Goal: Task Accomplishment & Management: Manage account settings

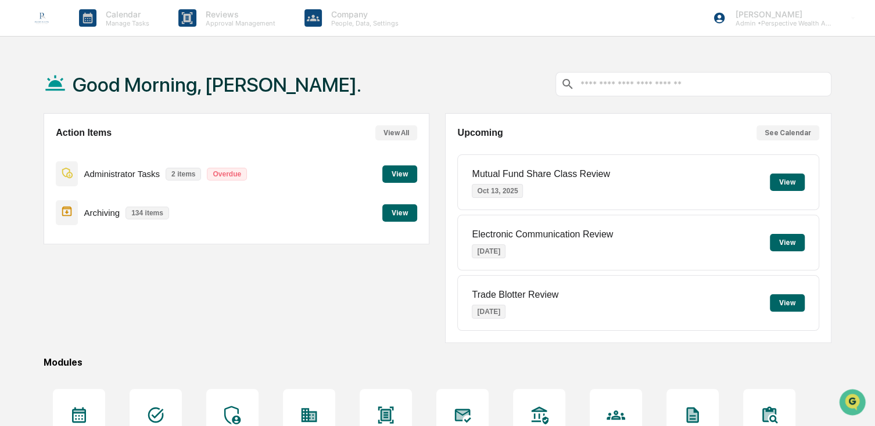
click at [128, 171] on p "Administrator Tasks" at bounding box center [122, 174] width 76 height 10
click at [391, 175] on button "View" at bounding box center [399, 174] width 35 height 17
click at [392, 210] on button "View" at bounding box center [399, 212] width 35 height 17
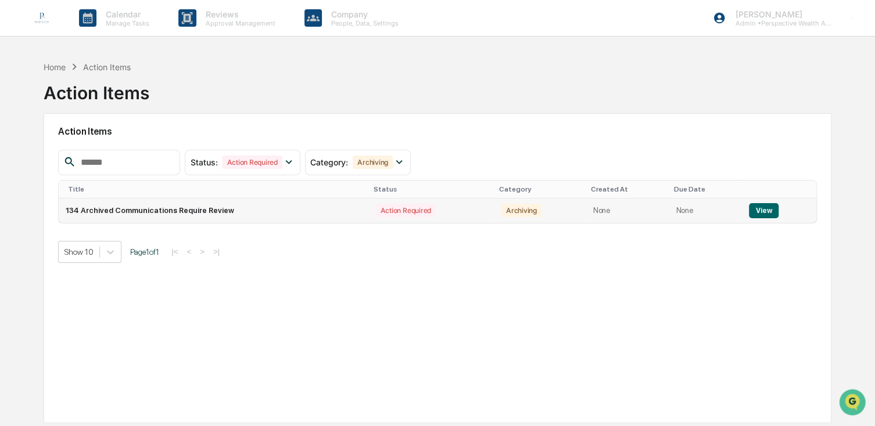
click at [166, 206] on td "134 Archived Communications Require Review" at bounding box center [214, 211] width 310 height 24
click at [768, 212] on button "View" at bounding box center [764, 210] width 30 height 15
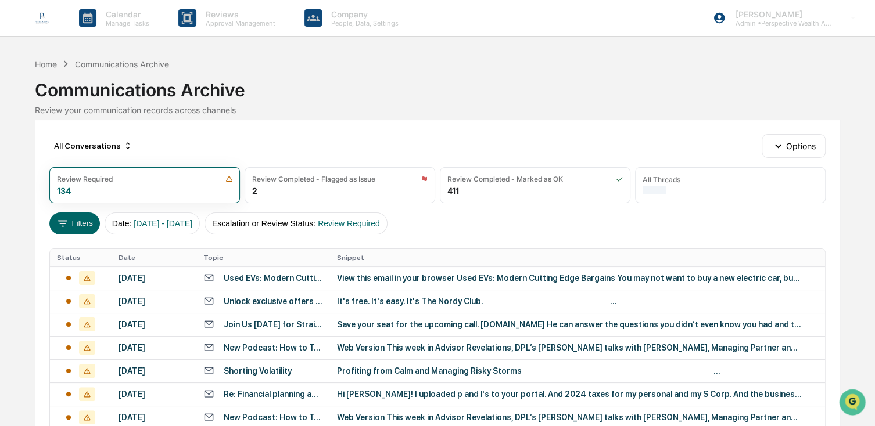
click at [41, 16] on img at bounding box center [42, 18] width 28 height 28
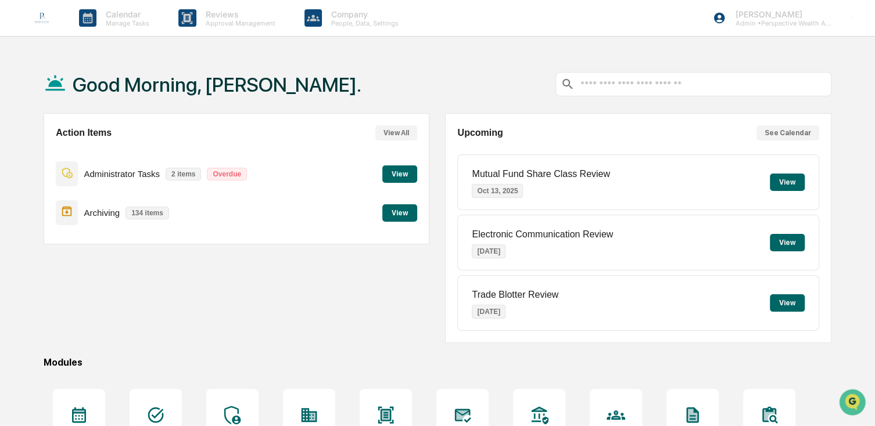
click at [39, 18] on img at bounding box center [42, 18] width 28 height 28
click at [398, 214] on button "View" at bounding box center [399, 212] width 35 height 17
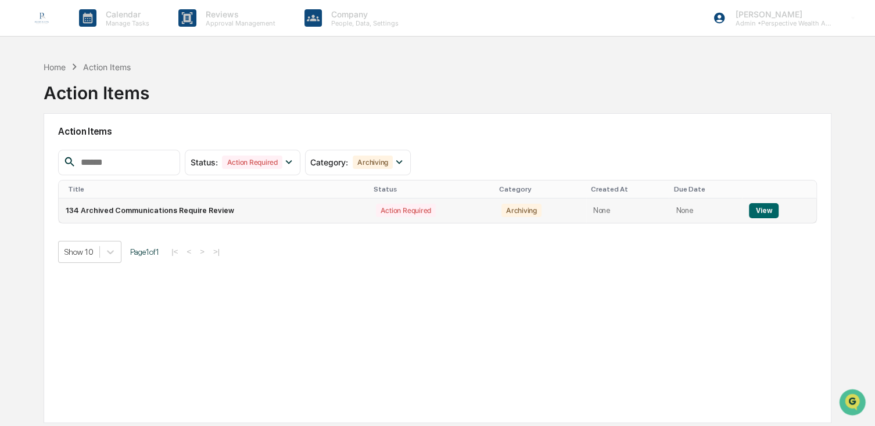
click at [769, 207] on button "View" at bounding box center [764, 210] width 30 height 15
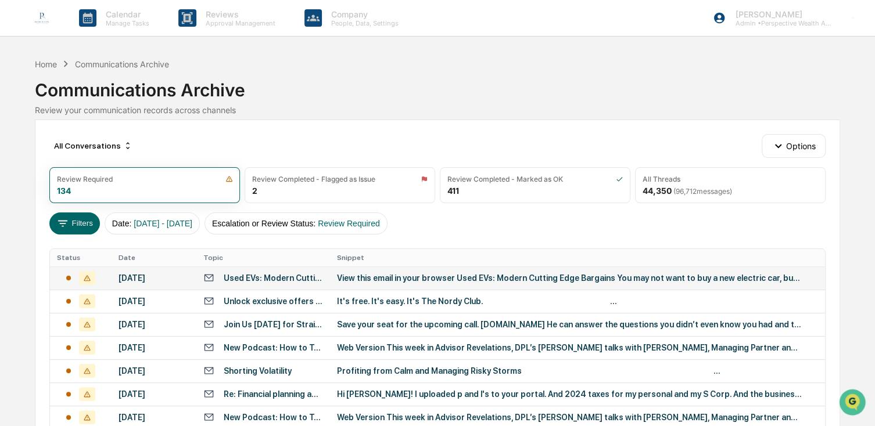
click at [152, 275] on div "[DATE]" at bounding box center [153, 278] width 71 height 9
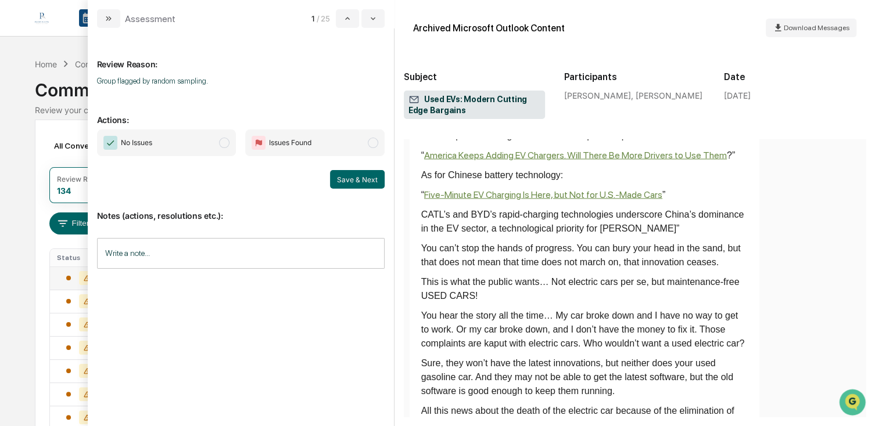
scroll to position [1568, 0]
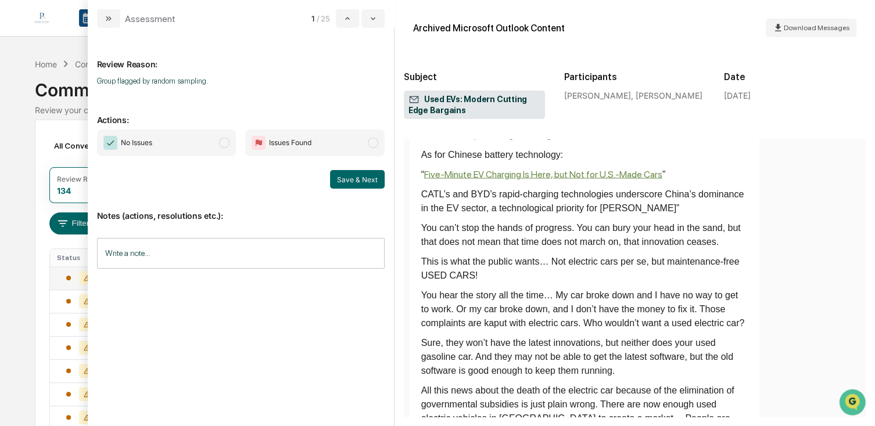
click at [171, 142] on span "No Issues" at bounding box center [166, 143] width 139 height 27
click at [334, 178] on button "Save & Next" at bounding box center [357, 179] width 55 height 19
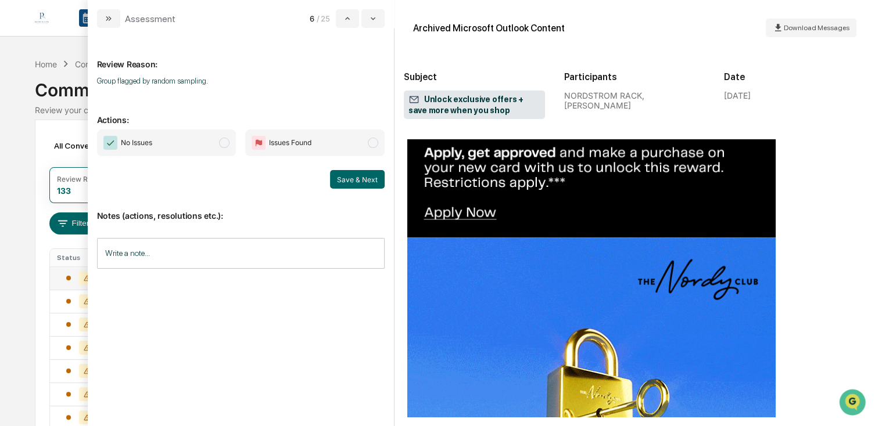
scroll to position [407, 0]
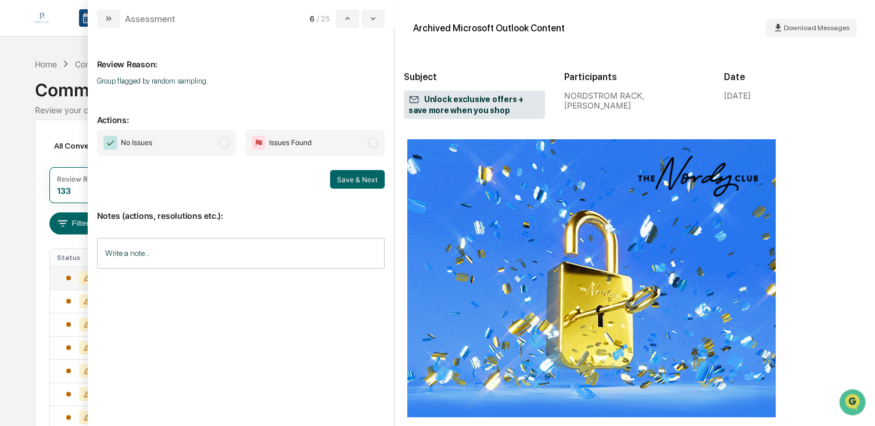
click at [147, 139] on span "No Issues" at bounding box center [136, 143] width 31 height 12
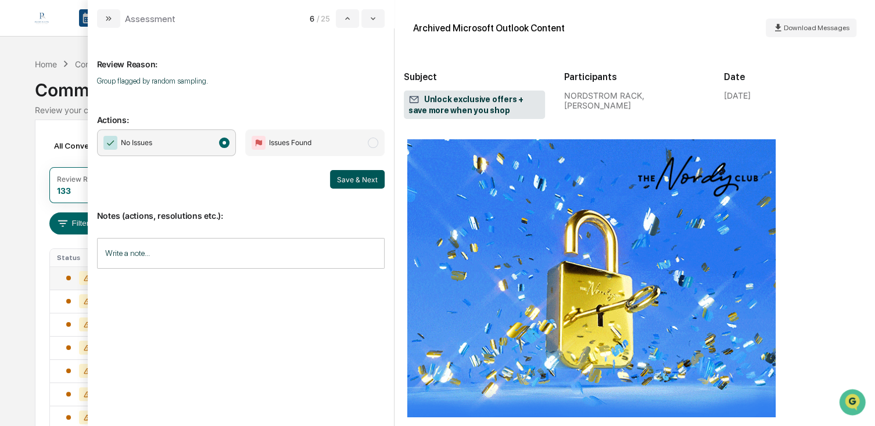
click at [364, 182] on button "Save & Next" at bounding box center [357, 179] width 55 height 19
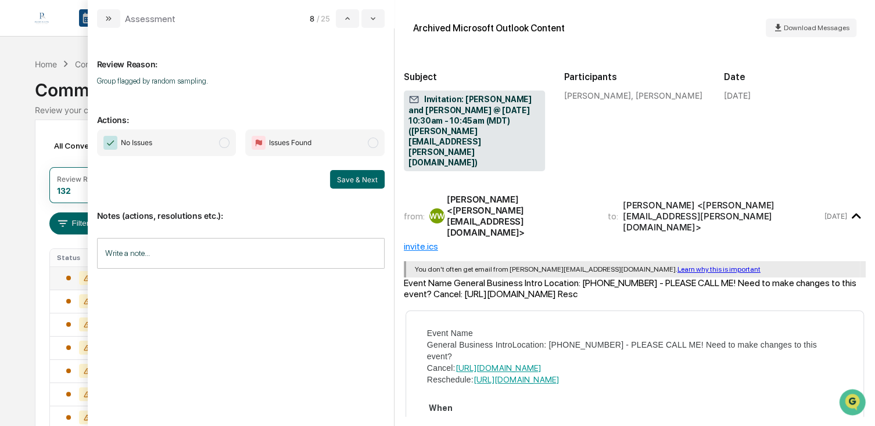
click at [176, 148] on span "No Issues" at bounding box center [166, 143] width 139 height 27
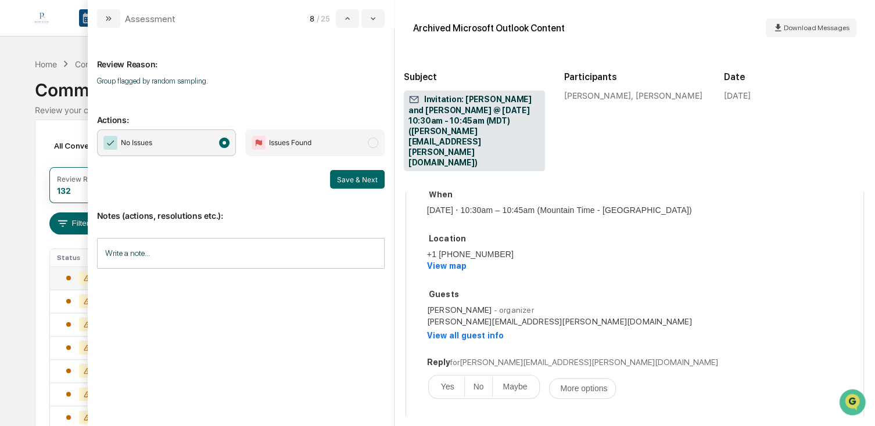
scroll to position [232, 0]
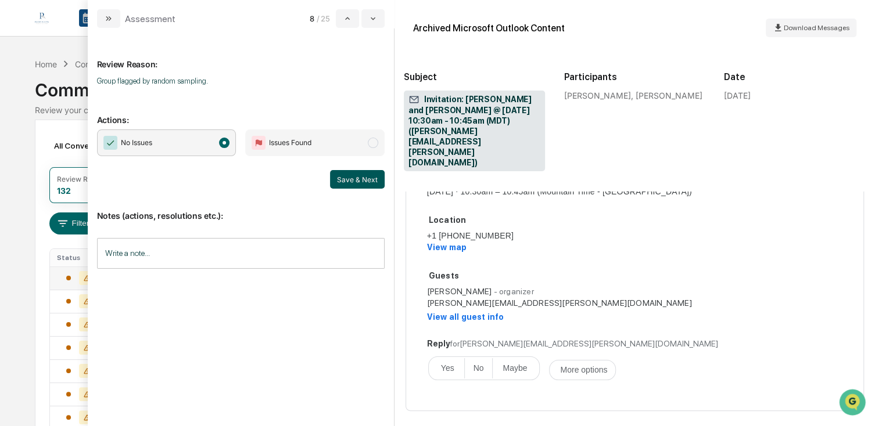
click at [374, 182] on button "Save & Next" at bounding box center [357, 179] width 55 height 19
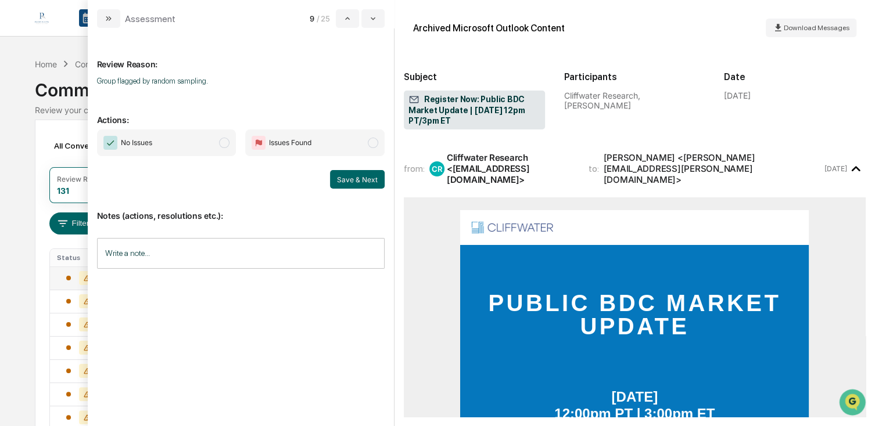
click at [153, 148] on span "No Issues" at bounding box center [166, 143] width 139 height 27
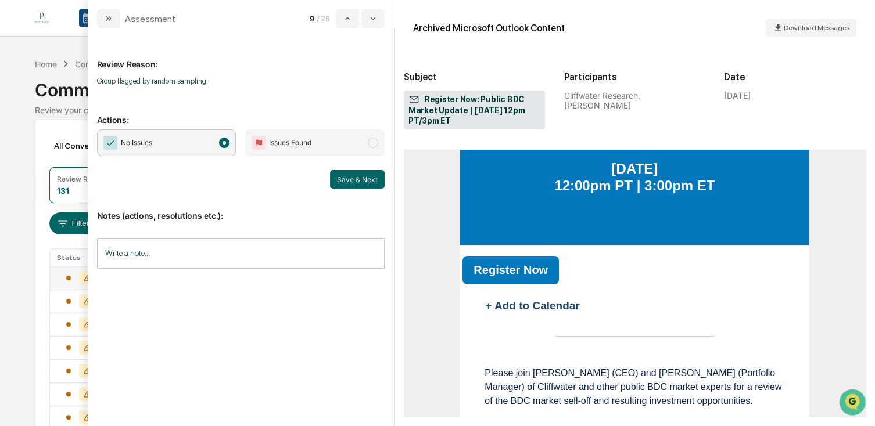
scroll to position [232, 0]
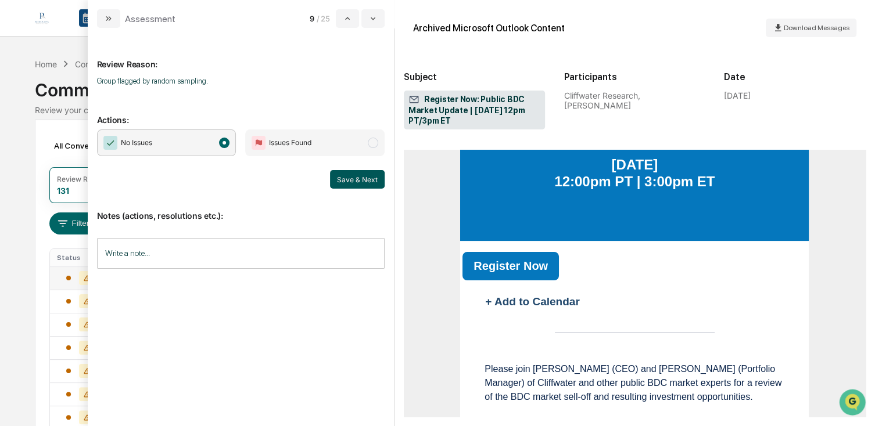
click at [366, 182] on button "Save & Next" at bounding box center [357, 179] width 55 height 19
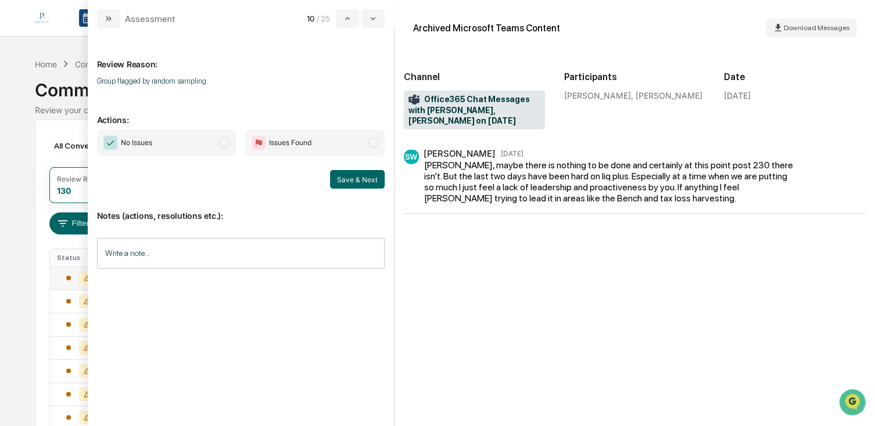
click at [511, 202] on div "[PERSON_NAME], maybe there is nothing to be done and certainly at this point po…" at bounding box center [608, 182] width 369 height 44
click at [501, 184] on div "[PERSON_NAME], maybe there is nothing to be done and certainly at this point po…" at bounding box center [608, 182] width 369 height 44
click at [484, 157] on div "[PERSON_NAME]" at bounding box center [459, 153] width 72 height 11
drag, startPoint x: 222, startPoint y: 146, endPoint x: 267, endPoint y: 150, distance: 44.9
click at [222, 145] on span "modal" at bounding box center [224, 143] width 10 height 10
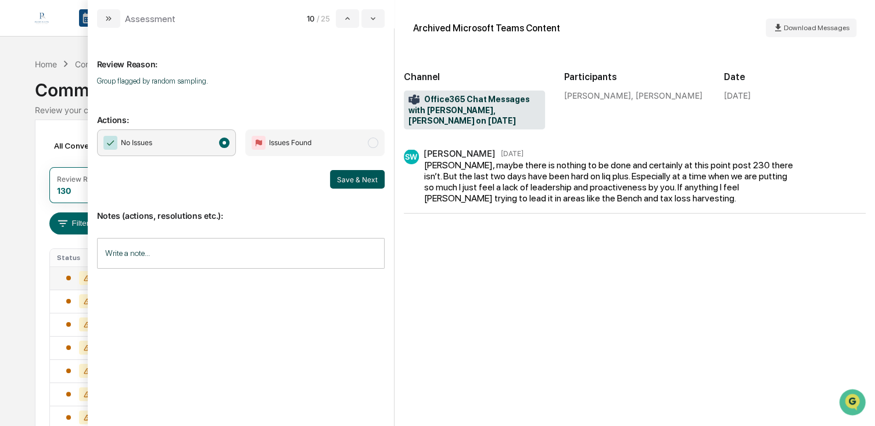
click at [379, 183] on button "Save & Next" at bounding box center [357, 179] width 55 height 19
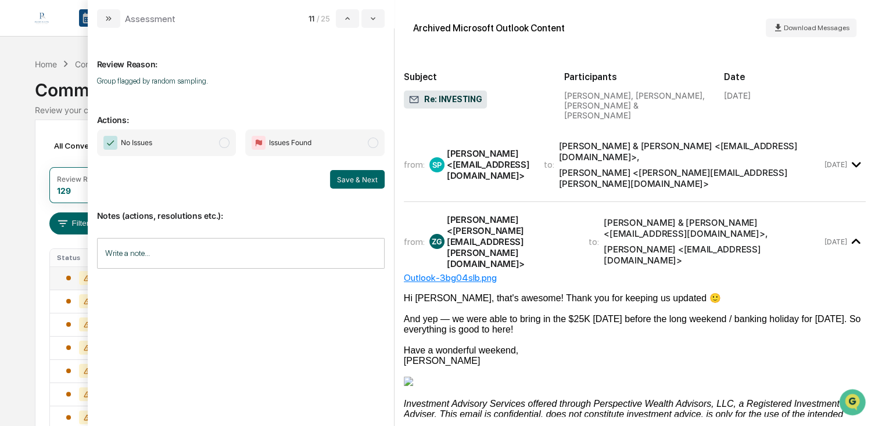
click at [180, 141] on span "No Issues" at bounding box center [166, 143] width 139 height 27
click at [341, 181] on button "Save & Next" at bounding box center [357, 179] width 55 height 19
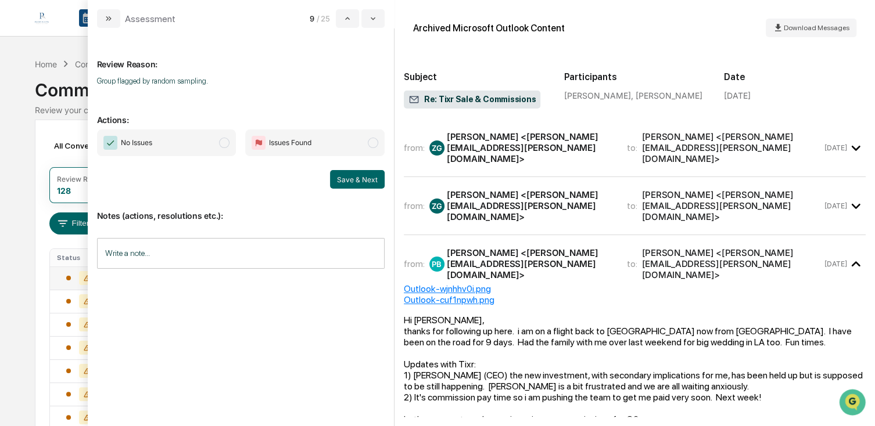
click at [179, 128] on div "Review Reason: Group flagged by random sampling. Actions: No Issues Issues Foun…" at bounding box center [241, 223] width 288 height 372
click at [226, 146] on span "modal" at bounding box center [224, 143] width 10 height 10
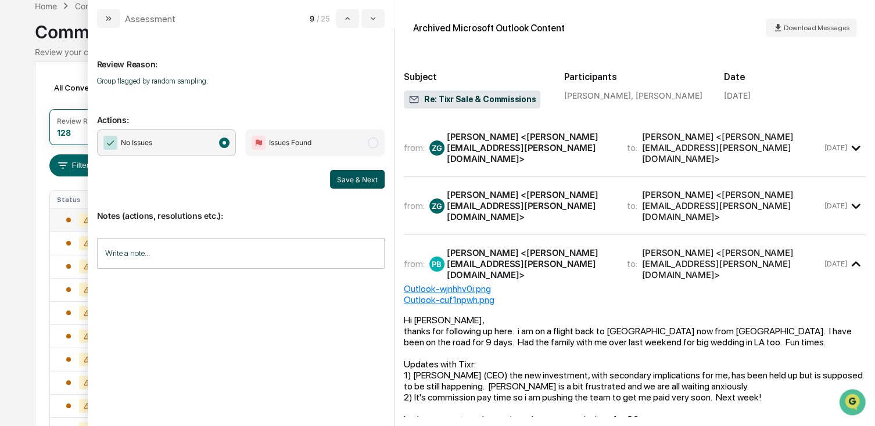
click at [355, 175] on button "Save & Next" at bounding box center [357, 179] width 55 height 19
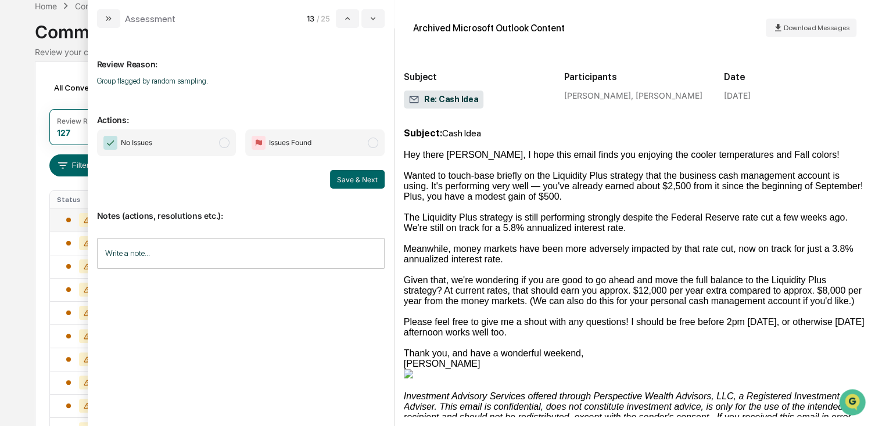
scroll to position [1029, 0]
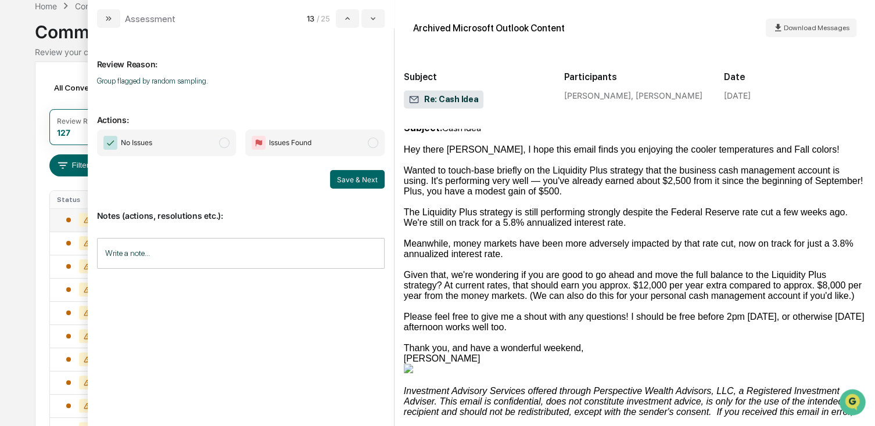
click at [222, 147] on span "modal" at bounding box center [224, 143] width 10 height 10
click at [345, 178] on button "Save & Next" at bounding box center [357, 179] width 55 height 19
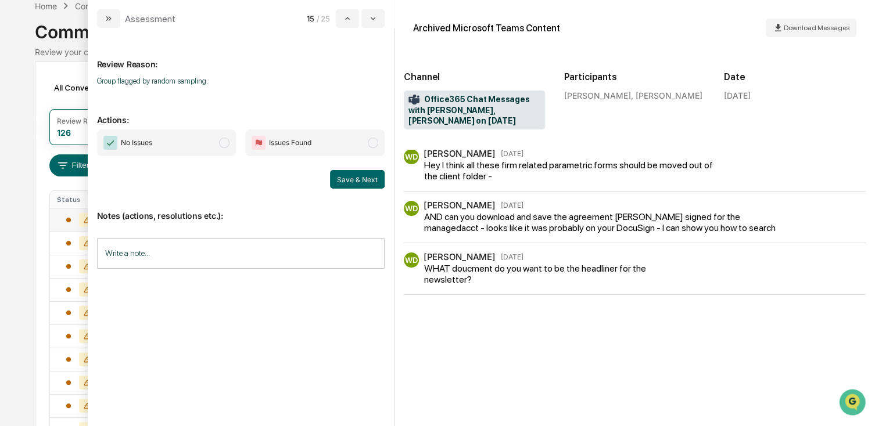
click at [206, 150] on span "No Issues" at bounding box center [166, 143] width 139 height 27
click at [352, 178] on button "Save & Next" at bounding box center [357, 179] width 55 height 19
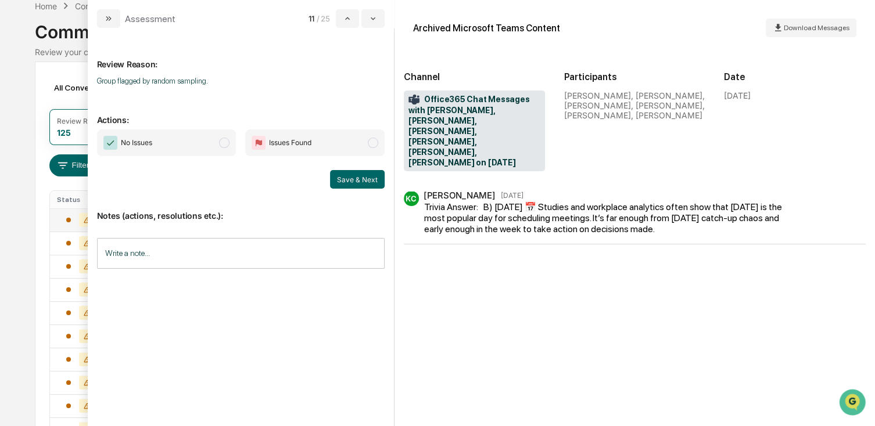
click at [214, 138] on span "No Issues" at bounding box center [166, 143] width 139 height 27
click at [358, 180] on button "Save & Next" at bounding box center [357, 179] width 55 height 19
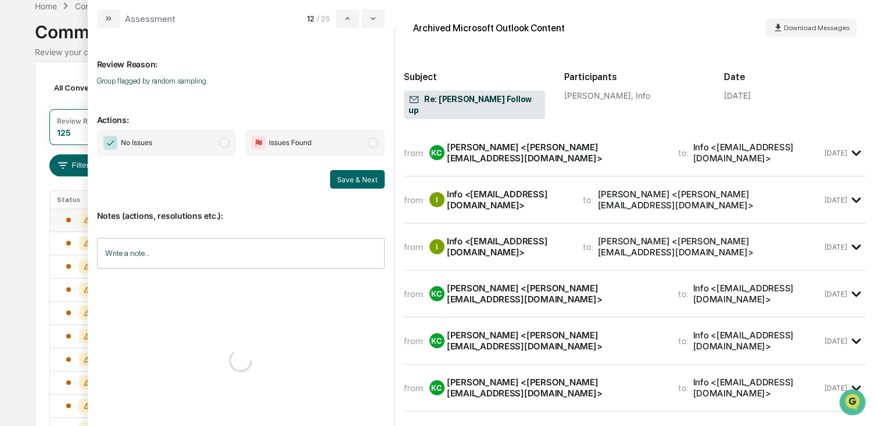
click at [216, 148] on span "No Issues" at bounding box center [166, 143] width 139 height 27
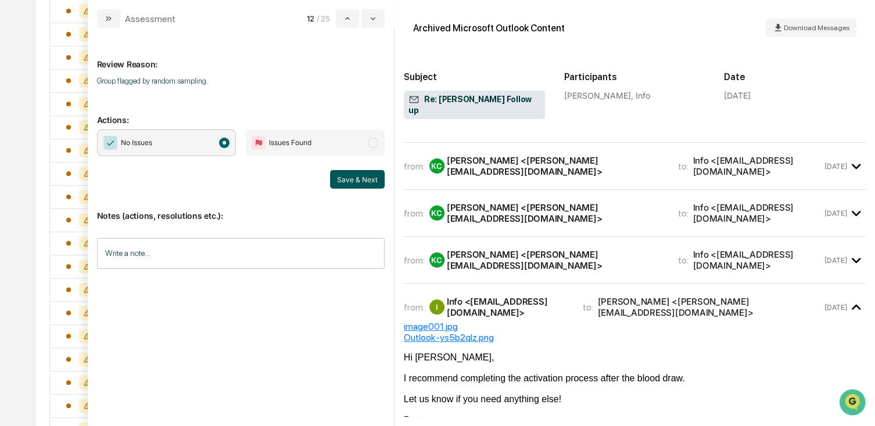
scroll to position [407, 0]
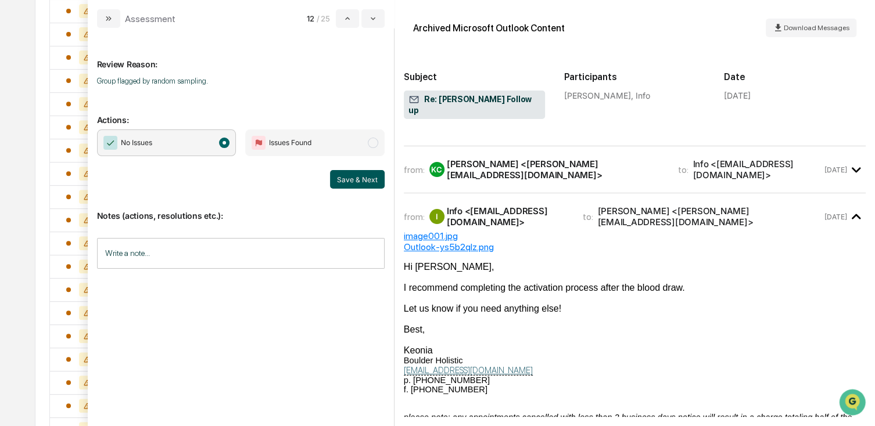
click at [365, 182] on button "Save & Next" at bounding box center [357, 179] width 55 height 19
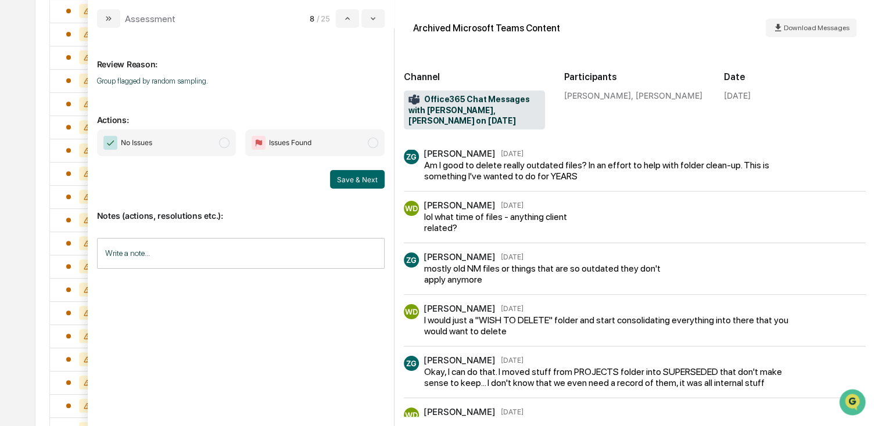
click at [168, 131] on span "No Issues" at bounding box center [166, 143] width 139 height 27
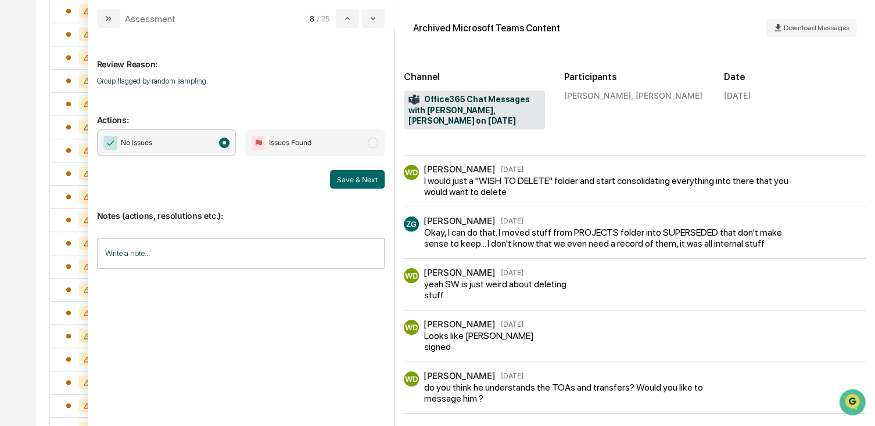
scroll to position [197, 0]
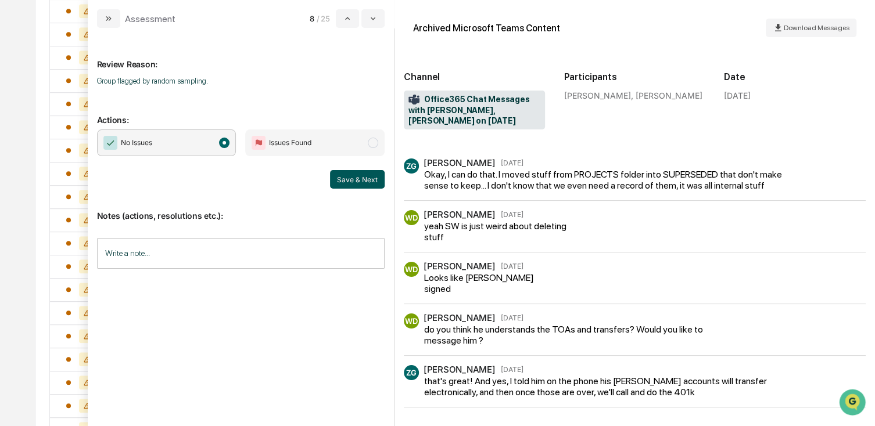
click at [364, 181] on button "Save & Next" at bounding box center [357, 179] width 55 height 19
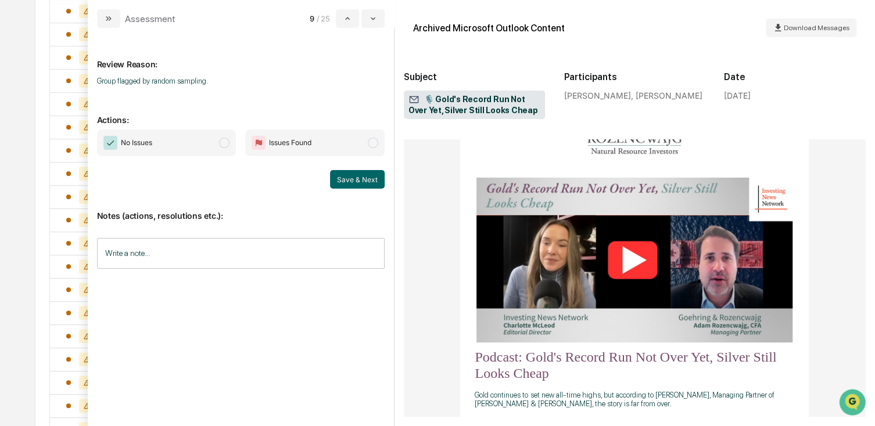
scroll to position [290, 0]
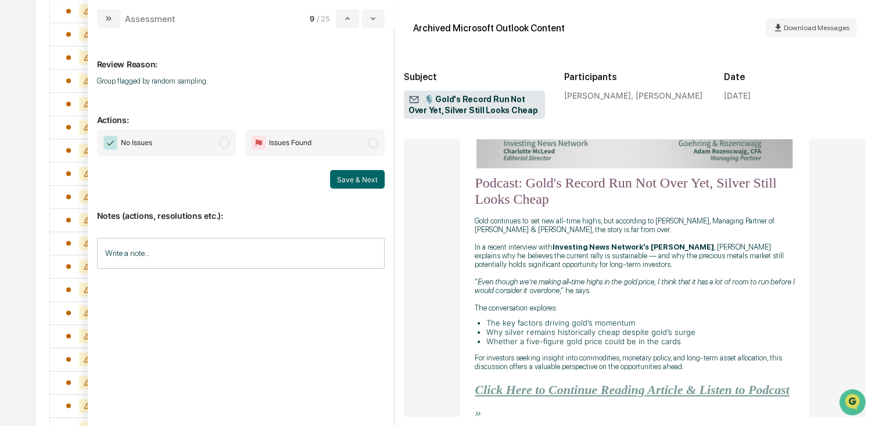
click at [195, 139] on span "No Issues" at bounding box center [166, 143] width 139 height 27
click at [351, 173] on button "Save & Next" at bounding box center [357, 179] width 55 height 19
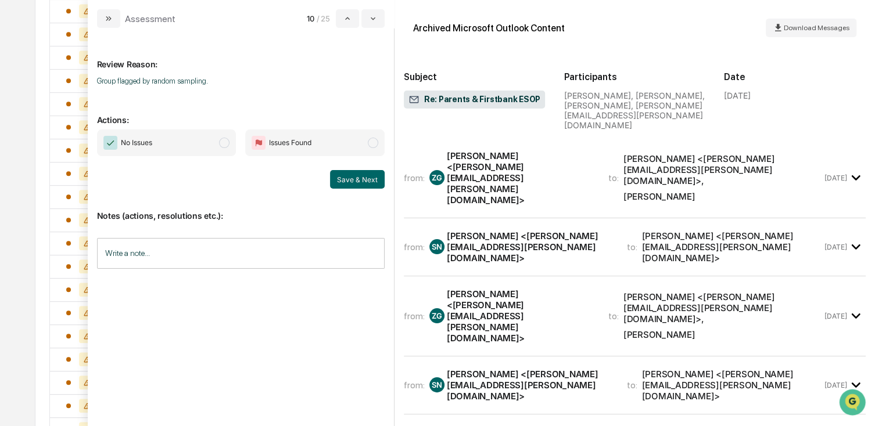
click at [209, 155] on span "No Issues" at bounding box center [166, 143] width 139 height 27
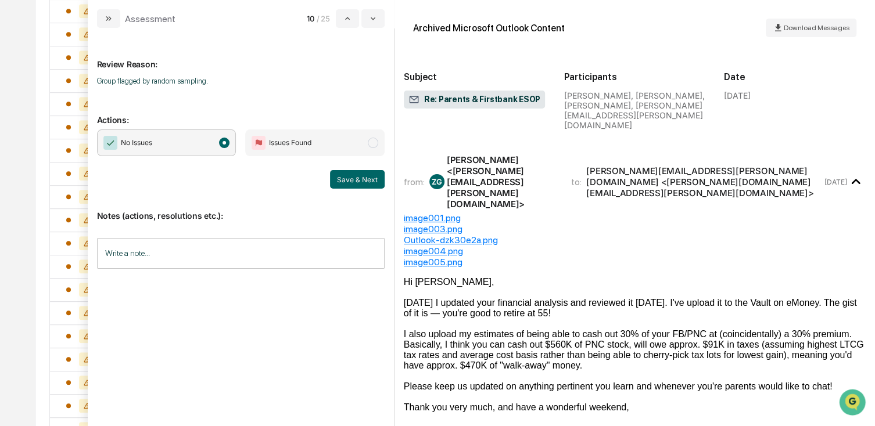
scroll to position [290, 0]
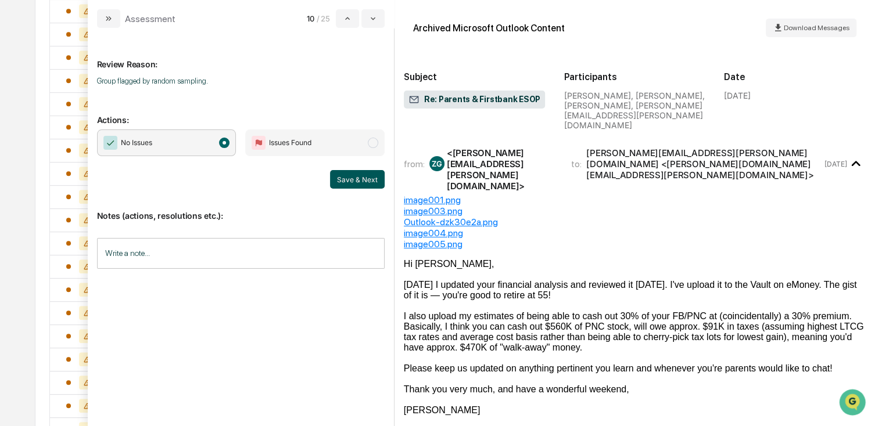
click at [351, 184] on button "Save & Next" at bounding box center [357, 179] width 55 height 19
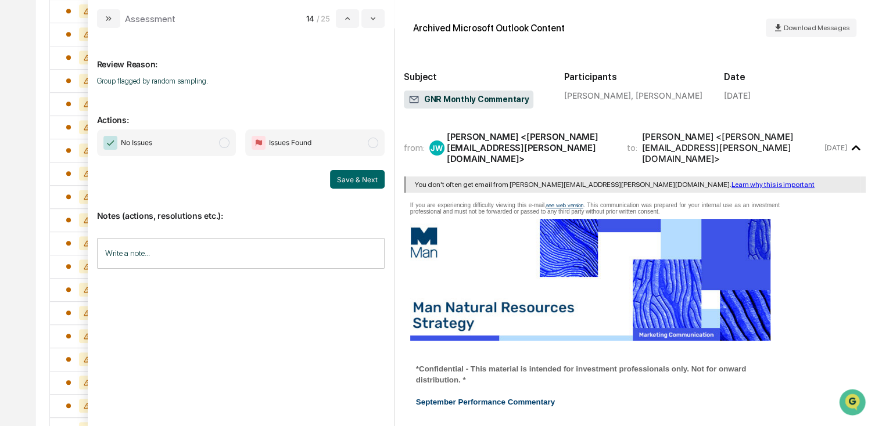
click at [169, 152] on span "No Issues" at bounding box center [166, 143] width 139 height 27
click at [351, 179] on button "Save & Next" at bounding box center [357, 179] width 55 height 19
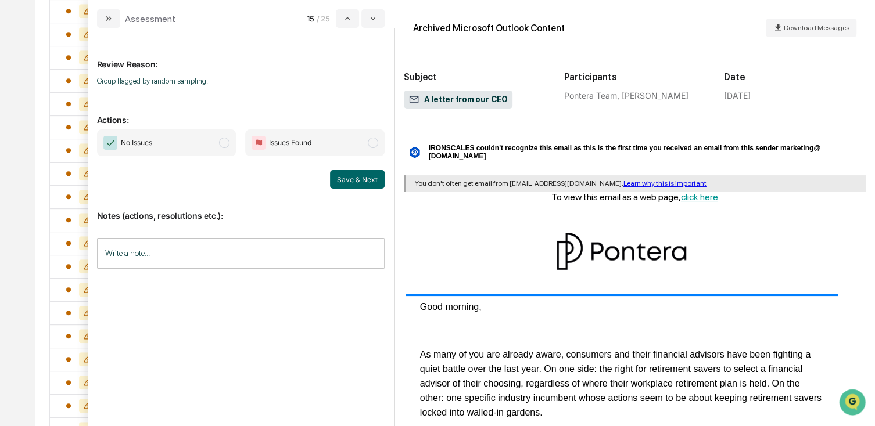
scroll to position [174, 0]
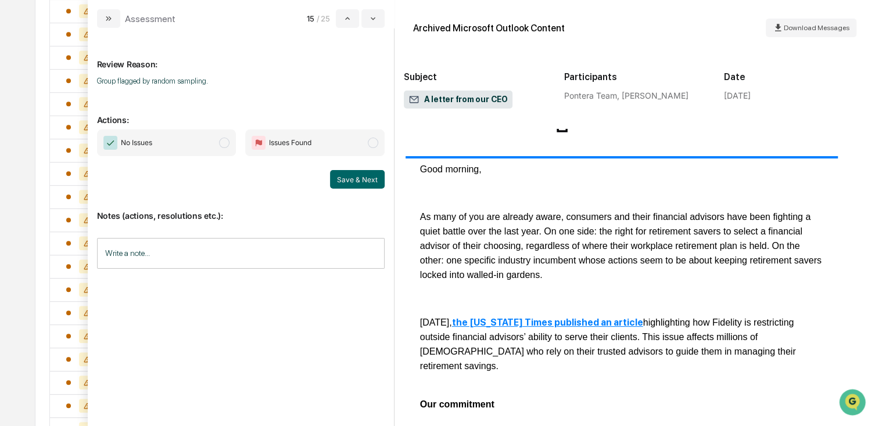
click at [179, 148] on span "No Issues" at bounding box center [166, 143] width 139 height 27
click at [372, 177] on button "Save & Next" at bounding box center [357, 179] width 55 height 19
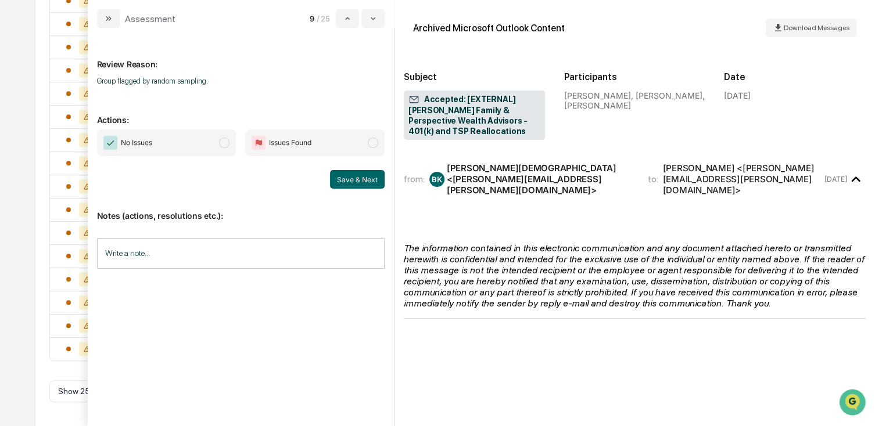
scroll to position [254, 0]
click at [186, 149] on span "No Issues" at bounding box center [166, 143] width 139 height 27
click at [364, 180] on button "Save & Next" at bounding box center [357, 179] width 55 height 19
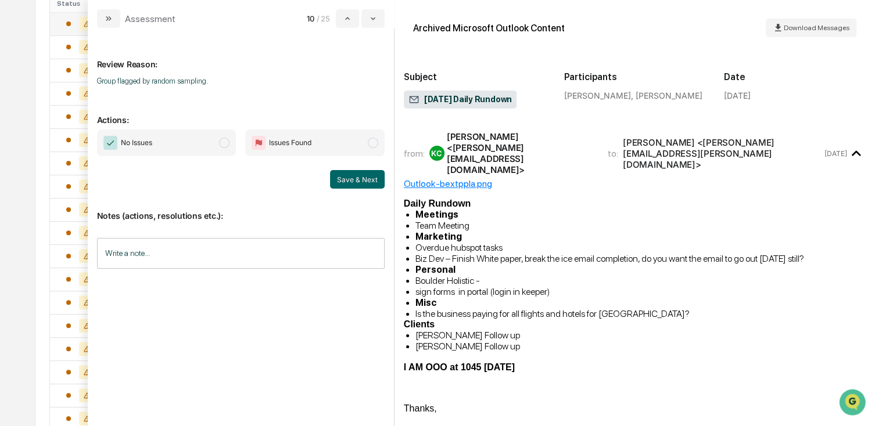
click at [175, 133] on span "No Issues" at bounding box center [166, 143] width 139 height 27
click at [356, 176] on button "Save & Next" at bounding box center [357, 179] width 55 height 19
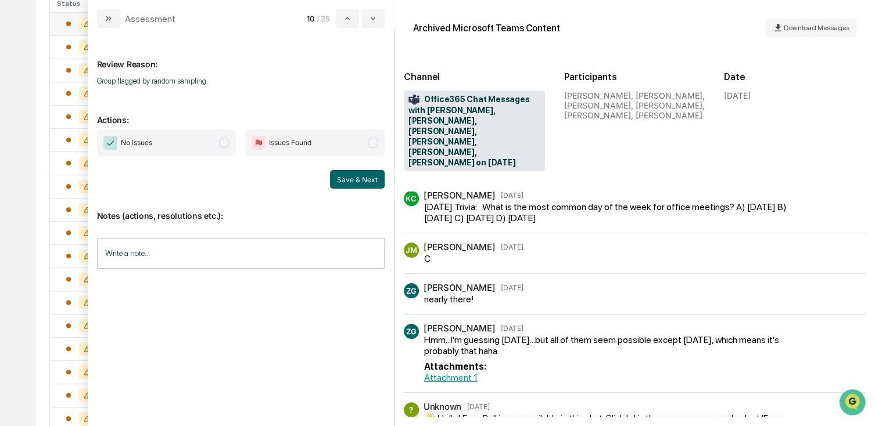
drag, startPoint x: 175, startPoint y: 146, endPoint x: 210, endPoint y: 149, distance: 34.4
click at [177, 146] on span "No Issues" at bounding box center [166, 143] width 139 height 27
click at [341, 179] on button "Save & Next" at bounding box center [357, 179] width 55 height 19
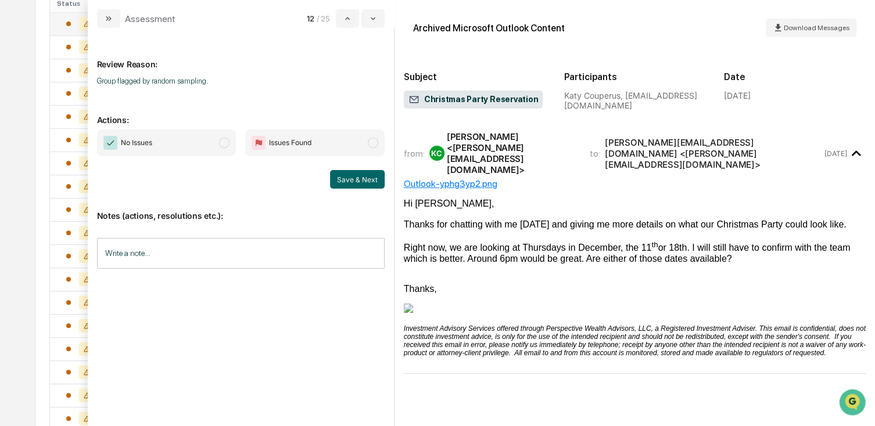
click at [175, 141] on span "No Issues" at bounding box center [166, 143] width 139 height 27
click at [345, 182] on button "Save & Next" at bounding box center [357, 179] width 55 height 19
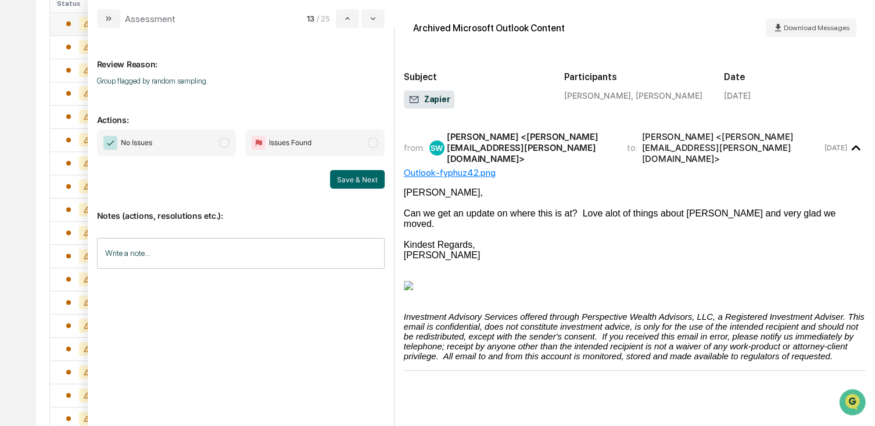
click at [202, 141] on span "No Issues" at bounding box center [166, 143] width 139 height 27
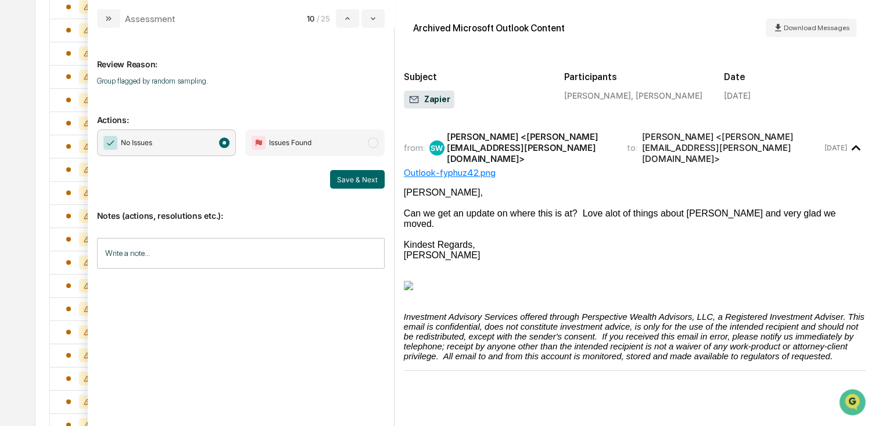
scroll to position [312, 0]
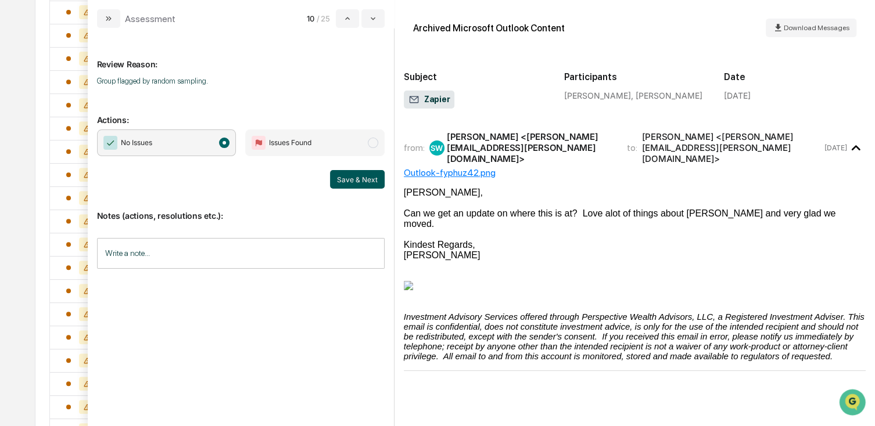
click at [348, 181] on button "Save & Next" at bounding box center [357, 179] width 55 height 19
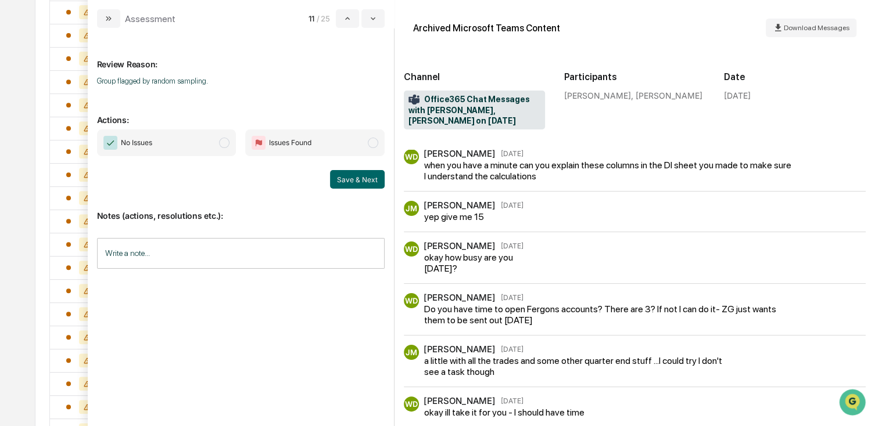
click at [177, 132] on span "No Issues" at bounding box center [166, 143] width 139 height 27
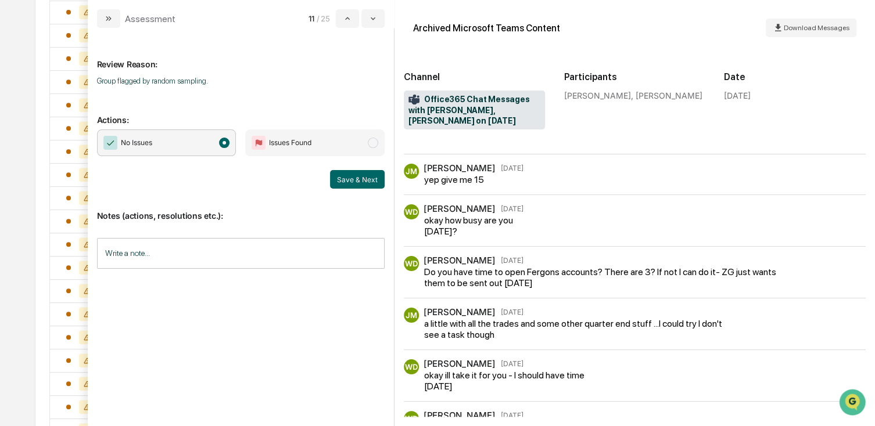
scroll to position [58, 0]
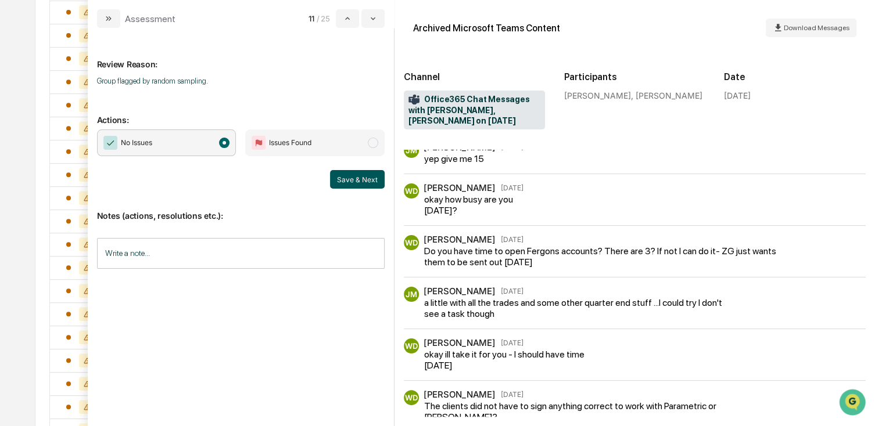
click at [355, 181] on button "Save & Next" at bounding box center [357, 179] width 55 height 19
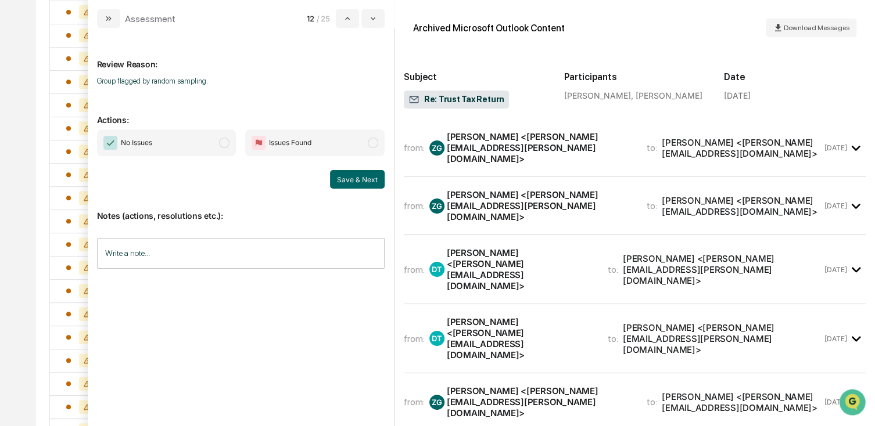
click at [220, 143] on span "modal" at bounding box center [224, 143] width 10 height 10
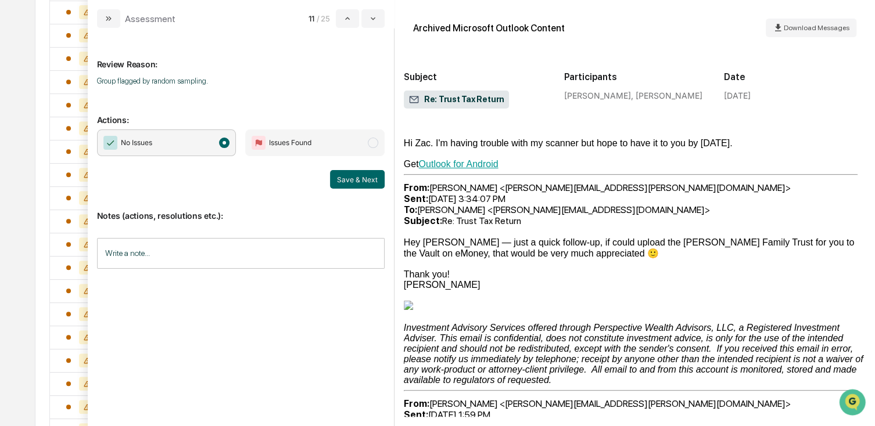
scroll to position [697, 0]
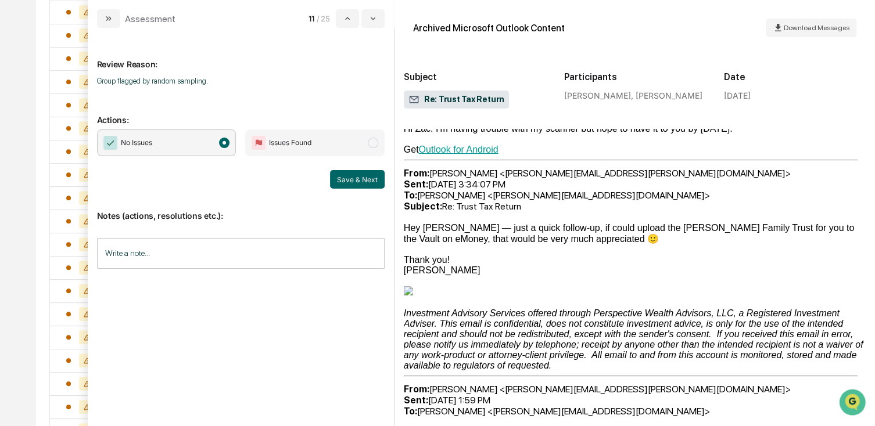
click at [361, 184] on button "Save & Next" at bounding box center [357, 179] width 55 height 19
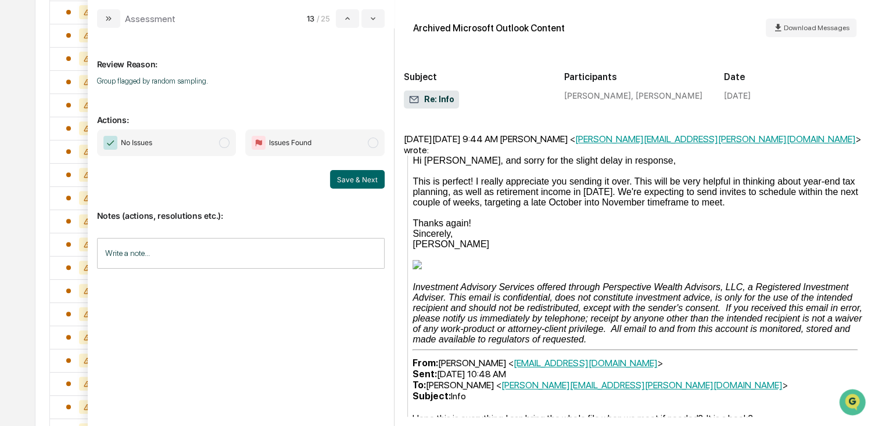
scroll to position [201, 0]
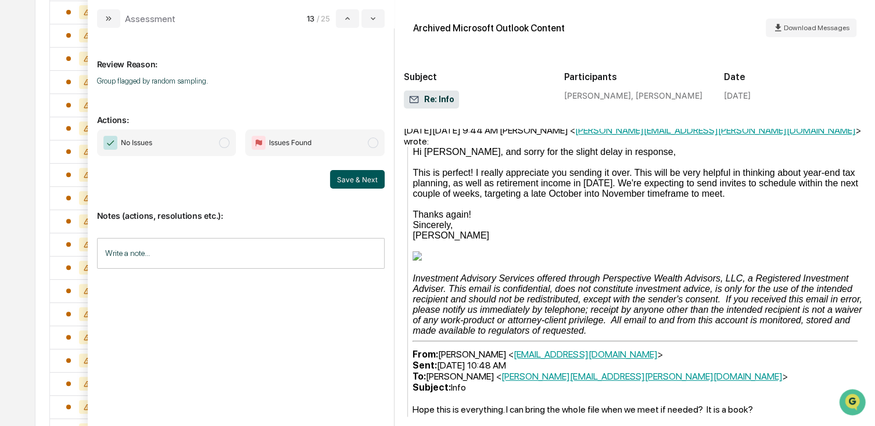
click at [369, 179] on button "Save & Next" at bounding box center [357, 179] width 55 height 19
click at [242, 145] on div "No Issues Issues Found" at bounding box center [241, 143] width 288 height 27
click at [216, 143] on span "No Issues" at bounding box center [166, 143] width 139 height 27
click at [350, 190] on div "Notes (actions, resolutions etc.): Write a note... Write a note..." at bounding box center [241, 236] width 288 height 94
click at [354, 188] on button "Save & Next" at bounding box center [357, 179] width 55 height 19
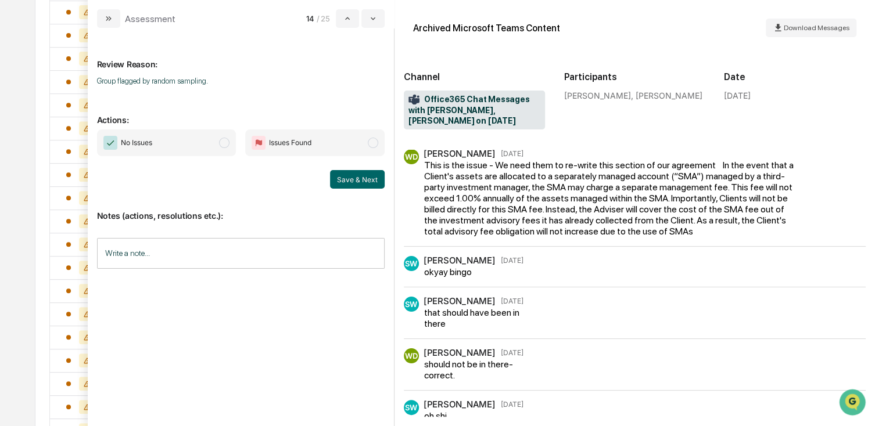
click at [210, 142] on span "No Issues" at bounding box center [166, 143] width 139 height 27
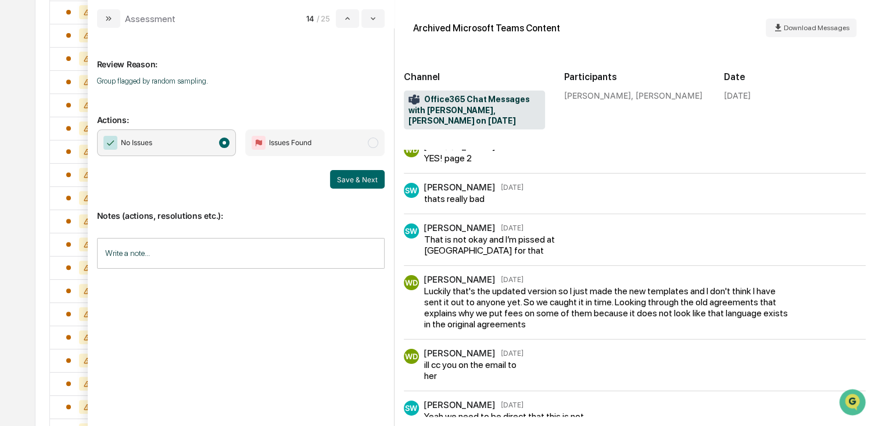
scroll to position [407, 0]
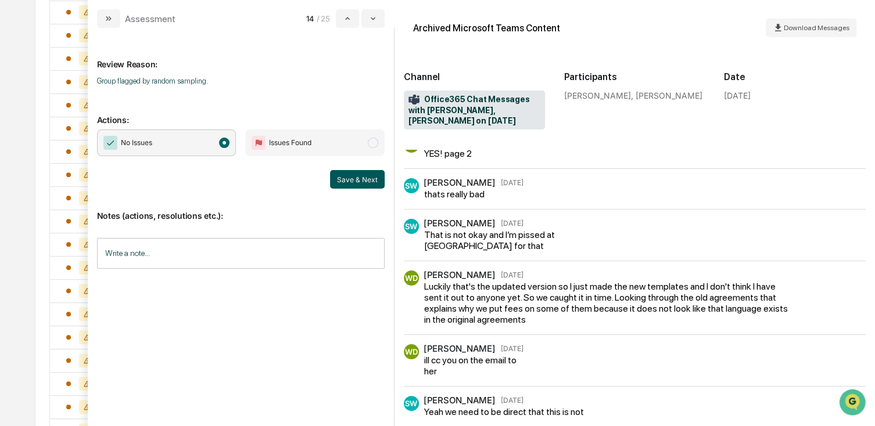
click at [353, 174] on button "Save & Next" at bounding box center [357, 179] width 55 height 19
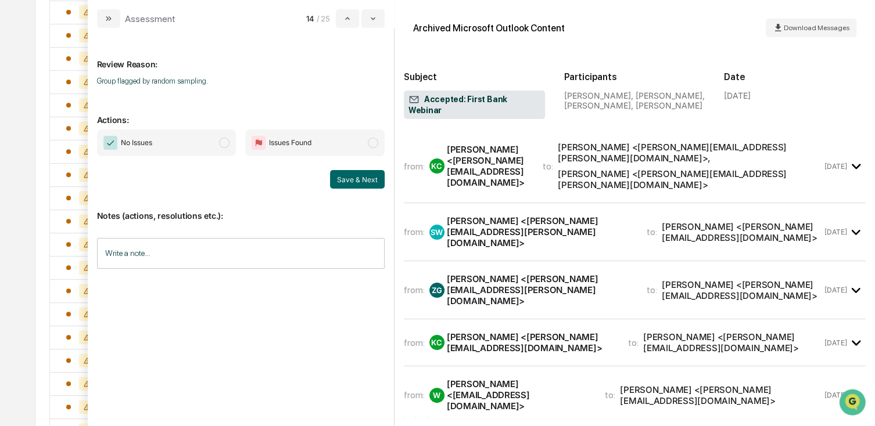
click at [198, 141] on span "No Issues" at bounding box center [166, 143] width 139 height 27
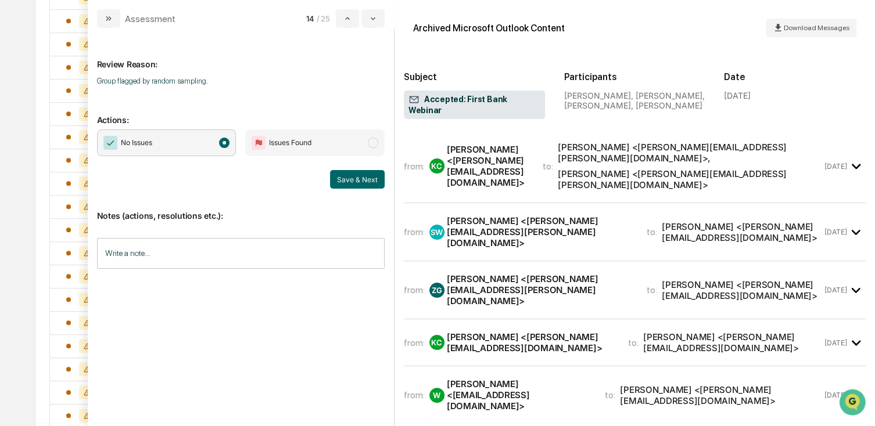
scroll to position [487, 0]
click at [330, 179] on div "Save & Next" at bounding box center [241, 179] width 288 height 19
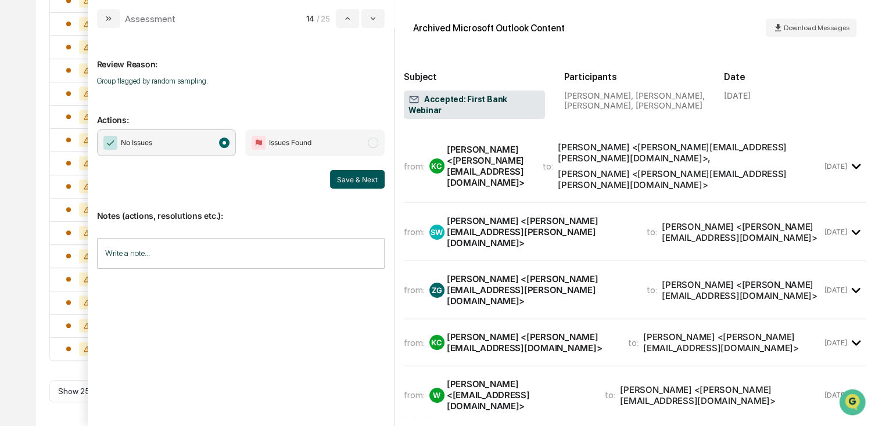
click at [353, 184] on button "Save & Next" at bounding box center [357, 179] width 55 height 19
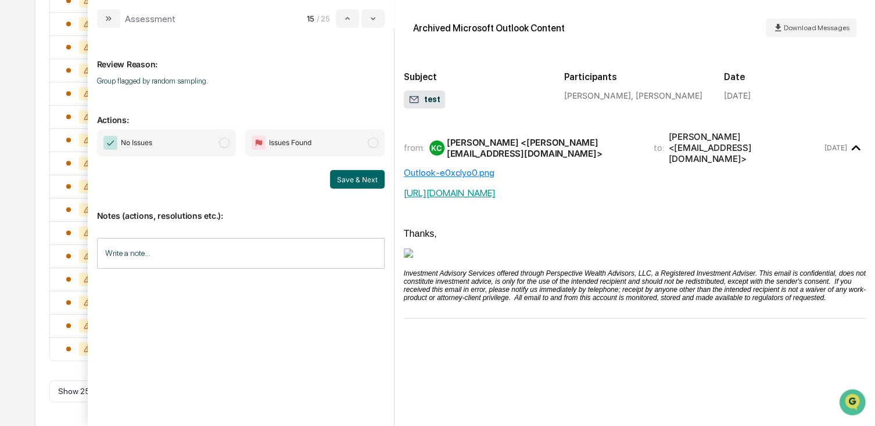
click at [211, 156] on div "No Issues Issues Found Save & Next" at bounding box center [241, 159] width 288 height 59
click at [211, 149] on span "No Issues" at bounding box center [166, 143] width 139 height 27
click at [361, 185] on button "Save & Next" at bounding box center [357, 179] width 55 height 19
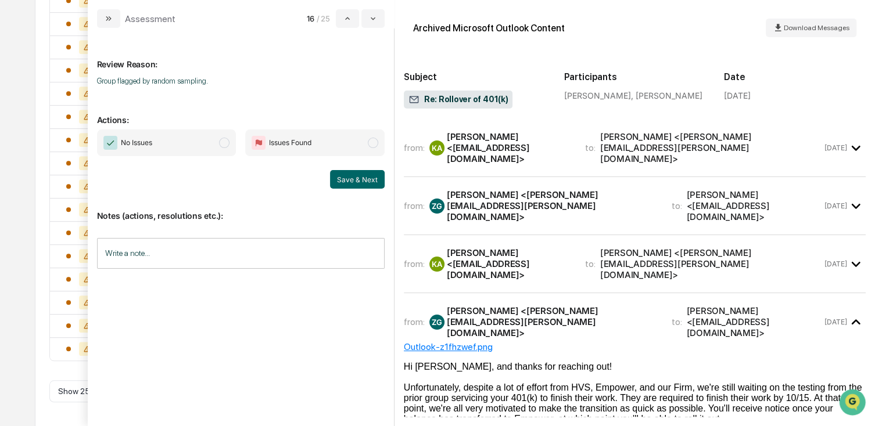
click at [201, 154] on span "No Issues" at bounding box center [166, 143] width 139 height 27
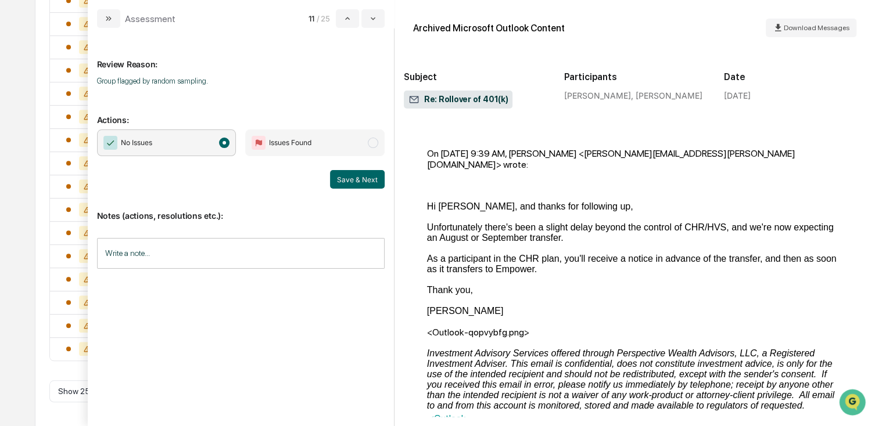
scroll to position [581, 0]
click at [355, 181] on button "Save & Next" at bounding box center [357, 179] width 55 height 19
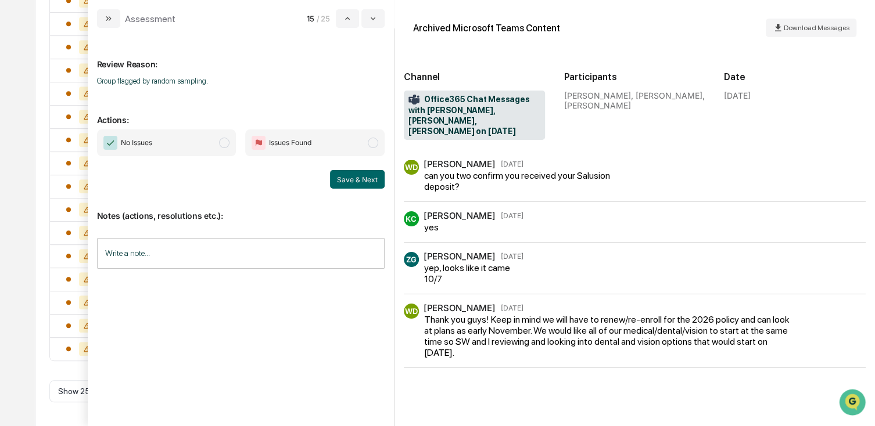
click at [199, 139] on span "No Issues" at bounding box center [166, 143] width 139 height 27
click at [333, 174] on button "Save & Next" at bounding box center [357, 179] width 55 height 19
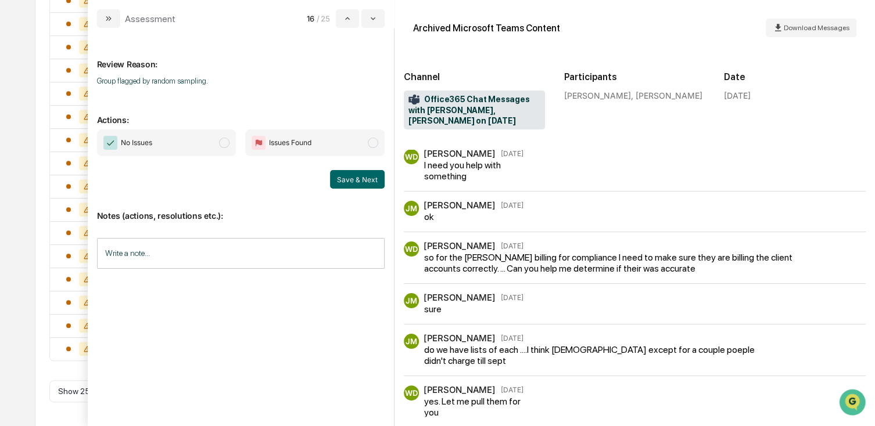
click at [198, 153] on span "No Issues" at bounding box center [166, 143] width 139 height 27
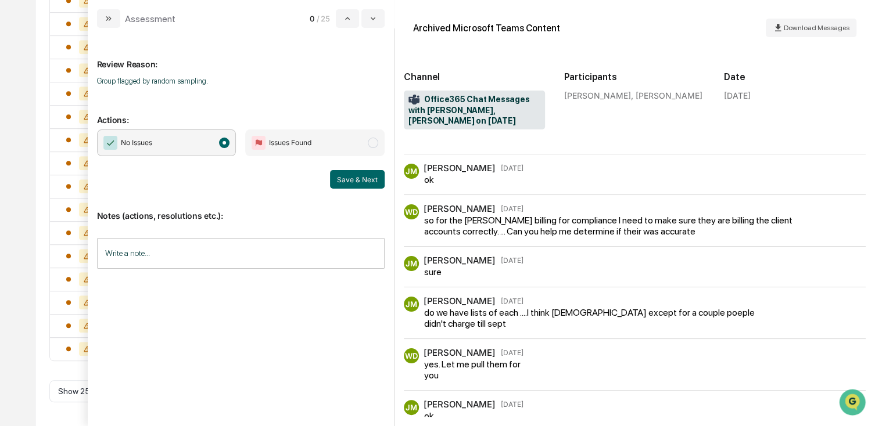
scroll to position [58, 0]
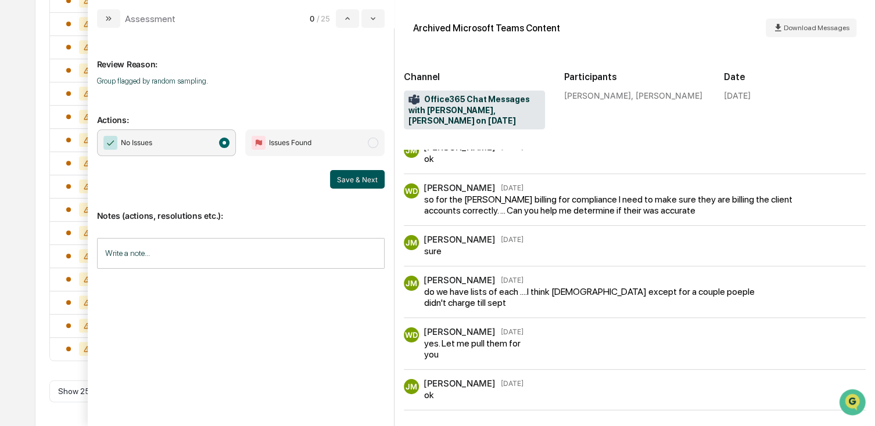
click at [350, 184] on button "Save & Next" at bounding box center [357, 179] width 55 height 19
click at [349, 184] on button "Save & Next" at bounding box center [357, 179] width 55 height 19
click at [183, 142] on span "No Issues" at bounding box center [166, 143] width 139 height 27
click at [351, 177] on button "Save & Next" at bounding box center [357, 179] width 55 height 19
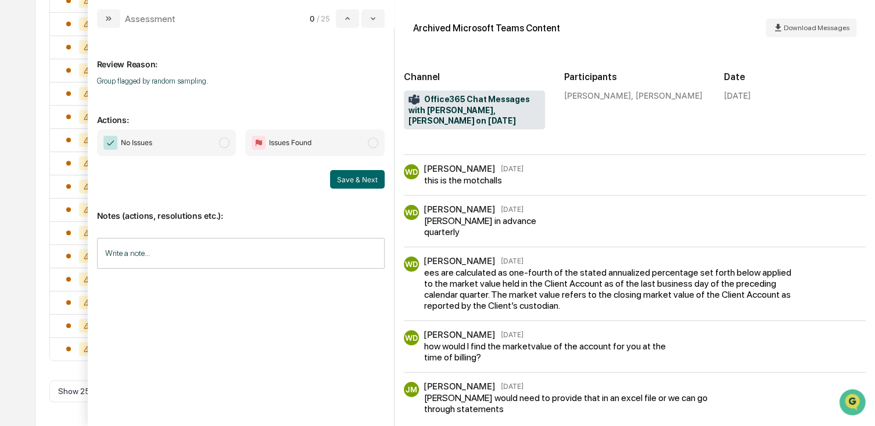
scroll to position [987, 0]
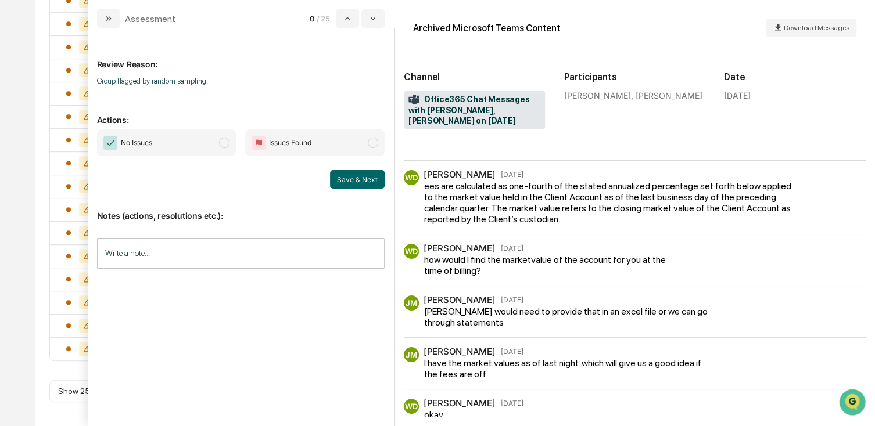
click at [216, 148] on span "No Issues" at bounding box center [166, 143] width 139 height 27
click at [346, 181] on button "Save & Next" at bounding box center [357, 179] width 55 height 19
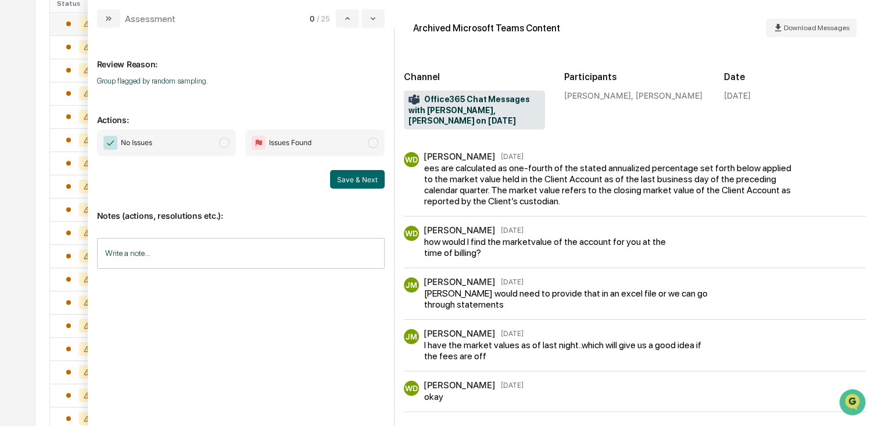
scroll to position [1104, 0]
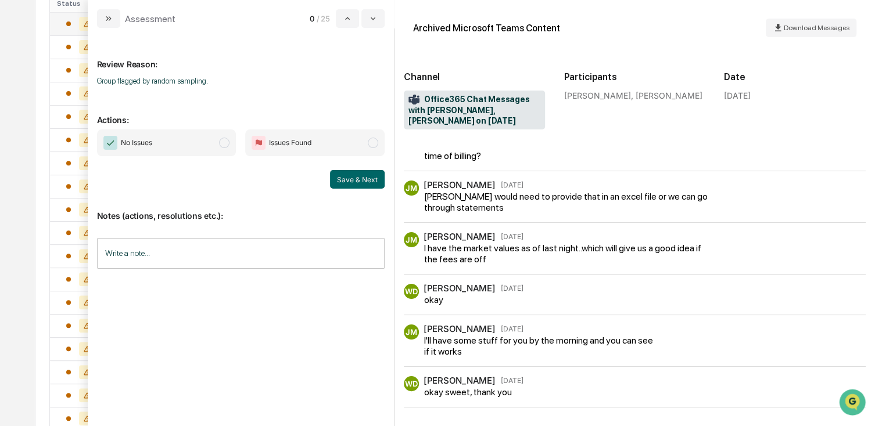
click at [229, 143] on span "modal" at bounding box center [224, 143] width 10 height 10
click at [351, 175] on button "Save & Next" at bounding box center [357, 179] width 55 height 19
click at [206, 247] on input "Write a note..." at bounding box center [241, 253] width 288 height 31
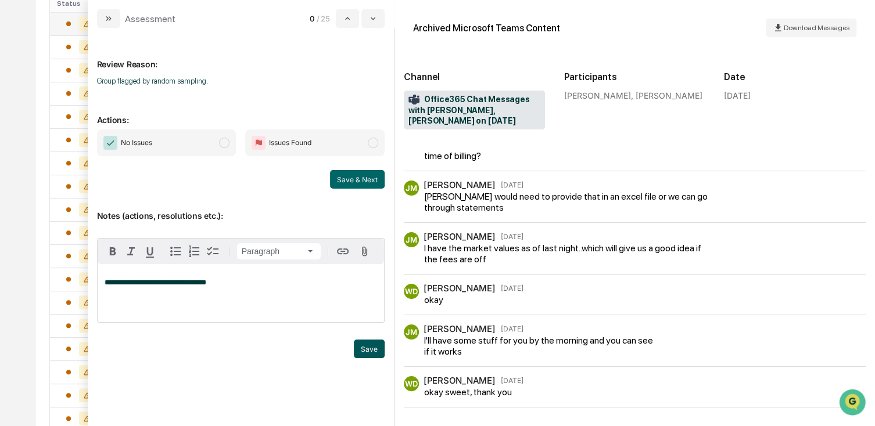
click at [369, 350] on button "Save" at bounding box center [369, 349] width 31 height 19
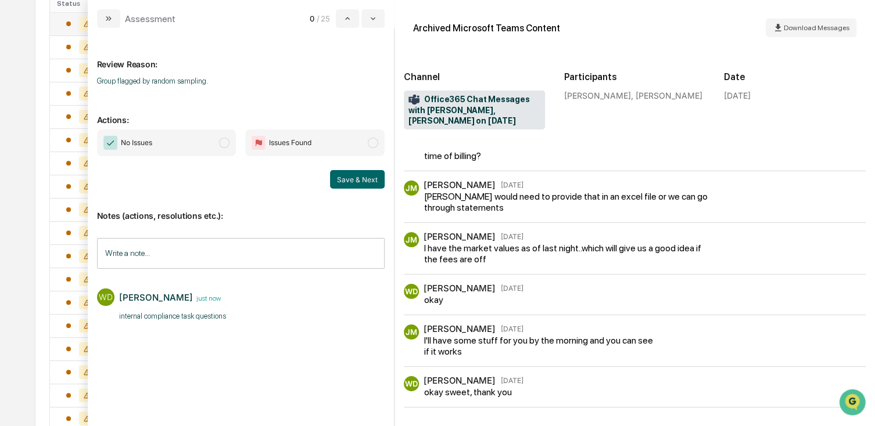
click at [218, 148] on span "No Issues" at bounding box center [166, 143] width 139 height 27
click at [346, 181] on button "Save & Next" at bounding box center [357, 179] width 55 height 19
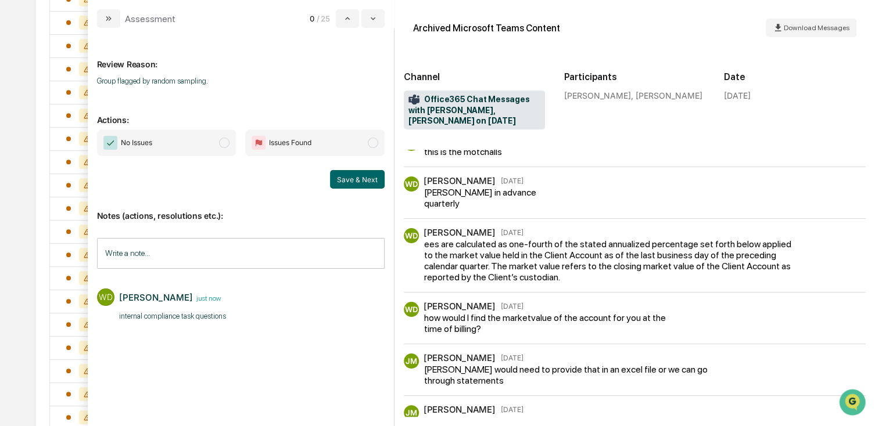
scroll to position [465, 0]
click at [123, 30] on div "Review Reason: Group flagged by random sampling. Actions: No Issues Issues Foun…" at bounding box center [241, 227] width 306 height 398
click at [136, 19] on div "Assessment" at bounding box center [150, 18] width 51 height 11
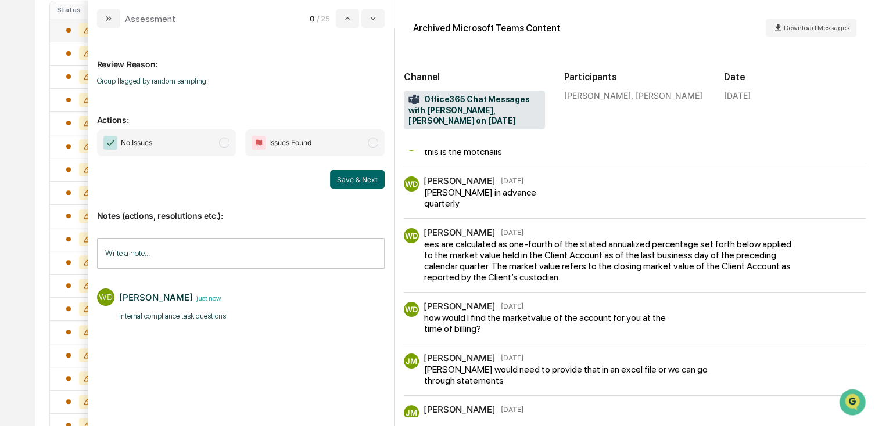
scroll to position [232, 0]
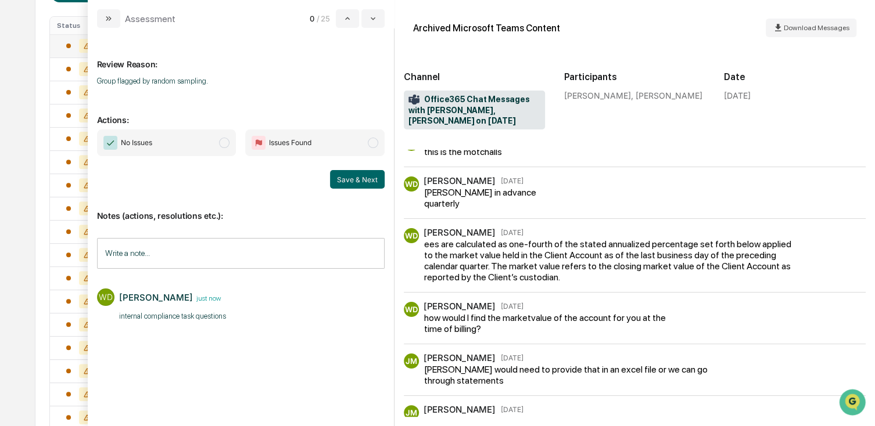
click at [15, 330] on div "Calendar Manage Tasks Reviews Approval Management Company People, Data, Setting…" at bounding box center [437, 225] width 875 height 914
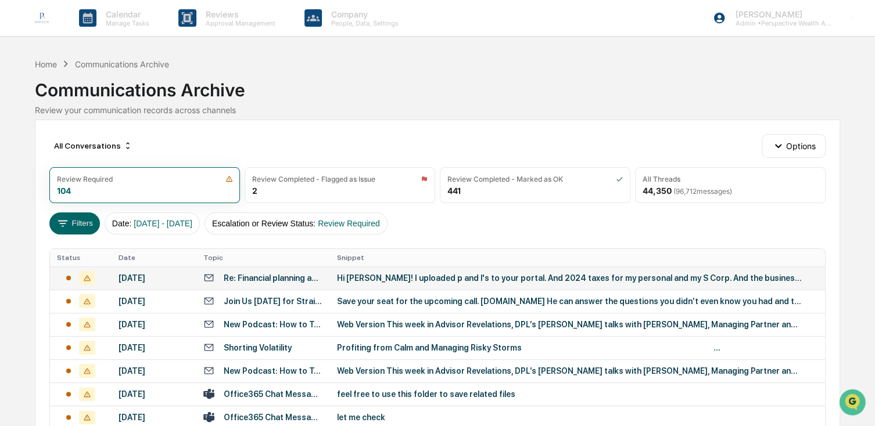
click at [310, 280] on div "Re: Financial planning and taxes" at bounding box center [273, 278] width 99 height 9
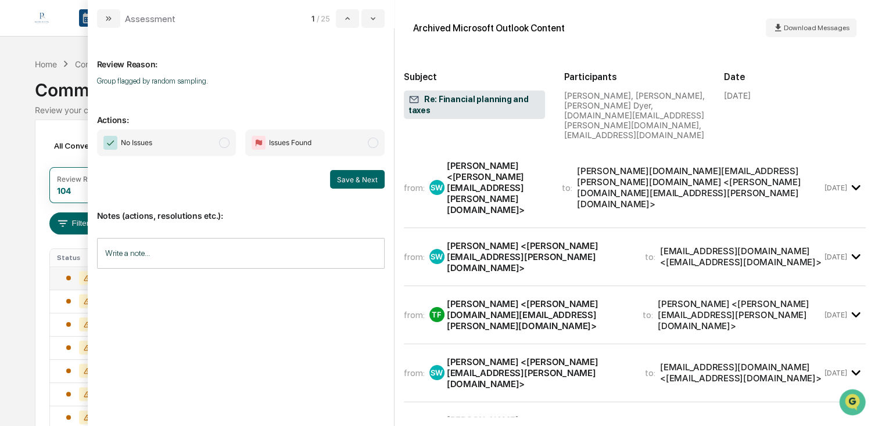
click at [192, 149] on span "No Issues" at bounding box center [166, 143] width 139 height 27
click at [338, 174] on button "Save & Next" at bounding box center [357, 179] width 55 height 19
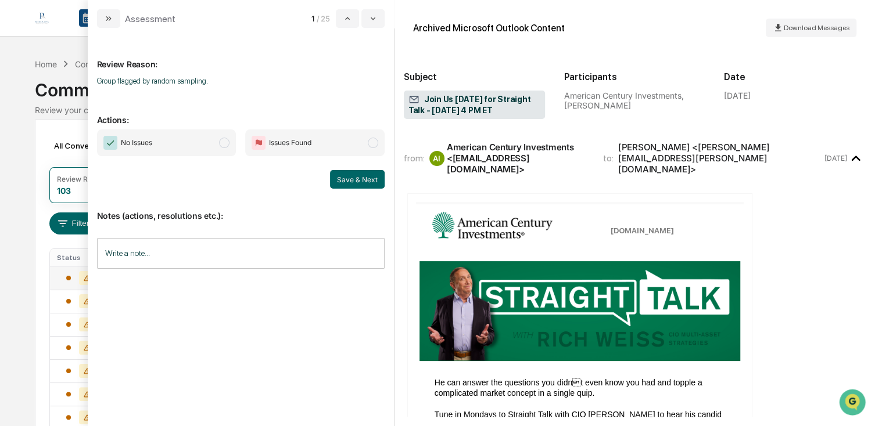
click at [200, 163] on div "No Issues Issues Found Save & Next" at bounding box center [241, 159] width 288 height 59
click at [216, 149] on span "No Issues" at bounding box center [166, 143] width 139 height 27
click at [353, 178] on button "Save & Next" at bounding box center [357, 179] width 55 height 19
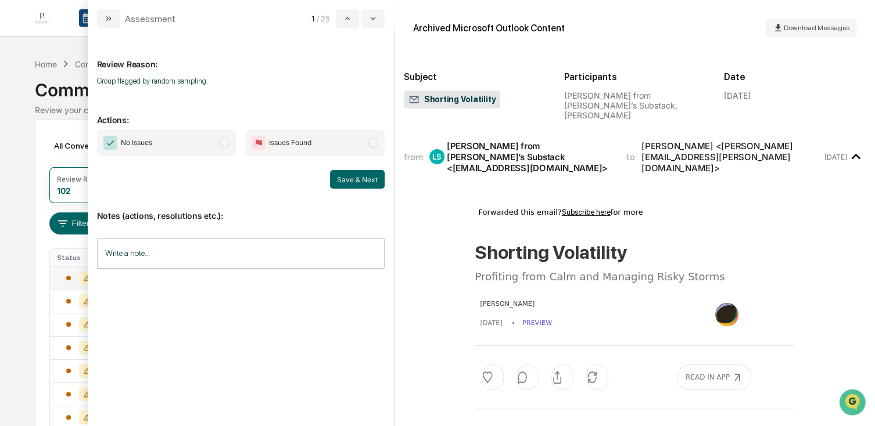
click at [208, 143] on span "No Issues" at bounding box center [166, 143] width 139 height 27
click at [364, 189] on div "Notes (actions, resolutions etc.): Write a note... Write a note..." at bounding box center [241, 236] width 288 height 94
click at [329, 174] on div "Save & Next" at bounding box center [241, 179] width 288 height 19
click at [357, 177] on button "Save & Next" at bounding box center [357, 179] width 55 height 19
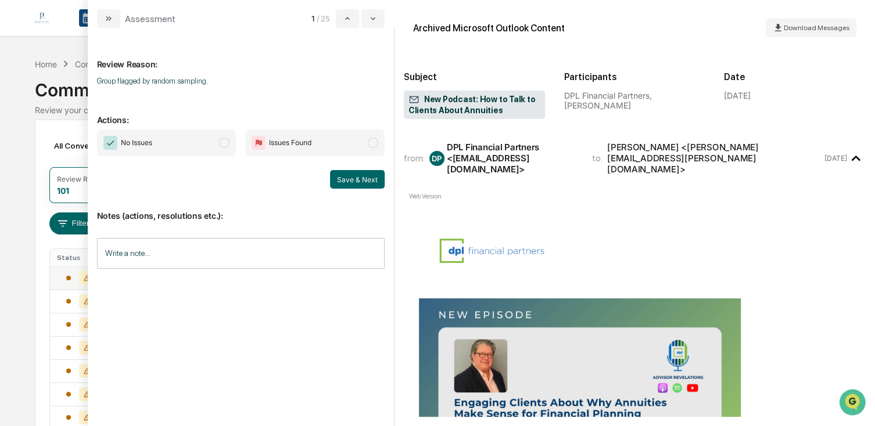
click at [218, 146] on span "No Issues" at bounding box center [166, 143] width 139 height 27
click at [344, 179] on button "Save & Next" at bounding box center [357, 179] width 55 height 19
click at [191, 150] on span "No Issues" at bounding box center [166, 143] width 139 height 27
click at [347, 174] on button "Save & Next" at bounding box center [357, 179] width 55 height 19
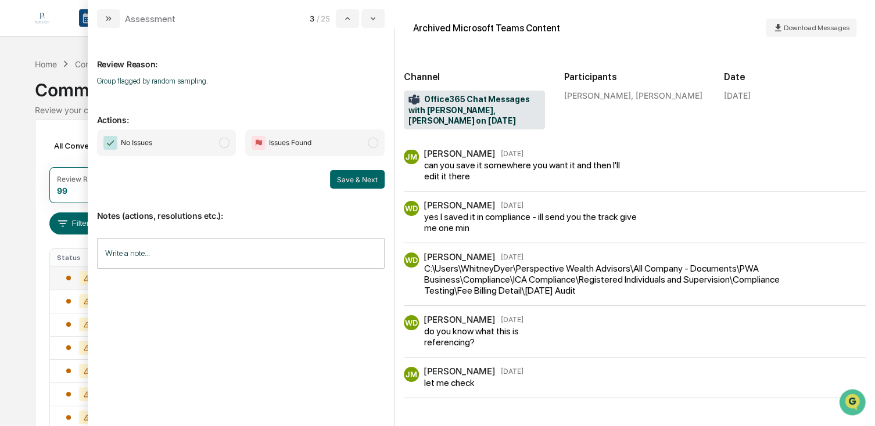
click at [188, 164] on div "No Issues Issues Found Save & Next" at bounding box center [241, 159] width 288 height 59
click at [209, 151] on span "No Issues" at bounding box center [166, 143] width 139 height 27
click at [339, 176] on button "Save & Next" at bounding box center [357, 179] width 55 height 19
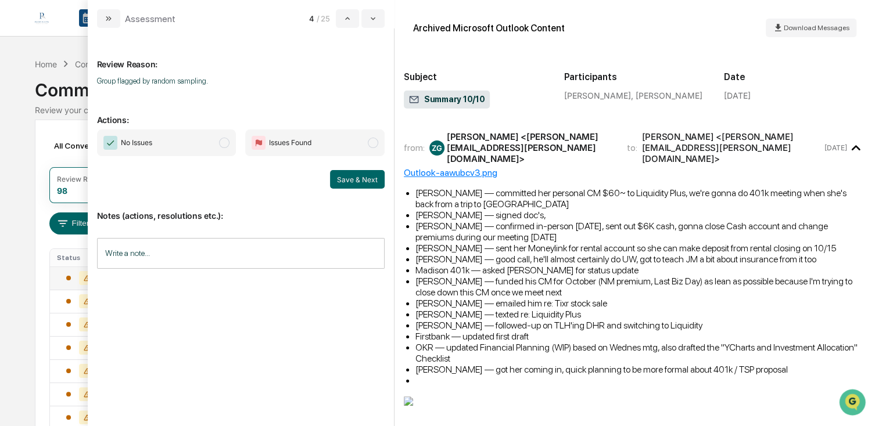
click at [190, 150] on span "No Issues" at bounding box center [166, 143] width 139 height 27
click at [346, 178] on button "Save & Next" at bounding box center [357, 179] width 55 height 19
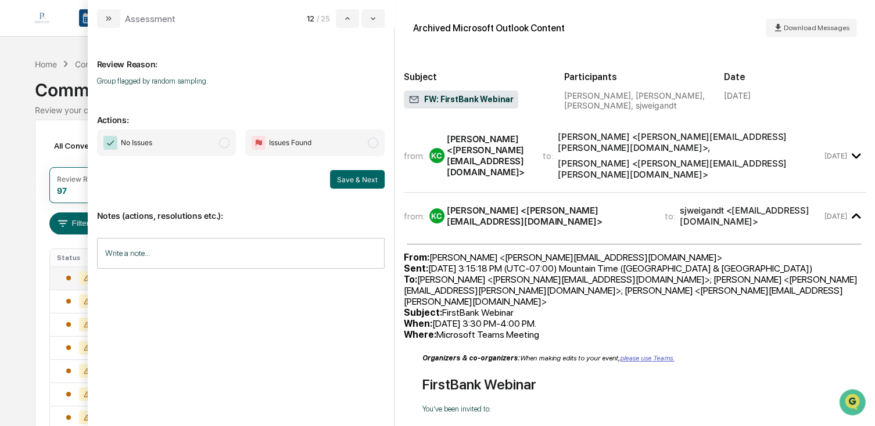
click at [224, 150] on span "No Issues" at bounding box center [166, 143] width 139 height 27
click at [345, 184] on button "Save & Next" at bounding box center [357, 179] width 55 height 19
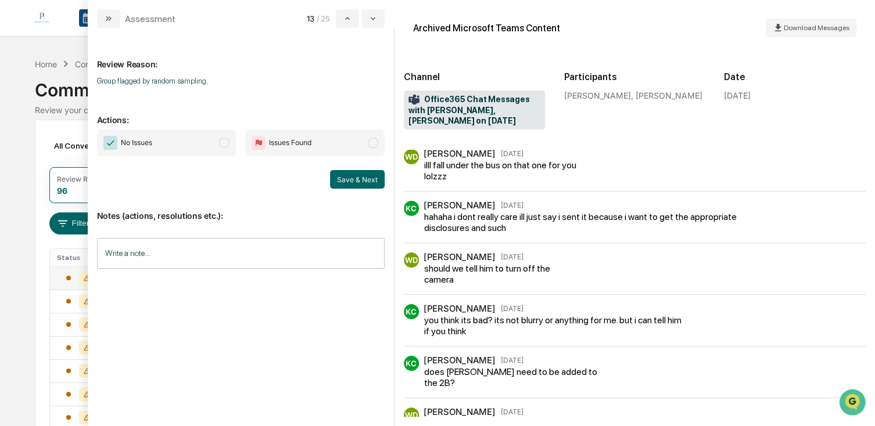
click at [181, 139] on span "No Issues" at bounding box center [166, 143] width 139 height 27
click at [352, 178] on button "Save & Next" at bounding box center [357, 179] width 55 height 19
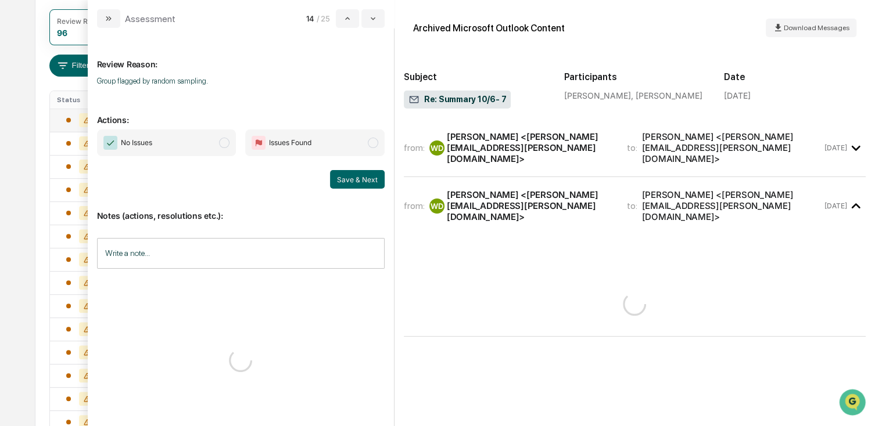
scroll to position [174, 0]
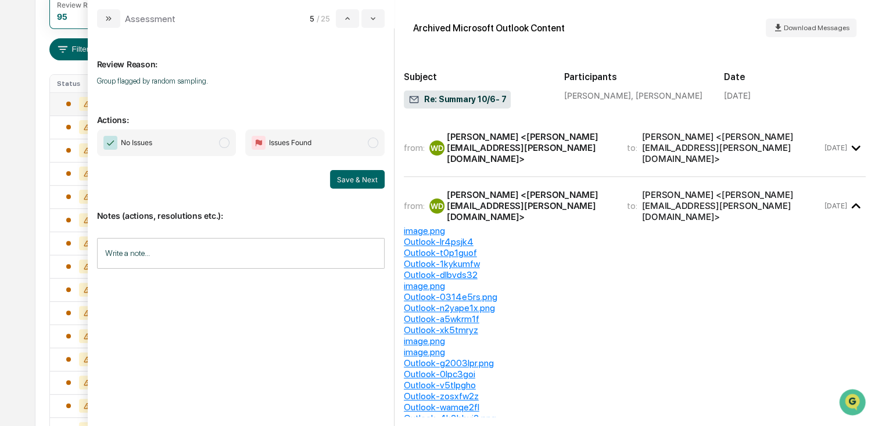
click at [210, 147] on span "No Issues" at bounding box center [166, 143] width 139 height 27
click at [371, 175] on button "Save & Next" at bounding box center [357, 179] width 55 height 19
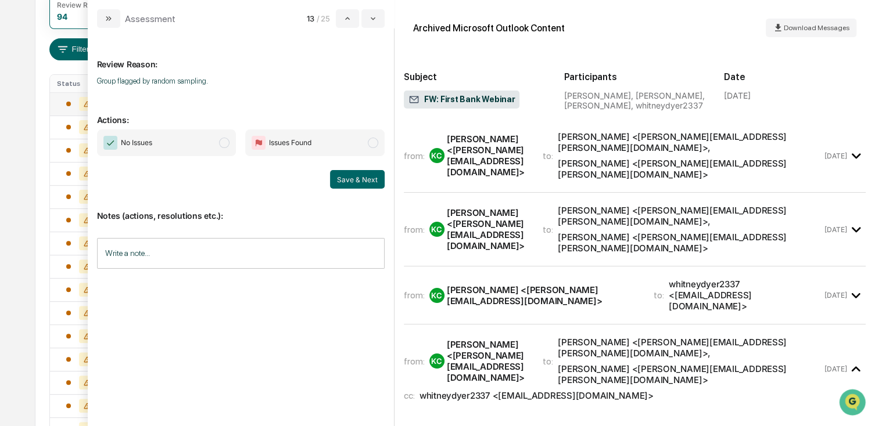
click at [204, 142] on span "No Issues" at bounding box center [166, 143] width 139 height 27
click at [336, 174] on button "Save & Next" at bounding box center [357, 179] width 55 height 19
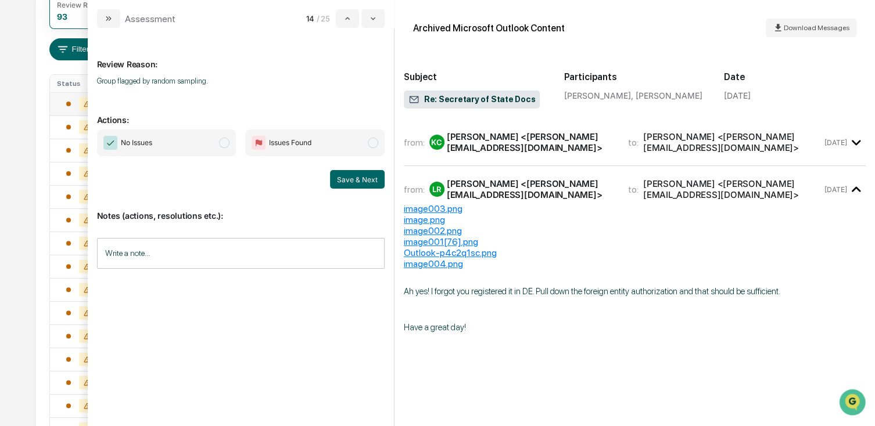
click at [195, 143] on span "No Issues" at bounding box center [166, 143] width 139 height 27
click at [340, 177] on button "Save & Next" at bounding box center [357, 179] width 55 height 19
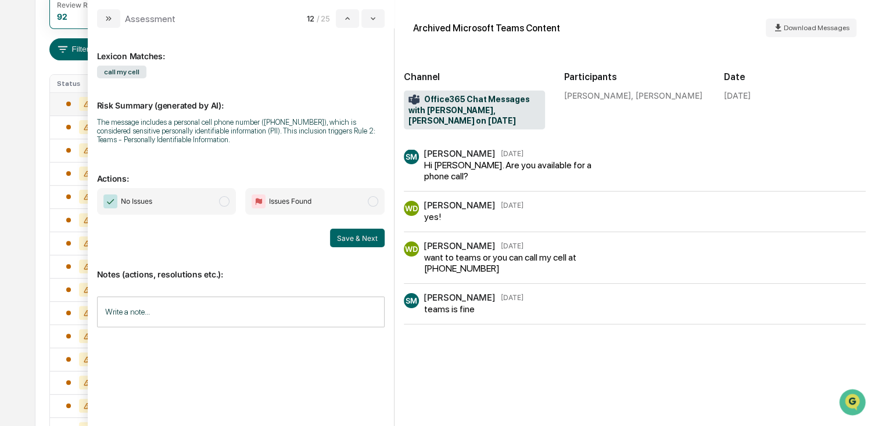
click at [190, 205] on span "No Issues" at bounding box center [166, 201] width 139 height 27
click at [335, 235] on button "Save & Next" at bounding box center [357, 238] width 55 height 19
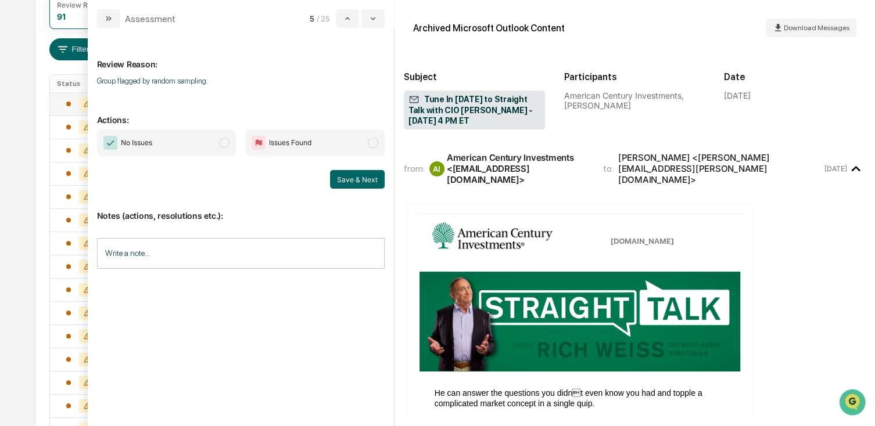
click at [184, 147] on span "No Issues" at bounding box center [166, 143] width 139 height 27
click at [344, 174] on button "Save & Next" at bounding box center [357, 179] width 55 height 19
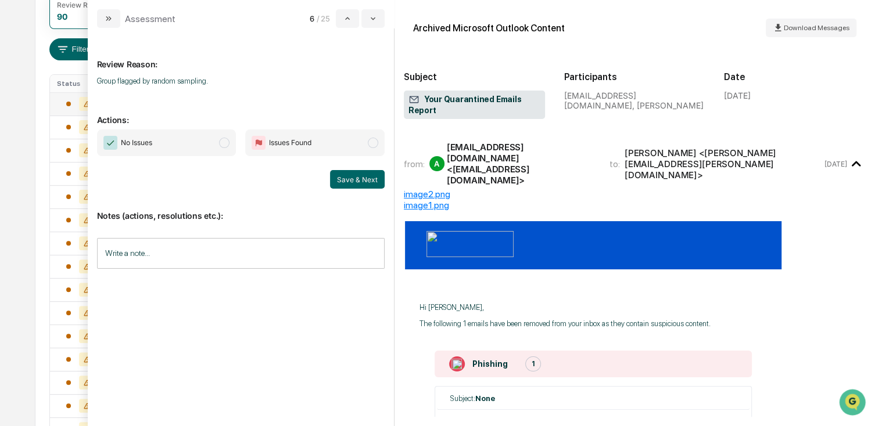
click at [193, 141] on span "No Issues" at bounding box center [166, 143] width 139 height 27
click at [348, 182] on button "Save & Next" at bounding box center [357, 179] width 55 height 19
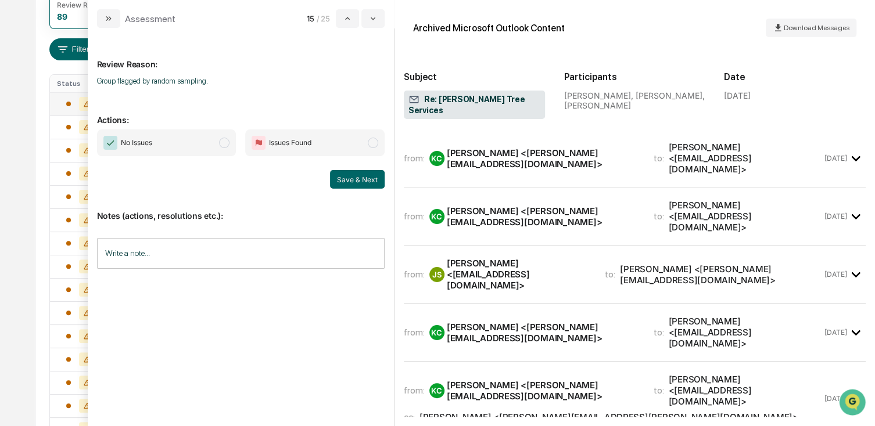
click at [210, 143] on span "No Issues" at bounding box center [166, 143] width 139 height 27
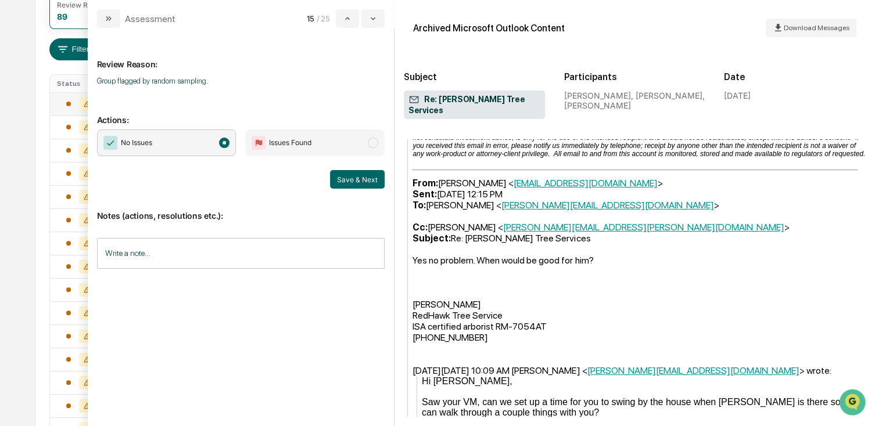
scroll to position [987, 0]
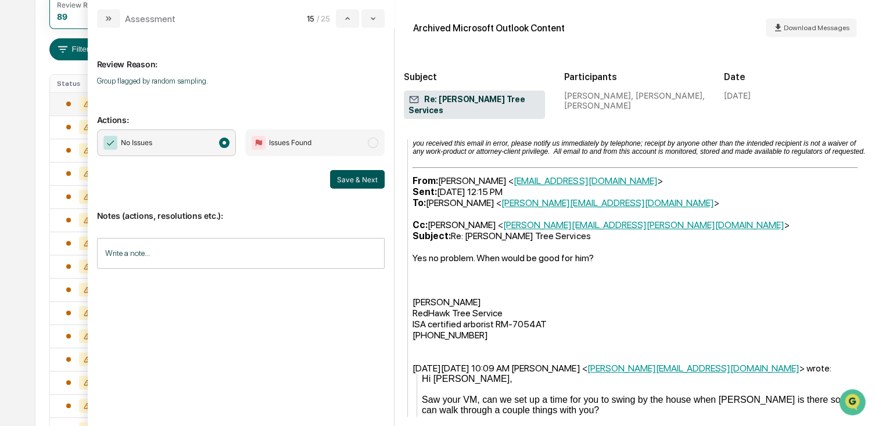
click at [365, 173] on button "Save & Next" at bounding box center [357, 179] width 55 height 19
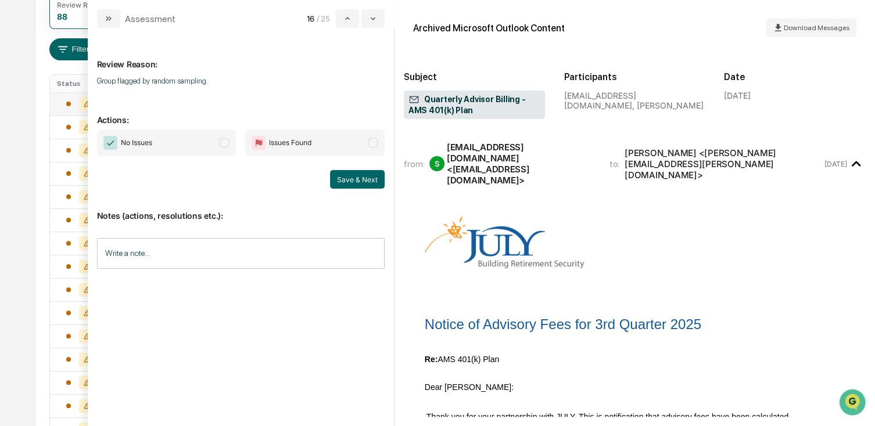
click at [178, 167] on div "No Issues Issues Found Save & Next" at bounding box center [241, 159] width 288 height 59
click at [216, 145] on span "No Issues" at bounding box center [166, 143] width 139 height 27
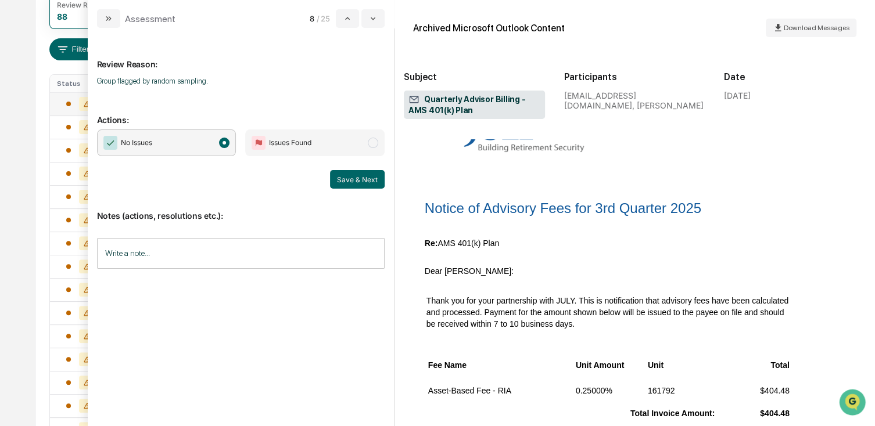
scroll to position [174, 0]
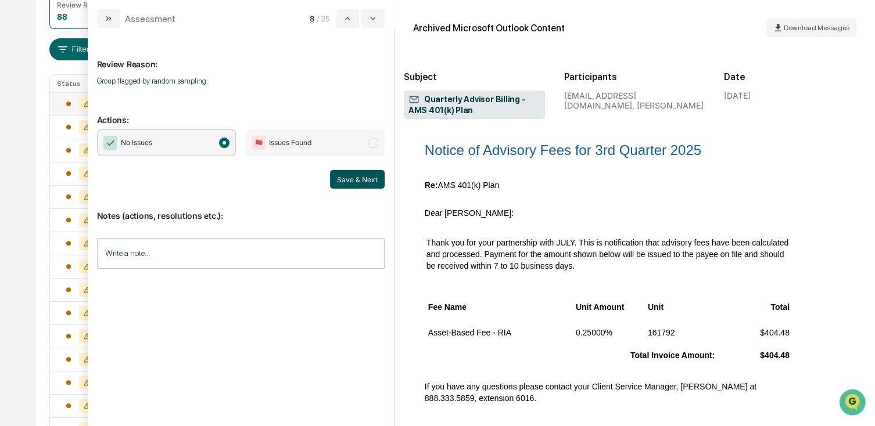
click at [345, 176] on button "Save & Next" at bounding box center [357, 179] width 55 height 19
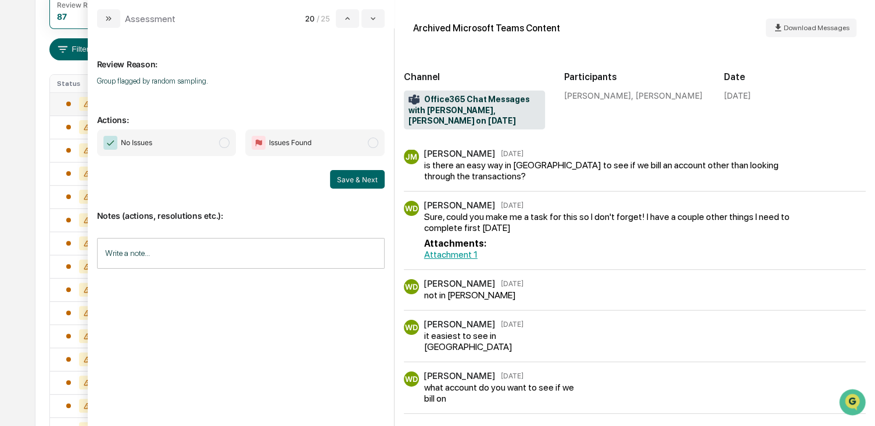
click at [139, 156] on div "No Issues Issues Found Save & Next" at bounding box center [241, 159] width 288 height 59
click at [184, 140] on span "No Issues" at bounding box center [166, 143] width 139 height 27
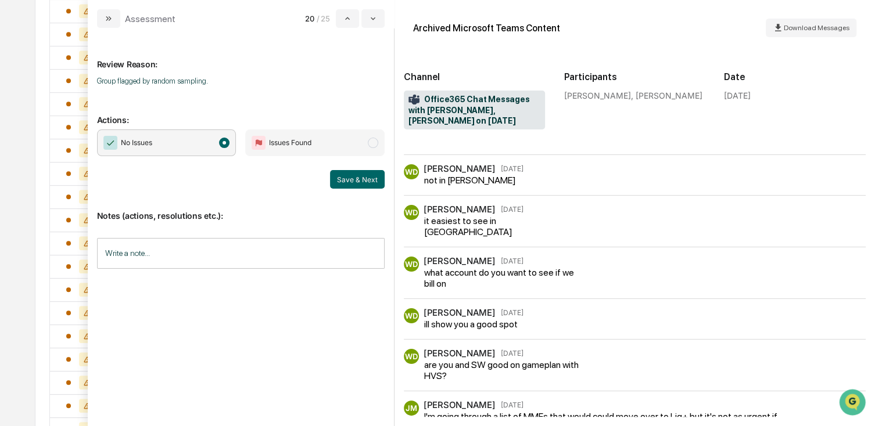
scroll to position [232, 0]
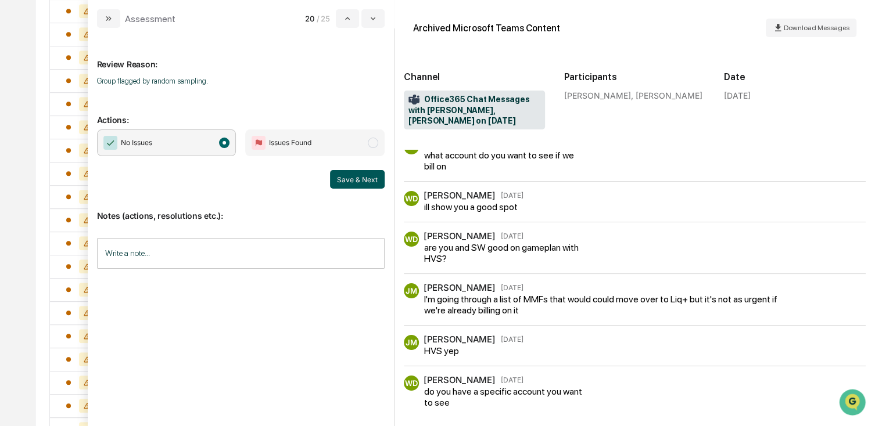
click at [351, 186] on button "Save & Next" at bounding box center [357, 179] width 55 height 19
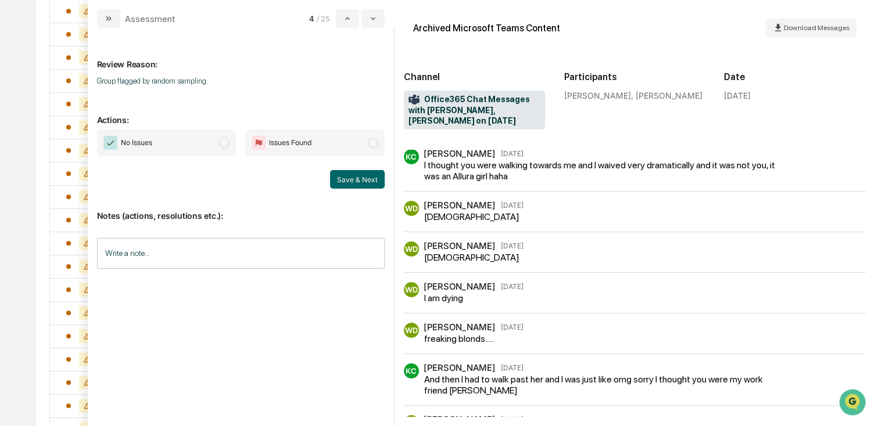
click at [218, 132] on span "No Issues" at bounding box center [166, 143] width 139 height 27
click at [356, 170] on button "Save & Next" at bounding box center [357, 179] width 55 height 19
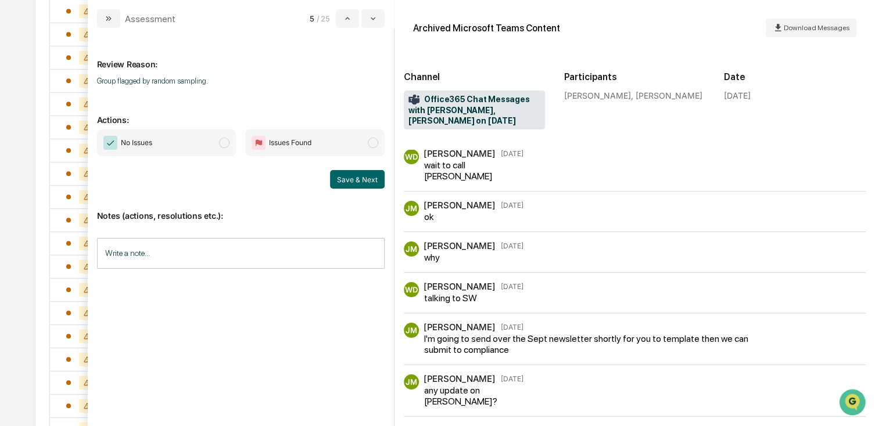
click at [202, 135] on span "No Issues" at bounding box center [166, 143] width 139 height 27
click at [337, 178] on button "Save & Next" at bounding box center [357, 179] width 55 height 19
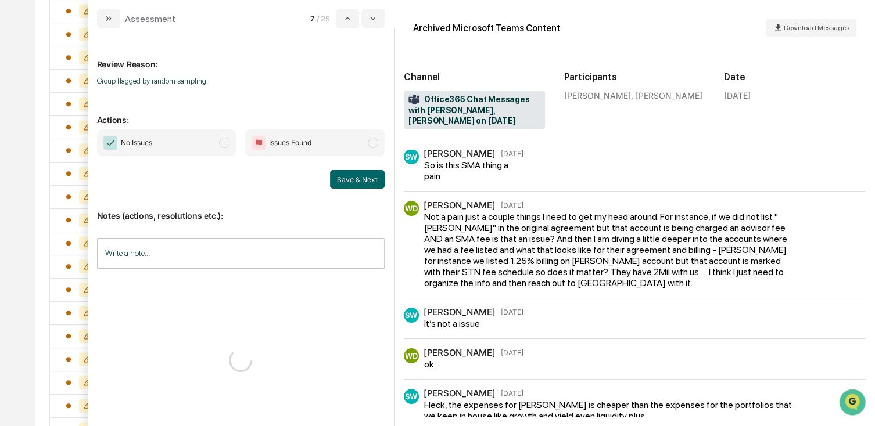
click at [211, 161] on div "No Issues Issues Found Save & Next" at bounding box center [241, 159] width 288 height 59
click at [201, 133] on span "No Issues" at bounding box center [166, 143] width 139 height 27
click at [379, 186] on button "Save & Next" at bounding box center [357, 179] width 55 height 19
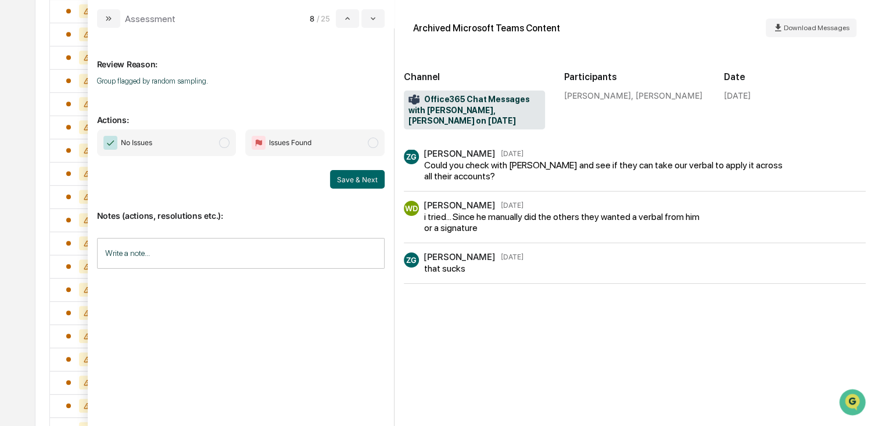
drag, startPoint x: 177, startPoint y: 148, endPoint x: 184, endPoint y: 151, distance: 7.6
click at [176, 148] on span "No Issues" at bounding box center [166, 143] width 139 height 27
click at [344, 180] on button "Save & Next" at bounding box center [357, 179] width 55 height 19
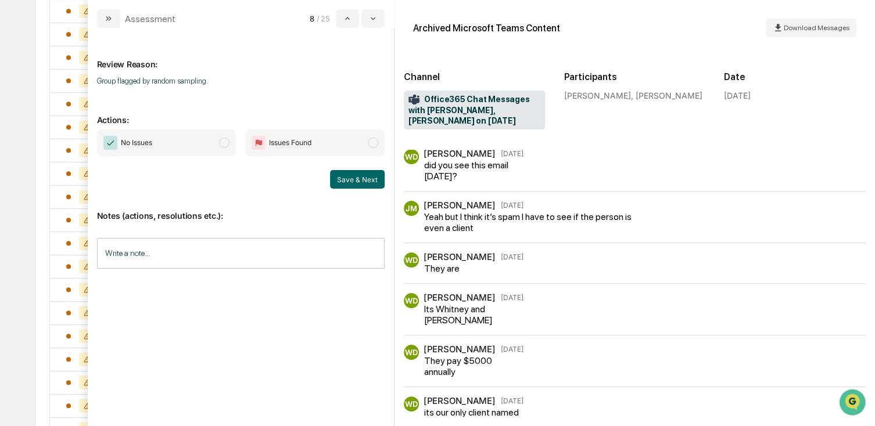
click at [193, 138] on span "No Issues" at bounding box center [166, 143] width 139 height 27
click at [343, 183] on button "Save & Next" at bounding box center [357, 179] width 55 height 19
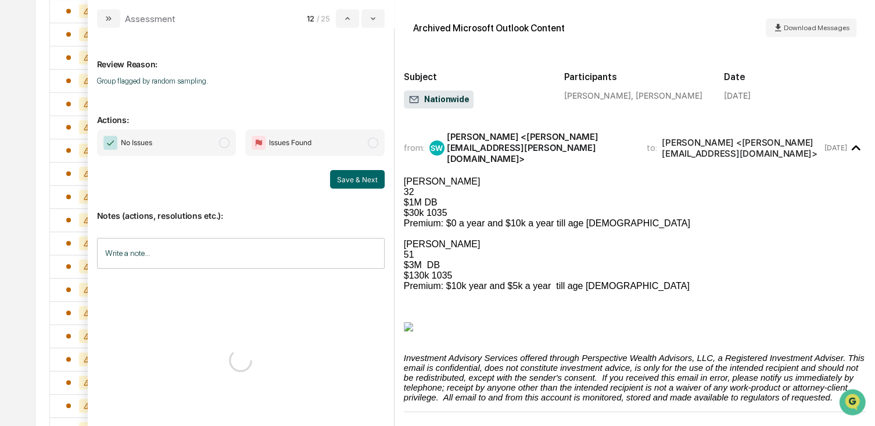
click at [203, 148] on span "No Issues" at bounding box center [166, 143] width 139 height 27
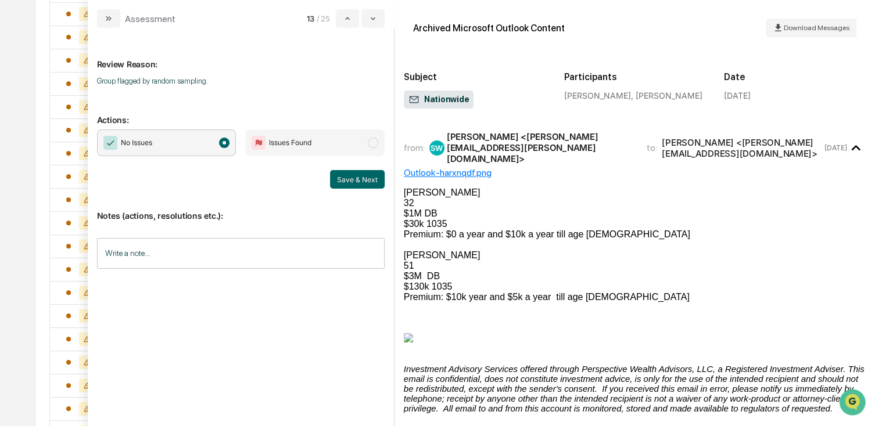
scroll to position [290, 0]
click at [358, 176] on button "Save & Next" at bounding box center [357, 179] width 55 height 19
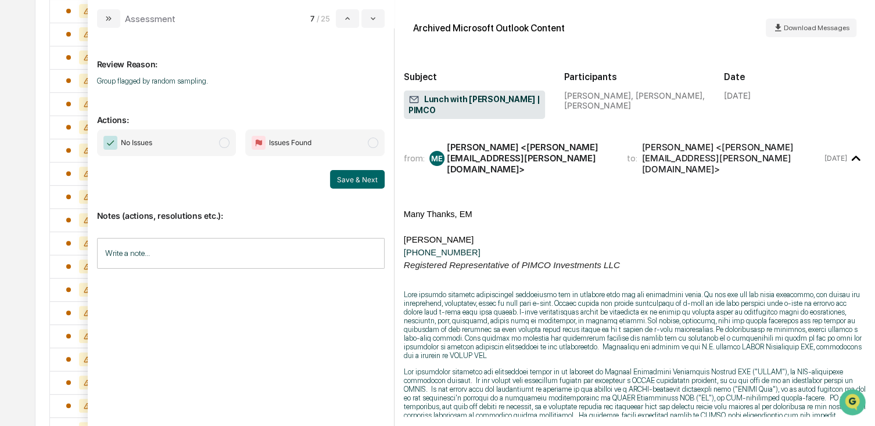
click at [224, 141] on span "modal" at bounding box center [224, 143] width 10 height 10
click at [337, 179] on button "Save & Next" at bounding box center [357, 179] width 55 height 19
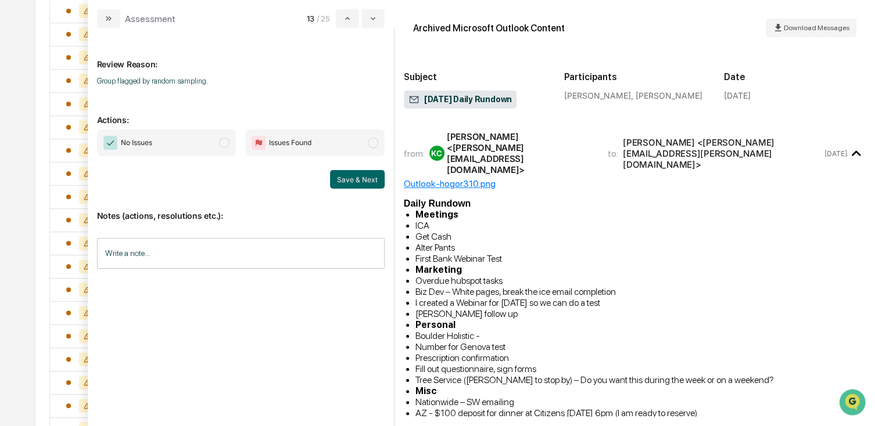
click at [186, 146] on span "No Issues" at bounding box center [166, 143] width 139 height 27
click at [342, 179] on button "Save & Next" at bounding box center [357, 179] width 55 height 19
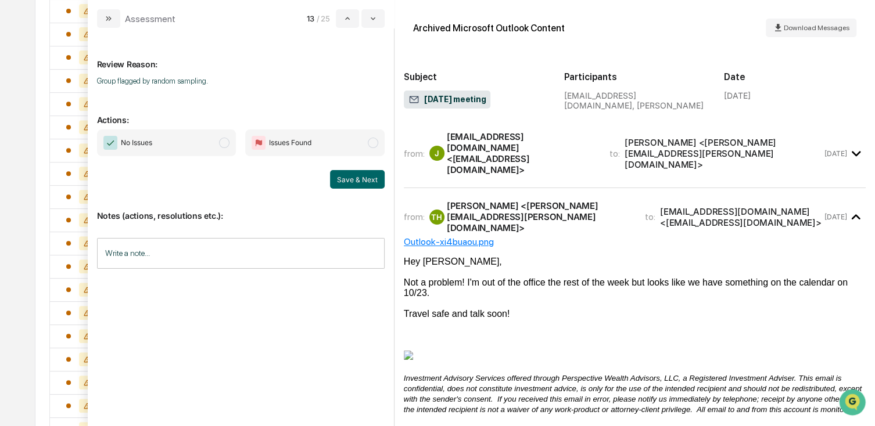
click at [173, 137] on span "No Issues" at bounding box center [166, 143] width 139 height 27
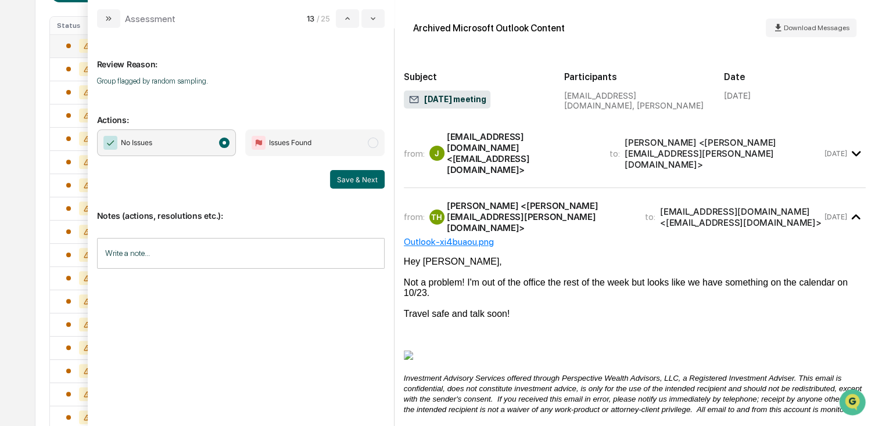
scroll to position [58, 0]
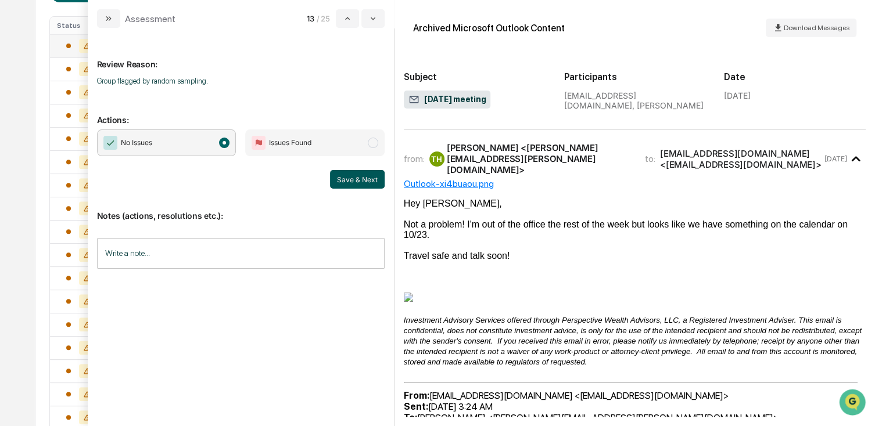
click at [368, 177] on button "Save & Next" at bounding box center [357, 179] width 55 height 19
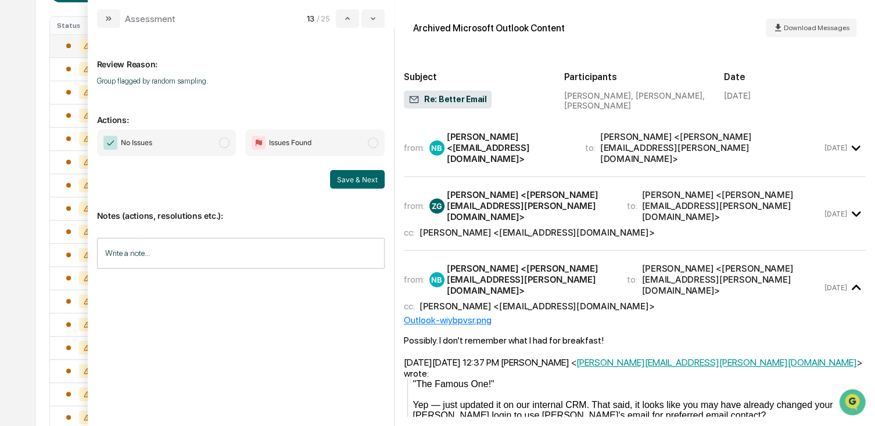
click at [223, 146] on span "modal" at bounding box center [224, 143] width 10 height 10
click at [353, 175] on button "Save & Next" at bounding box center [357, 179] width 55 height 19
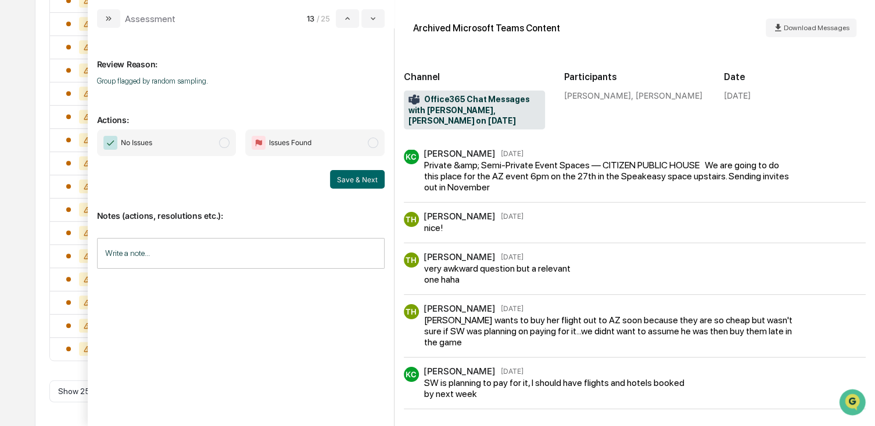
scroll to position [31, 0]
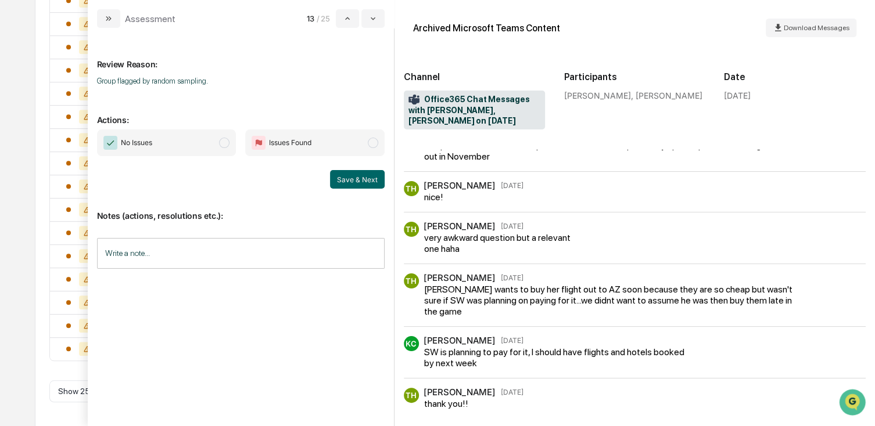
click at [227, 144] on span "modal" at bounding box center [224, 143] width 10 height 10
click at [343, 174] on button "Save & Next" at bounding box center [357, 179] width 55 height 19
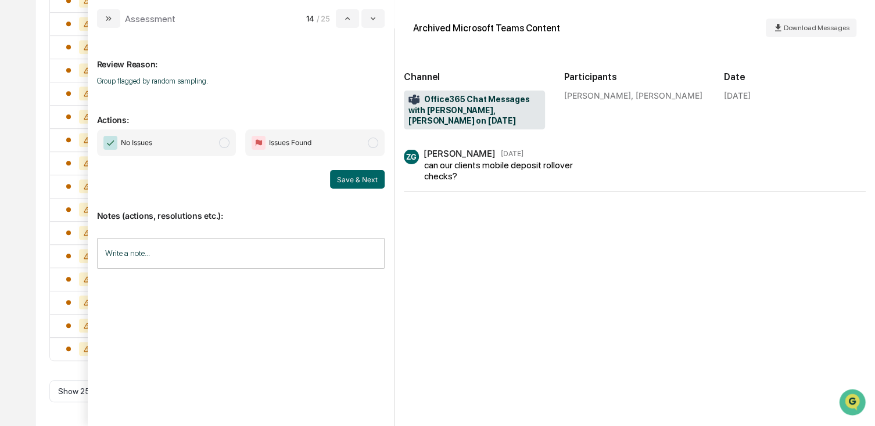
click at [222, 140] on span "modal" at bounding box center [224, 143] width 10 height 10
click at [360, 175] on button "Save & Next" at bounding box center [357, 179] width 55 height 19
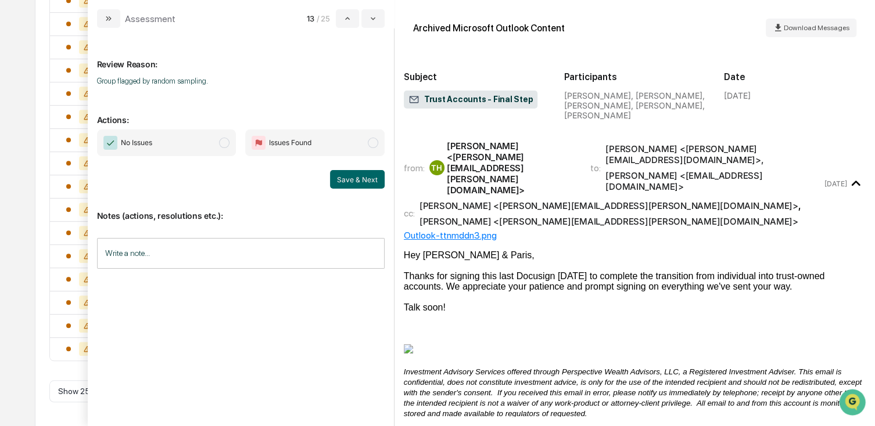
click at [214, 145] on span "No Issues" at bounding box center [166, 143] width 139 height 27
click at [342, 179] on button "Save & Next" at bounding box center [357, 179] width 55 height 19
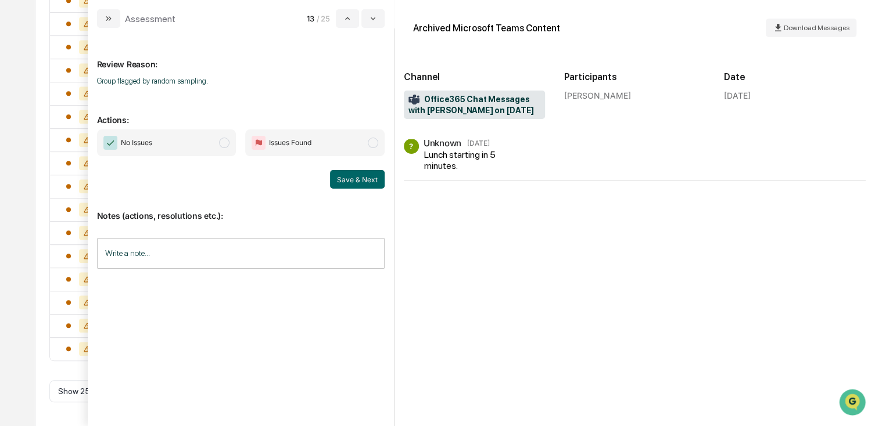
click at [195, 152] on span "No Issues" at bounding box center [166, 143] width 139 height 27
click at [354, 173] on button "Save & Next" at bounding box center [357, 179] width 55 height 19
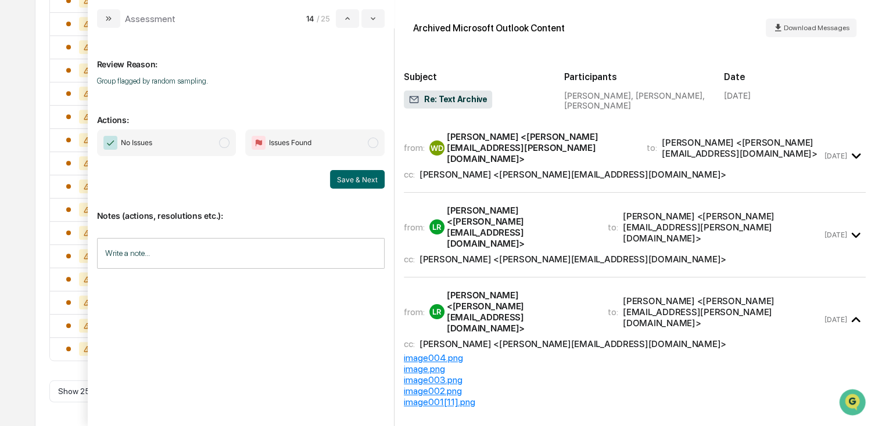
click at [217, 145] on span "No Issues" at bounding box center [166, 143] width 139 height 27
click at [344, 177] on button "Save & Next" at bounding box center [357, 179] width 55 height 19
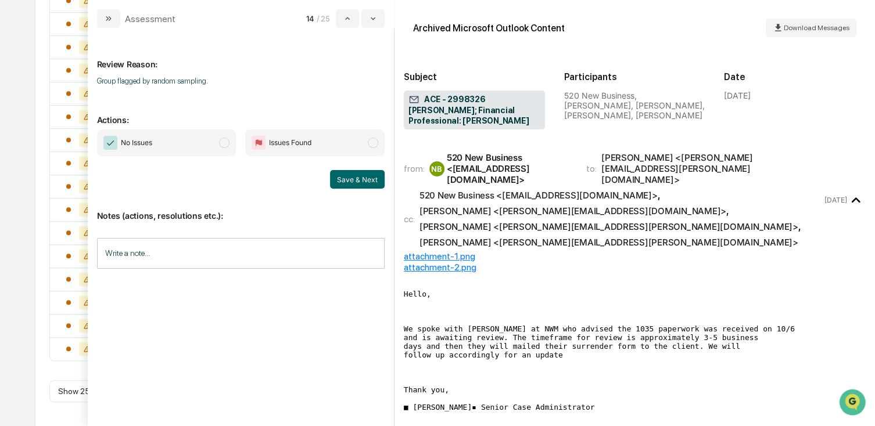
click at [156, 145] on span "No Issues" at bounding box center [166, 143] width 139 height 27
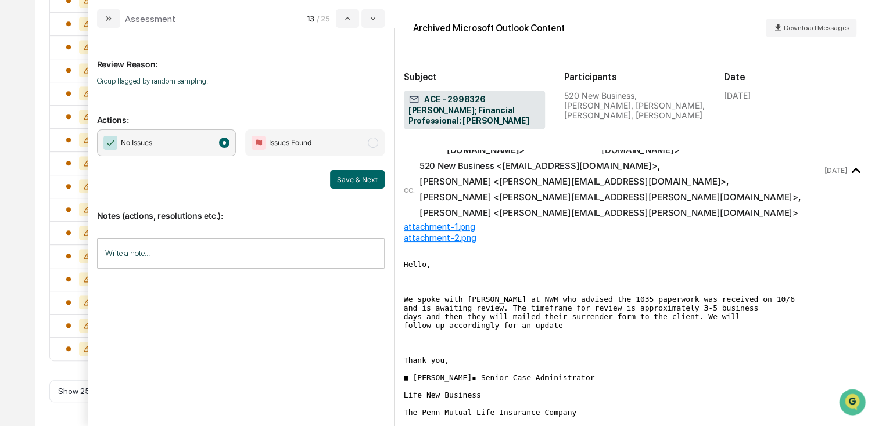
scroll to position [58, 0]
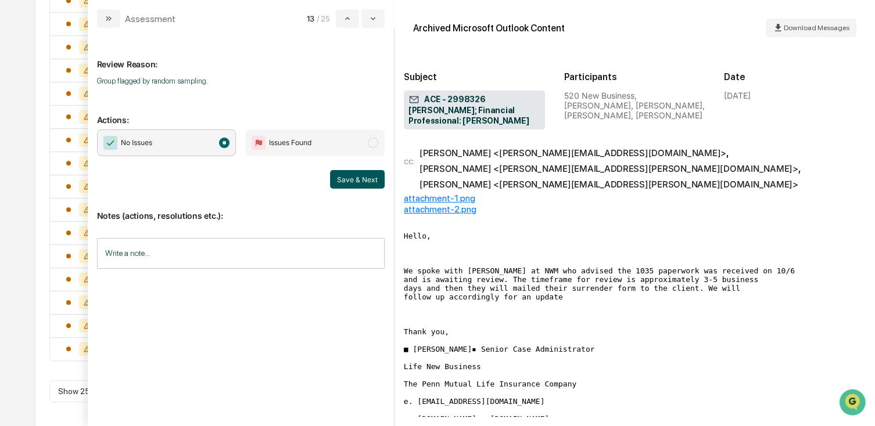
click at [353, 177] on button "Save & Next" at bounding box center [357, 179] width 55 height 19
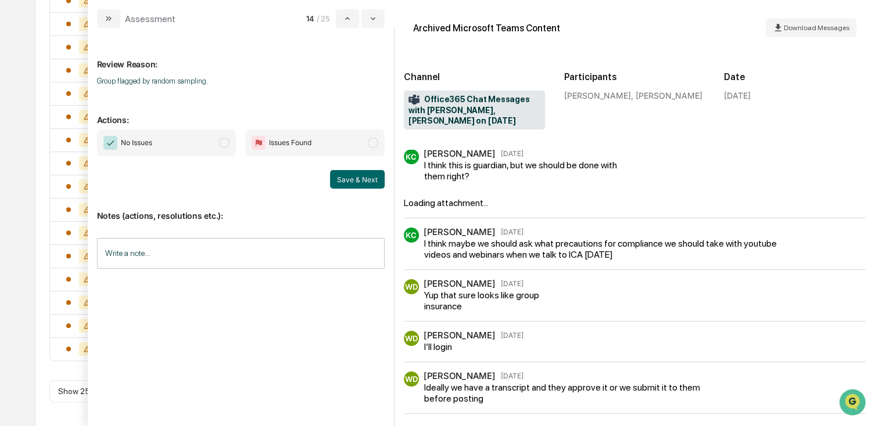
click at [197, 150] on span "No Issues" at bounding box center [166, 143] width 139 height 27
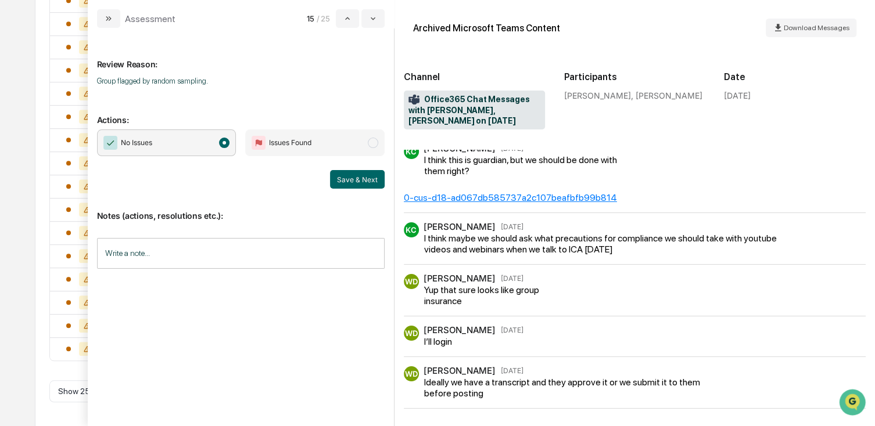
scroll to position [6, 0]
click at [369, 182] on button "Save & Next" at bounding box center [357, 179] width 55 height 19
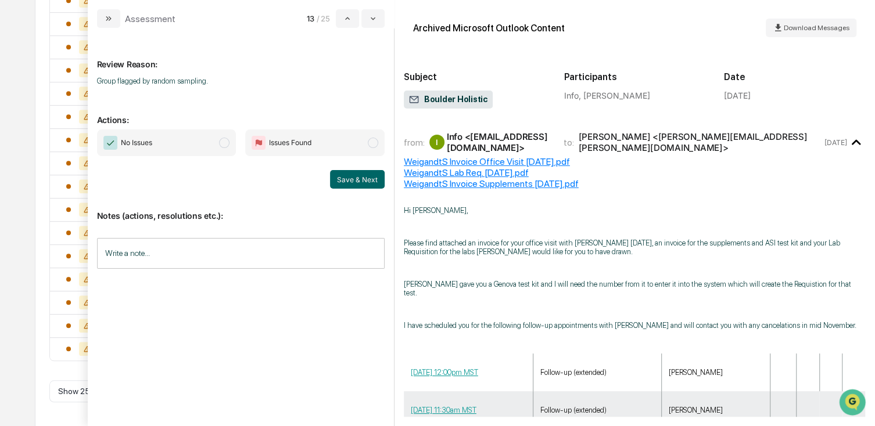
click at [197, 144] on span "No Issues" at bounding box center [166, 143] width 139 height 27
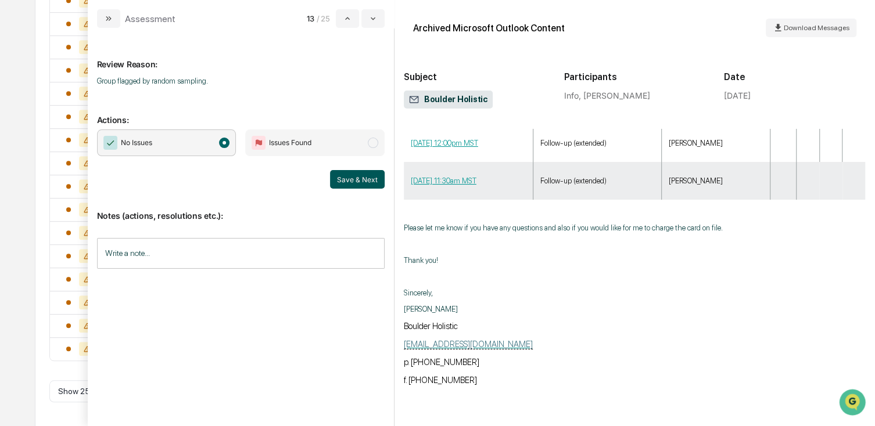
scroll to position [232, 0]
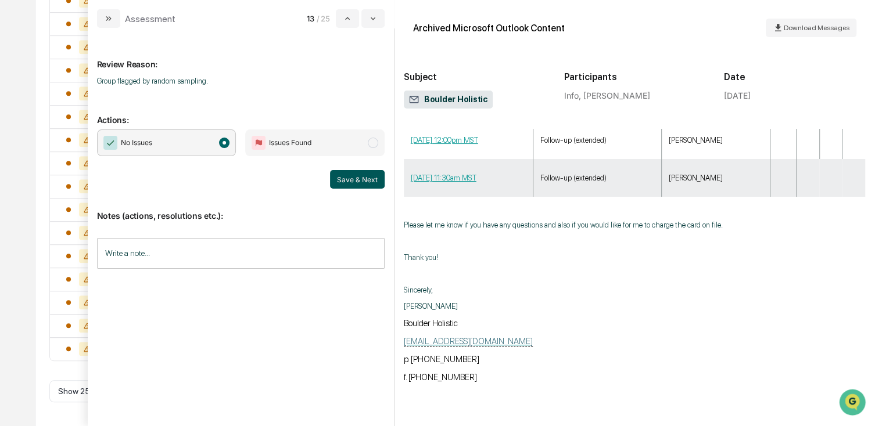
click at [354, 181] on button "Save & Next" at bounding box center [357, 179] width 55 height 19
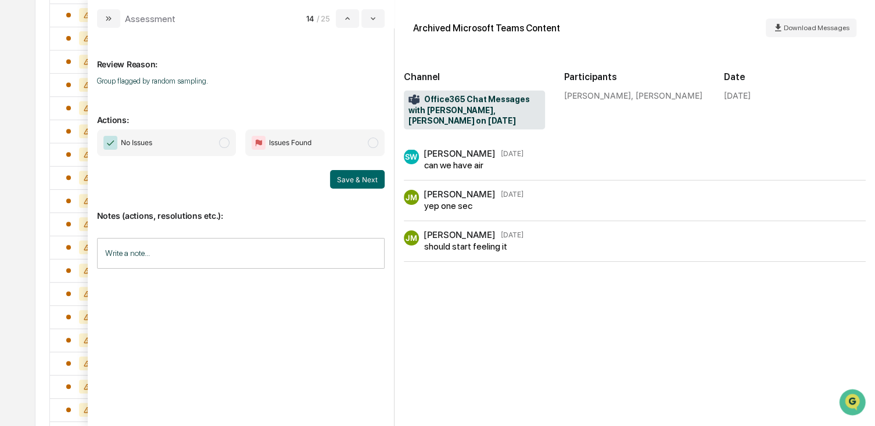
scroll to position [312, 0]
click at [222, 154] on span "No Issues" at bounding box center [166, 143] width 139 height 27
click at [362, 175] on button "Save & Next" at bounding box center [357, 179] width 55 height 19
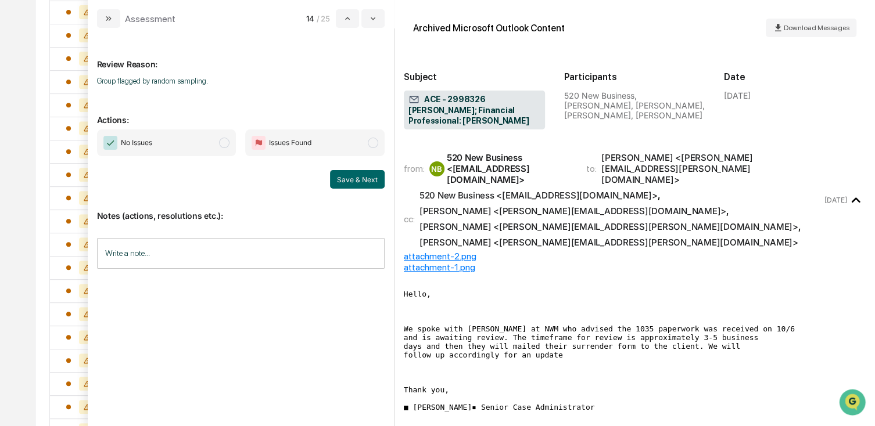
click at [216, 134] on span "No Issues" at bounding box center [166, 143] width 139 height 27
click at [354, 167] on div "No Issues Issues Found Save & Next" at bounding box center [241, 159] width 288 height 59
click at [355, 175] on button "Save & Next" at bounding box center [357, 179] width 55 height 19
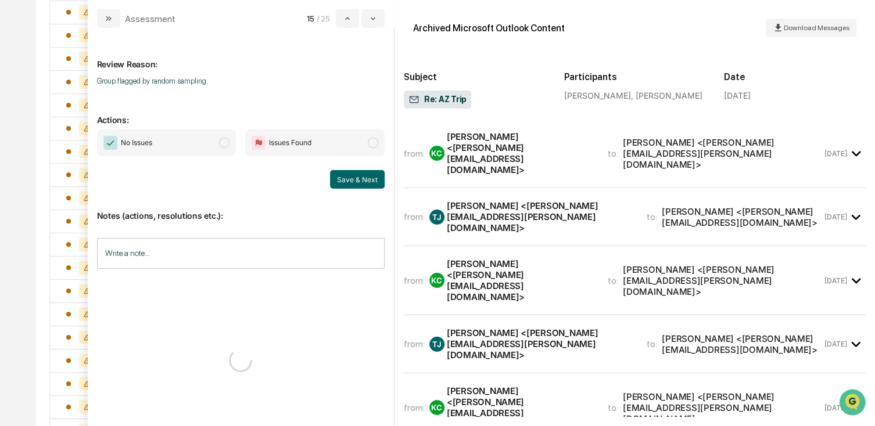
click at [211, 146] on span "No Issues" at bounding box center [166, 143] width 139 height 27
click at [340, 166] on div "No Issues Issues Found Save & Next" at bounding box center [241, 159] width 288 height 59
click at [354, 174] on button "Save & Next" at bounding box center [357, 179] width 55 height 19
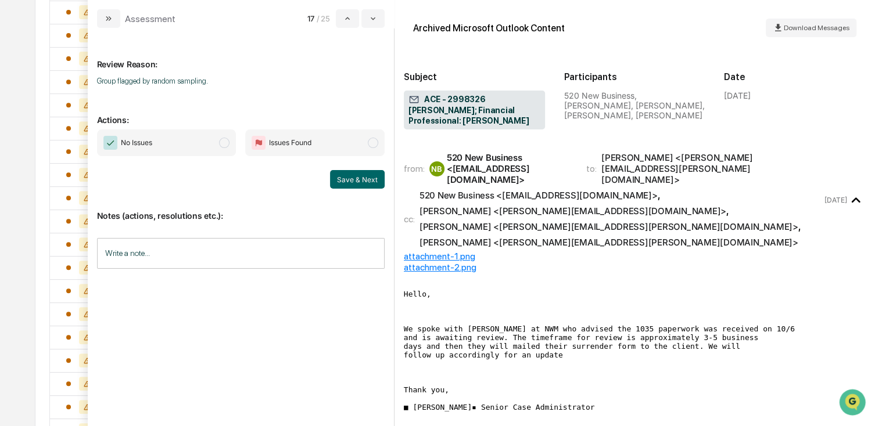
click at [217, 149] on span "No Issues" at bounding box center [166, 143] width 139 height 27
click at [345, 179] on button "Save & Next" at bounding box center [357, 179] width 55 height 19
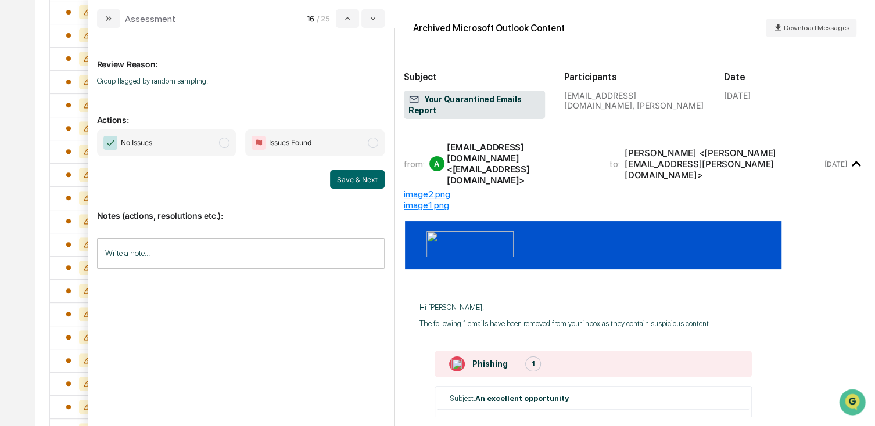
click at [201, 153] on span "No Issues" at bounding box center [166, 143] width 139 height 27
click at [346, 174] on button "Save & Next" at bounding box center [357, 179] width 55 height 19
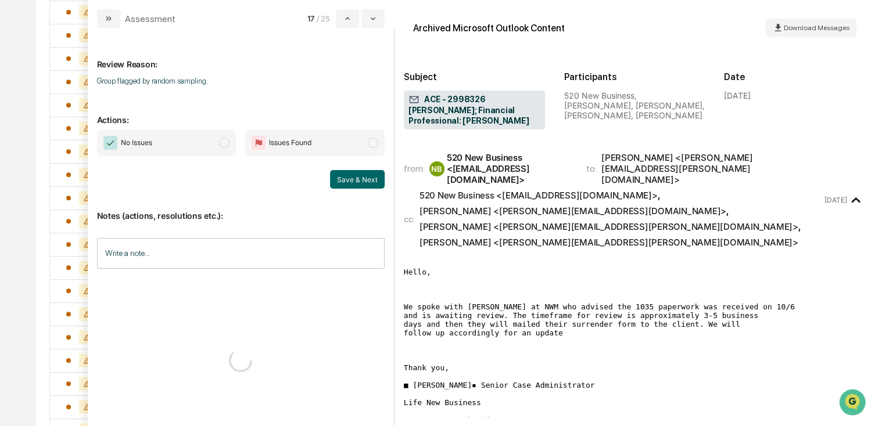
click at [213, 149] on span "No Issues" at bounding box center [166, 143] width 139 height 27
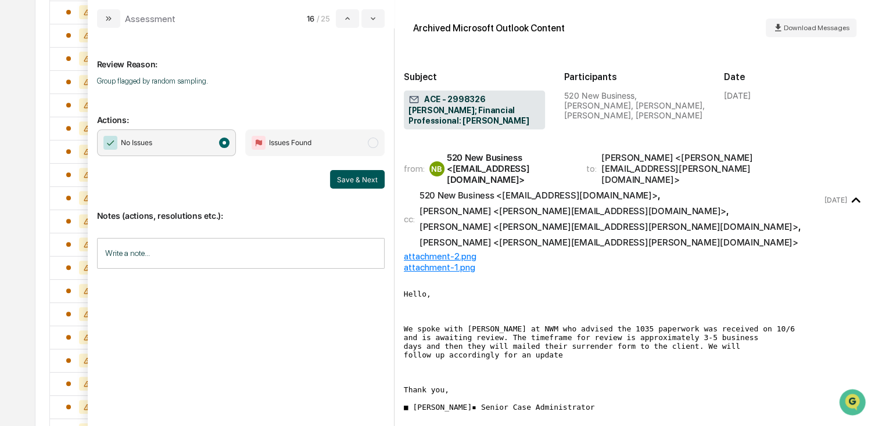
click at [344, 175] on button "Save & Next" at bounding box center [357, 179] width 55 height 19
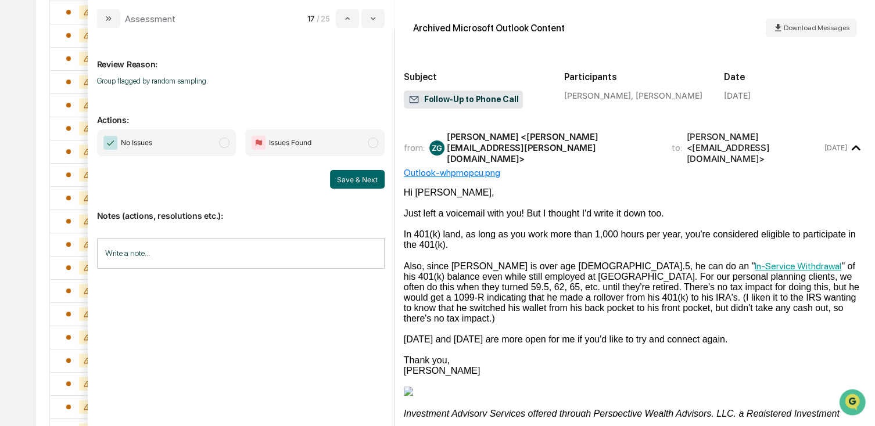
click at [204, 149] on span "No Issues" at bounding box center [166, 143] width 139 height 27
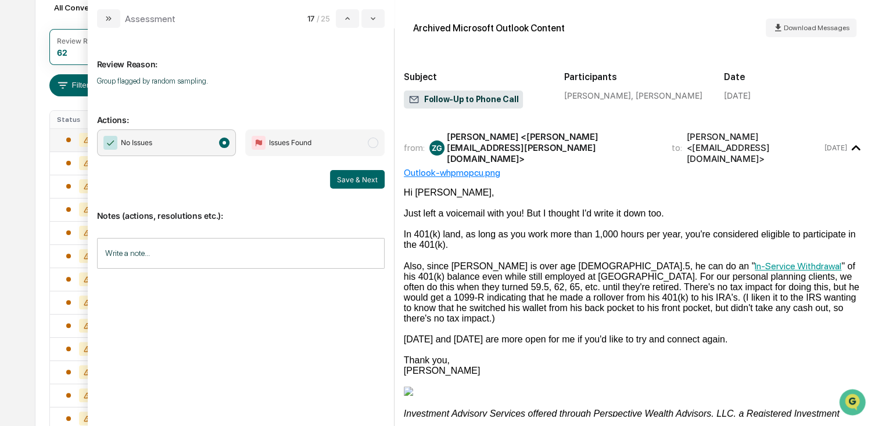
scroll to position [68, 0]
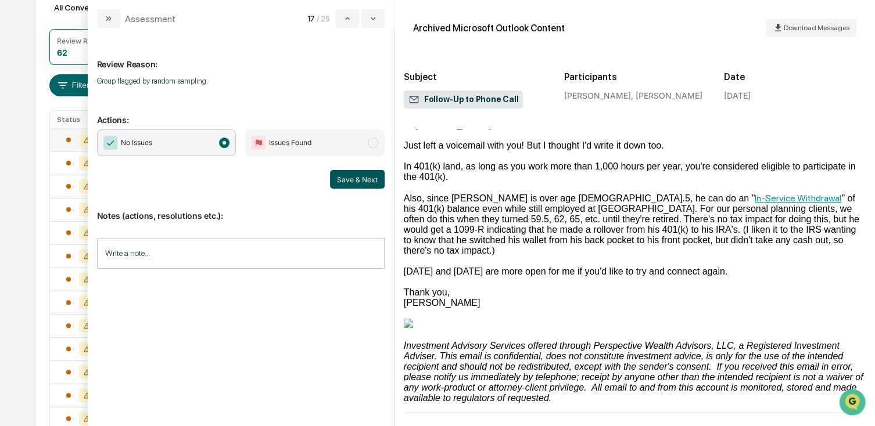
click at [354, 178] on button "Save & Next" at bounding box center [357, 179] width 55 height 19
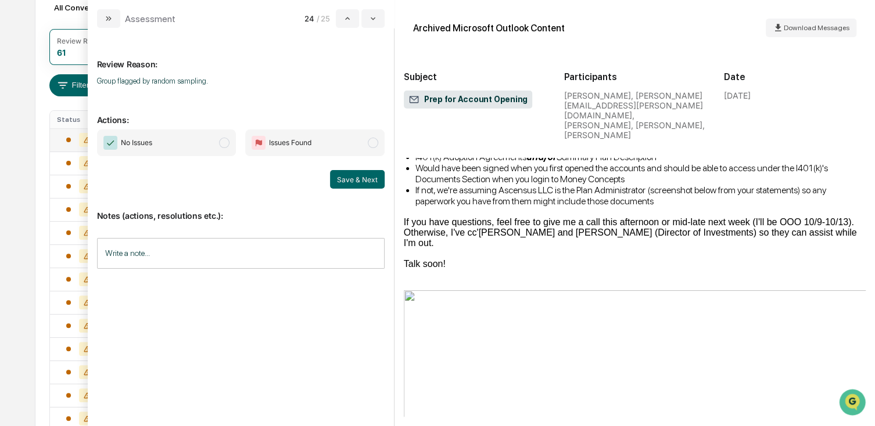
scroll to position [232, 0]
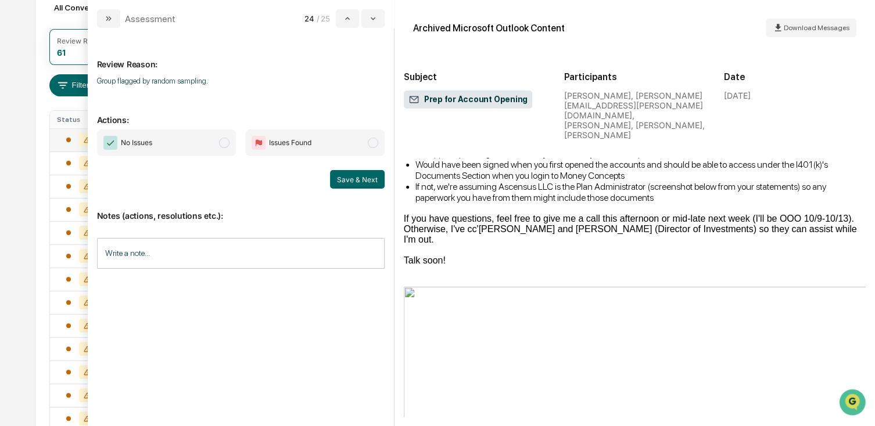
click at [222, 153] on span "No Issues" at bounding box center [166, 143] width 139 height 27
click at [355, 179] on button "Save & Next" at bounding box center [357, 179] width 55 height 19
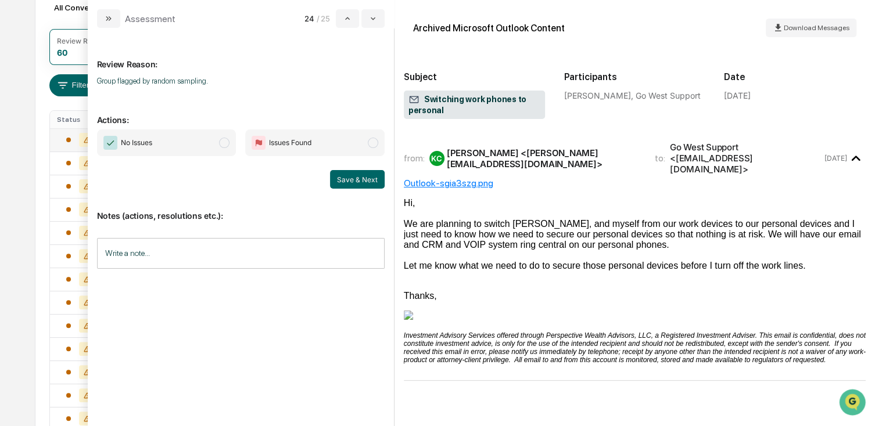
click at [188, 142] on span "No Issues" at bounding box center [166, 143] width 139 height 27
click at [354, 175] on button "Save & Next" at bounding box center [357, 179] width 55 height 19
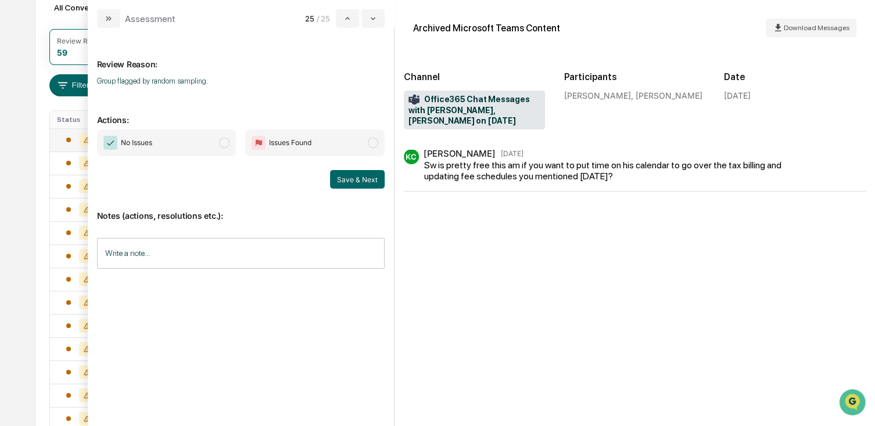
click at [184, 139] on span "No Issues" at bounding box center [166, 143] width 139 height 27
click at [351, 171] on button "Save & Next" at bounding box center [357, 179] width 55 height 19
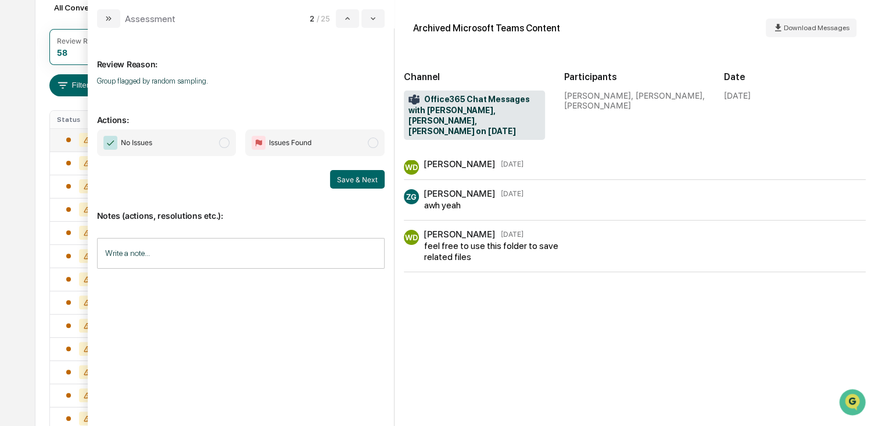
click at [213, 148] on span "No Issues" at bounding box center [166, 143] width 139 height 27
click at [394, 206] on div "Review Reason: Group flagged by random sampling. Actions: No Issues Issues Foun…" at bounding box center [241, 227] width 306 height 398
click at [352, 176] on button "Save & Next" at bounding box center [357, 179] width 55 height 19
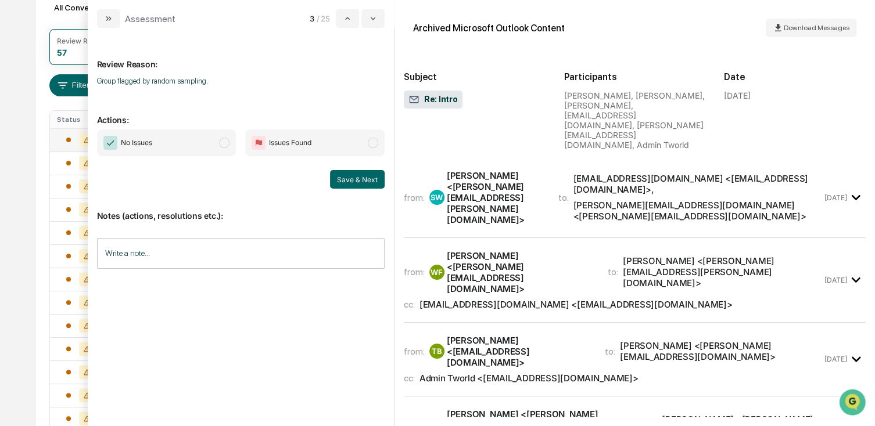
click at [171, 144] on span "No Issues" at bounding box center [166, 143] width 139 height 27
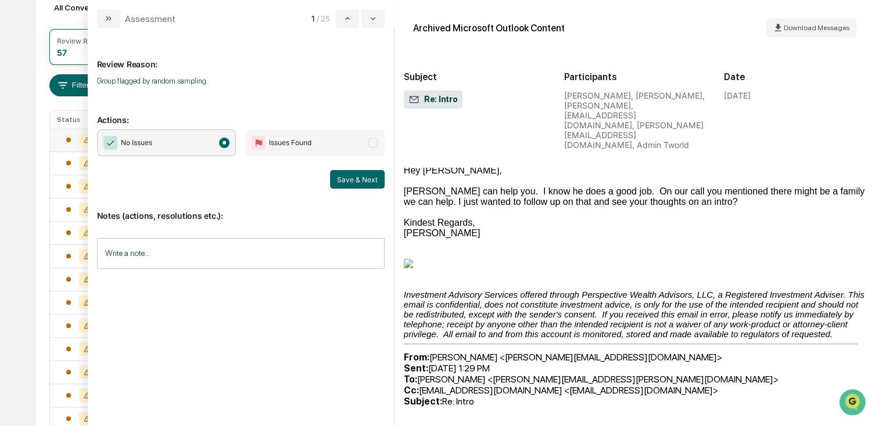
scroll to position [465, 0]
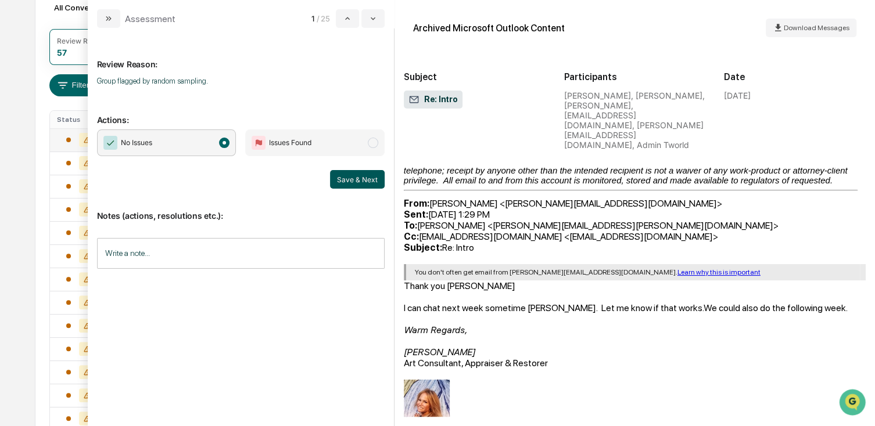
click at [343, 183] on button "Save & Next" at bounding box center [357, 179] width 55 height 19
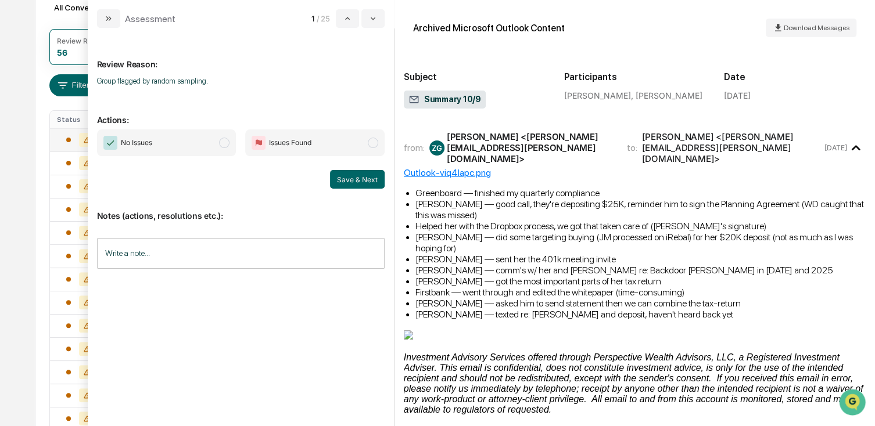
click at [227, 143] on span "modal" at bounding box center [224, 143] width 10 height 10
click at [343, 178] on button "Save & Next" at bounding box center [357, 179] width 55 height 19
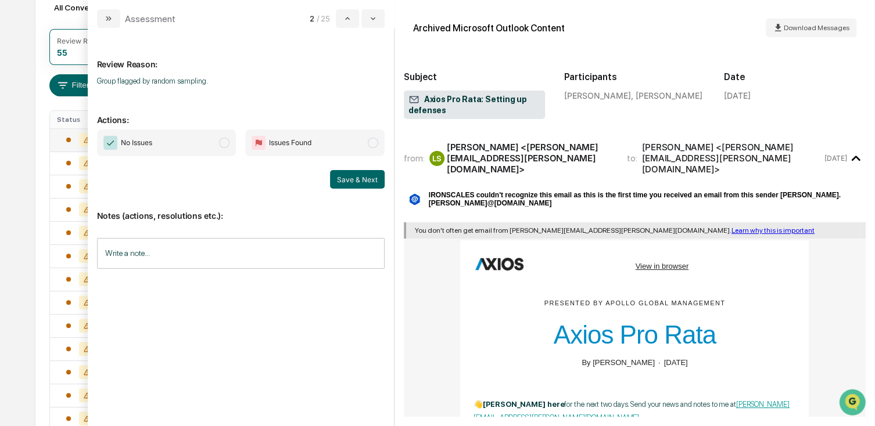
click at [207, 141] on span "No Issues" at bounding box center [166, 143] width 139 height 27
click at [343, 178] on button "Save & Next" at bounding box center [357, 179] width 55 height 19
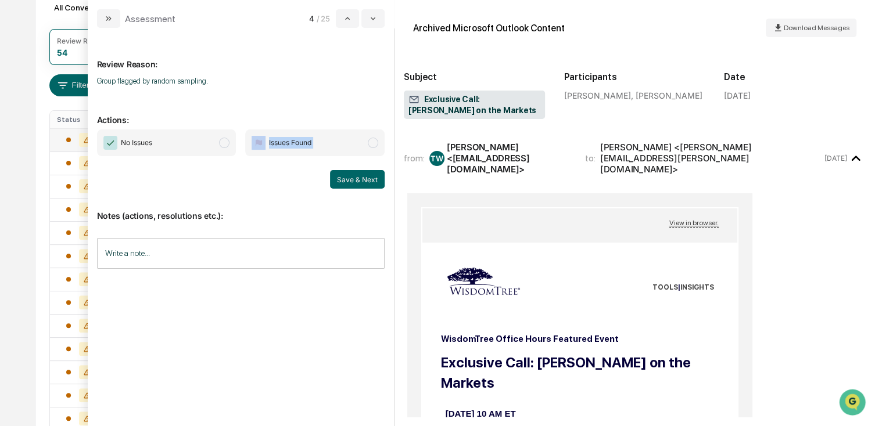
click at [185, 156] on div "No Issues Issues Found Save & Next" at bounding box center [241, 159] width 288 height 59
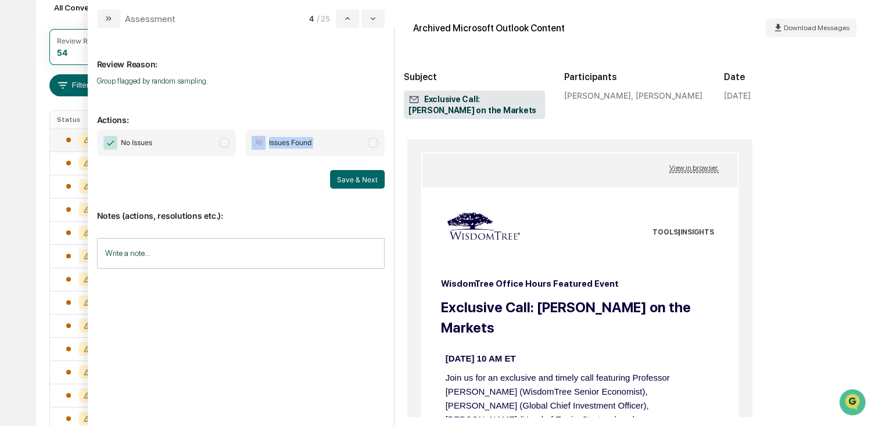
scroll to position [116, 0]
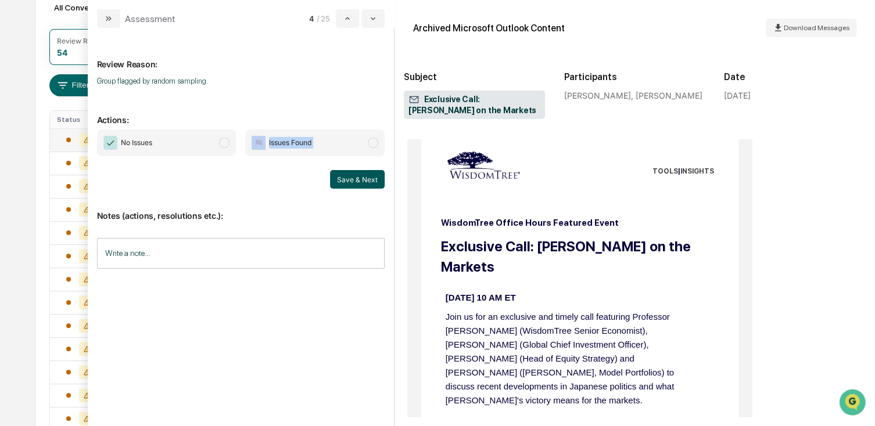
click at [355, 171] on button "Save & Next" at bounding box center [357, 179] width 55 height 19
click at [354, 176] on button "Save & Next" at bounding box center [357, 179] width 55 height 19
click at [174, 143] on span "No Issues" at bounding box center [166, 143] width 139 height 27
click at [350, 174] on button "Save & Next" at bounding box center [357, 179] width 55 height 19
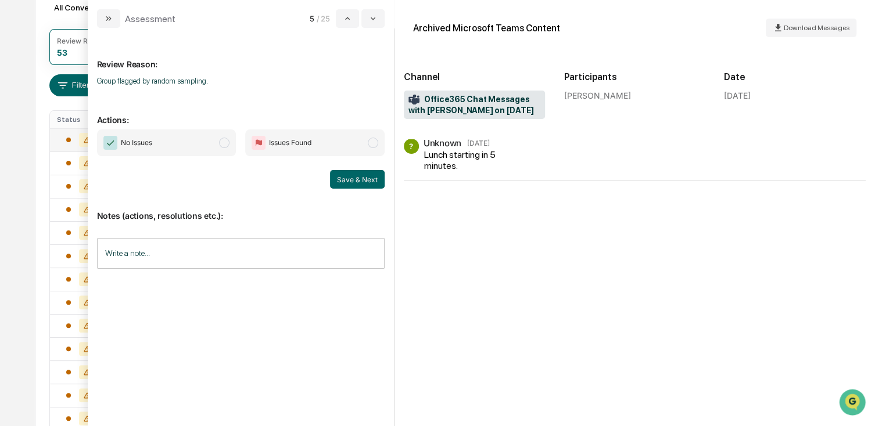
click at [200, 148] on span "No Issues" at bounding box center [166, 143] width 139 height 27
click at [343, 176] on button "Save & Next" at bounding box center [357, 179] width 55 height 19
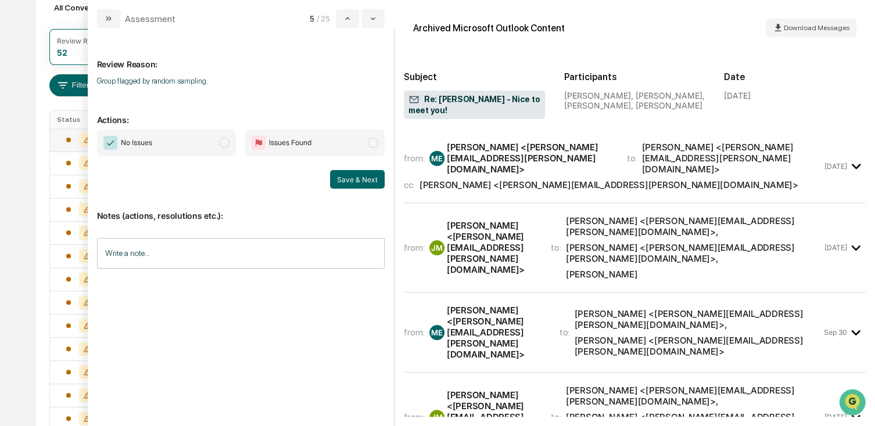
click at [200, 152] on span "No Issues" at bounding box center [166, 143] width 139 height 27
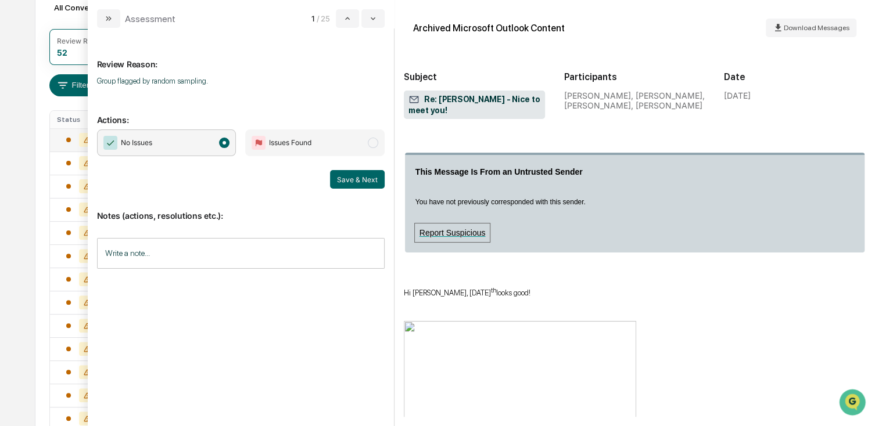
scroll to position [1104, 0]
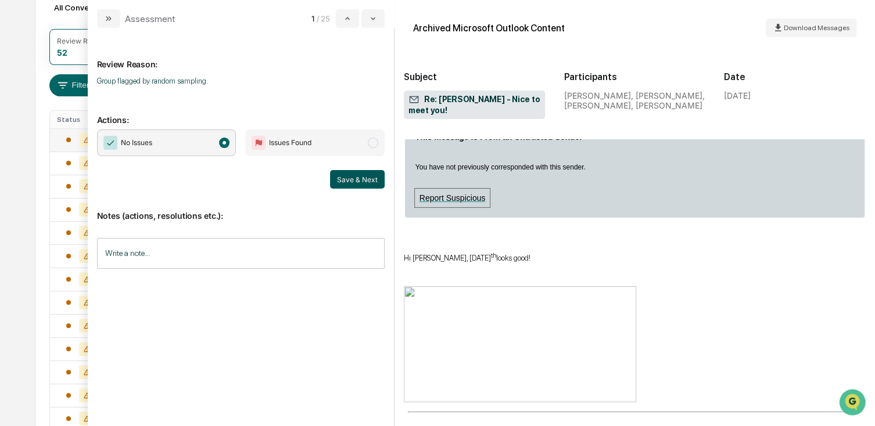
click at [341, 181] on button "Save & Next" at bounding box center [357, 179] width 55 height 19
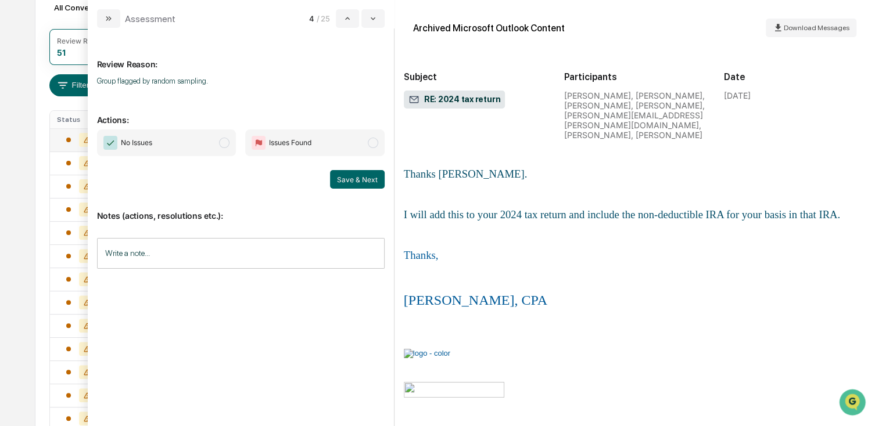
scroll to position [465, 0]
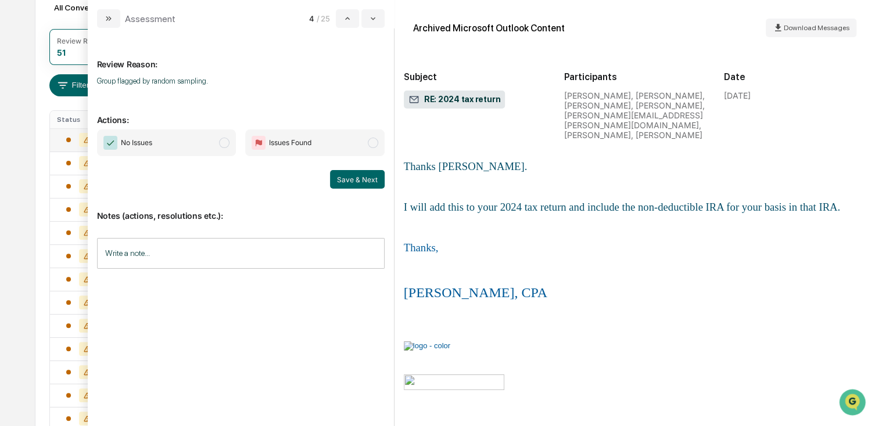
click at [197, 134] on span "No Issues" at bounding box center [166, 143] width 139 height 27
click at [333, 169] on div "No Issues Issues Found Save & Next" at bounding box center [241, 159] width 288 height 59
click at [357, 173] on button "Save & Next" at bounding box center [357, 179] width 55 height 19
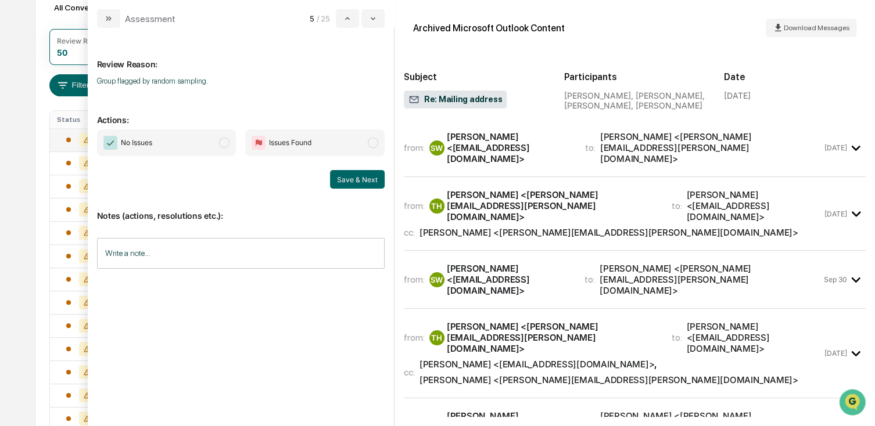
scroll to position [232, 0]
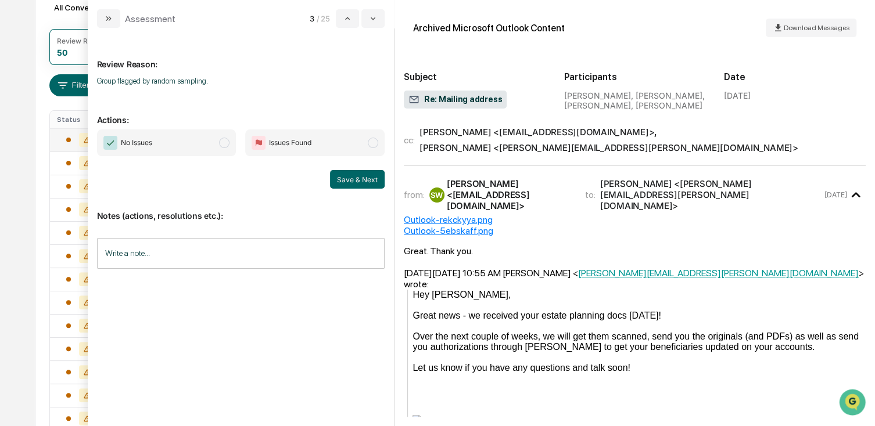
click at [175, 132] on span "No Issues" at bounding box center [166, 143] width 139 height 27
click at [355, 178] on button "Save & Next" at bounding box center [357, 179] width 55 height 19
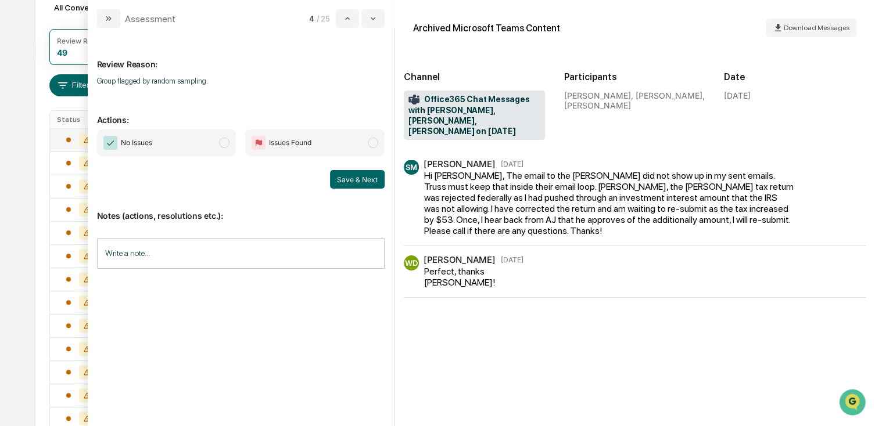
click at [181, 127] on div "Review Reason: Group flagged by random sampling. Actions: No Issues Issues Foun…" at bounding box center [241, 223] width 288 height 372
click at [233, 143] on span "No Issues" at bounding box center [166, 143] width 139 height 27
click at [335, 179] on button "Save & Next" at bounding box center [357, 179] width 55 height 19
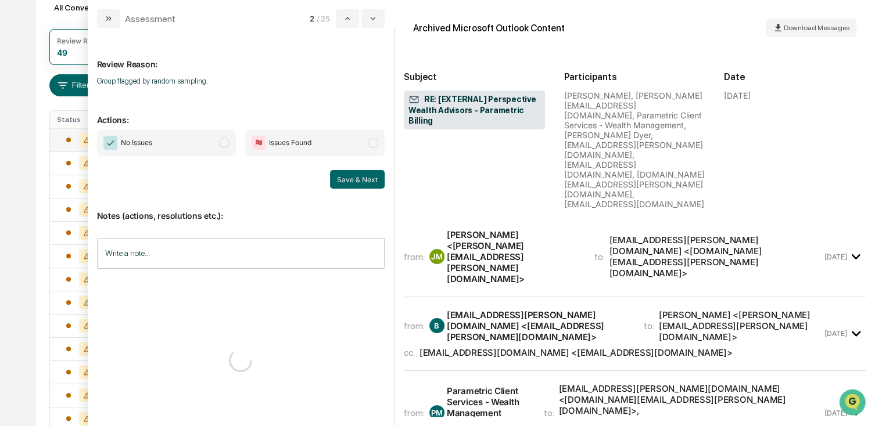
click at [183, 150] on span "No Issues" at bounding box center [166, 143] width 139 height 27
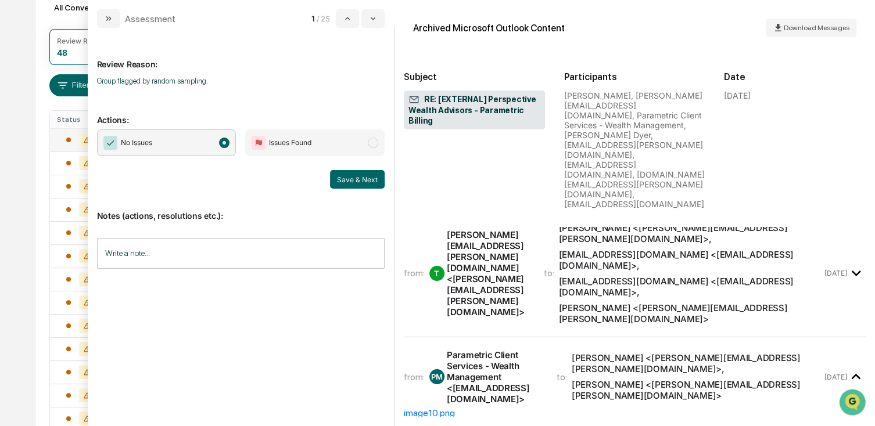
scroll to position [581, 0]
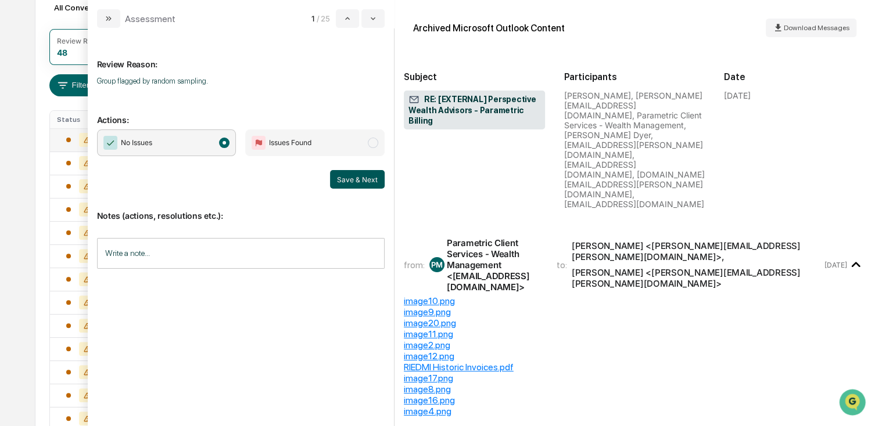
click at [353, 178] on button "Save & Next" at bounding box center [357, 179] width 55 height 19
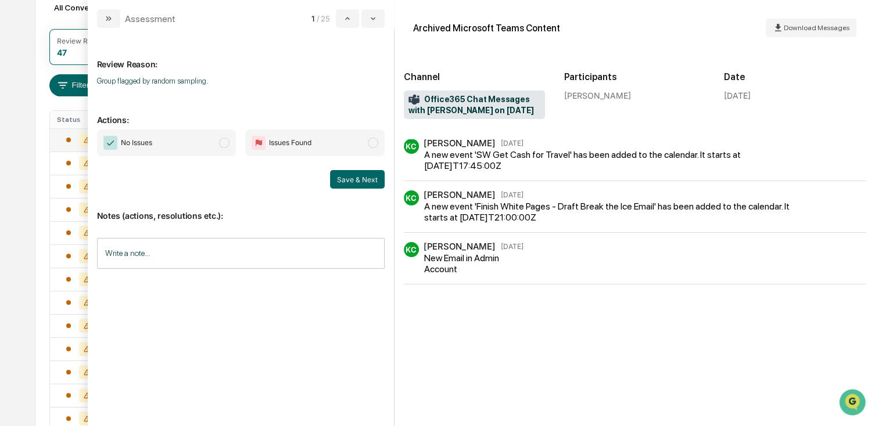
click at [213, 139] on span "No Issues" at bounding box center [166, 143] width 139 height 27
click at [348, 177] on button "Save & Next" at bounding box center [357, 179] width 55 height 19
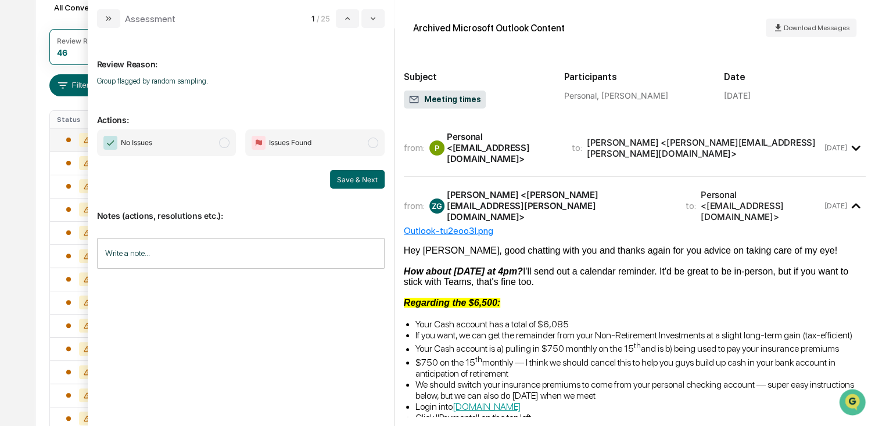
click at [188, 141] on span "No Issues" at bounding box center [166, 143] width 139 height 27
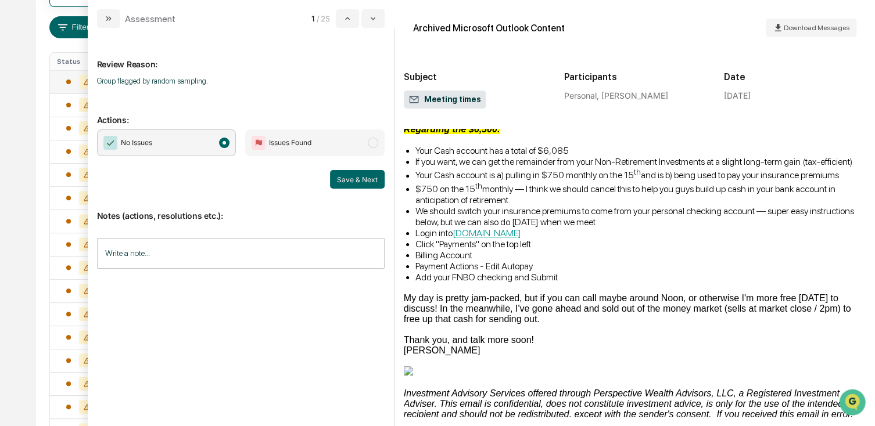
scroll to position [174, 0]
click at [344, 178] on button "Save & Next" at bounding box center [357, 179] width 55 height 19
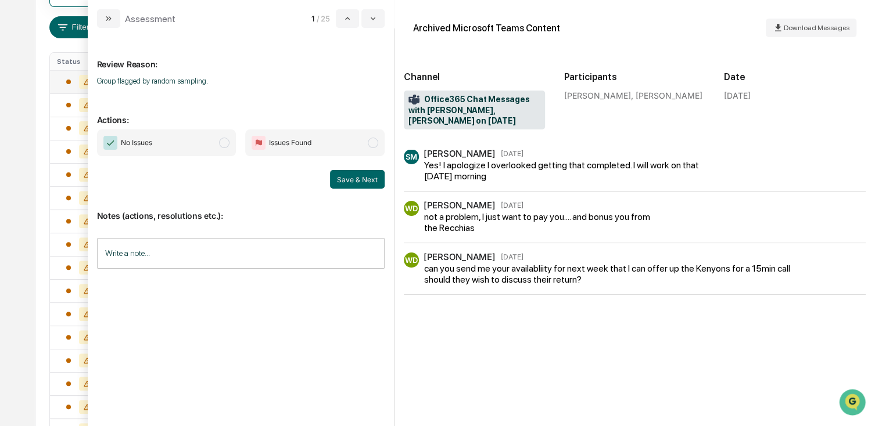
click at [225, 142] on span "modal" at bounding box center [224, 143] width 10 height 10
click at [344, 174] on button "Save & Next" at bounding box center [357, 179] width 55 height 19
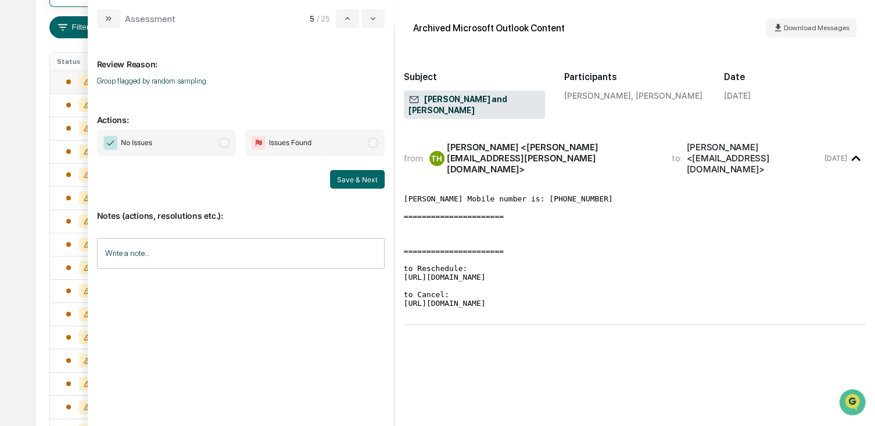
click at [206, 142] on span "No Issues" at bounding box center [166, 143] width 139 height 27
click at [350, 173] on button "Save & Next" at bounding box center [357, 179] width 55 height 19
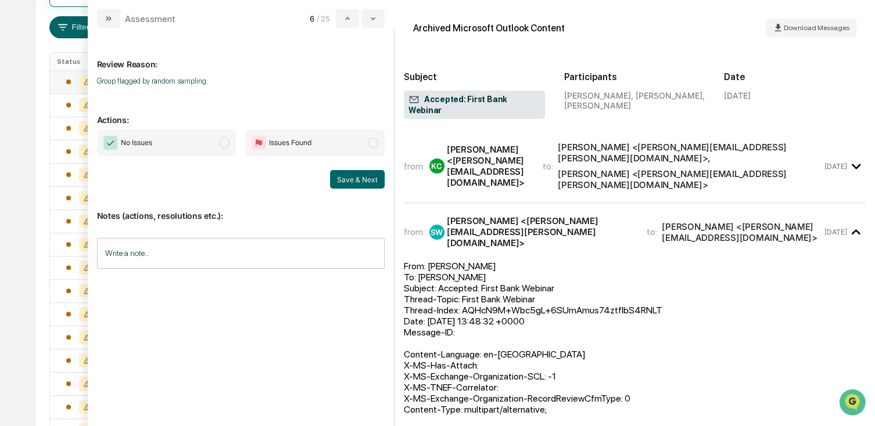
click at [217, 154] on span "No Issues" at bounding box center [166, 143] width 139 height 27
click at [346, 178] on button "Save & Next" at bounding box center [357, 179] width 55 height 19
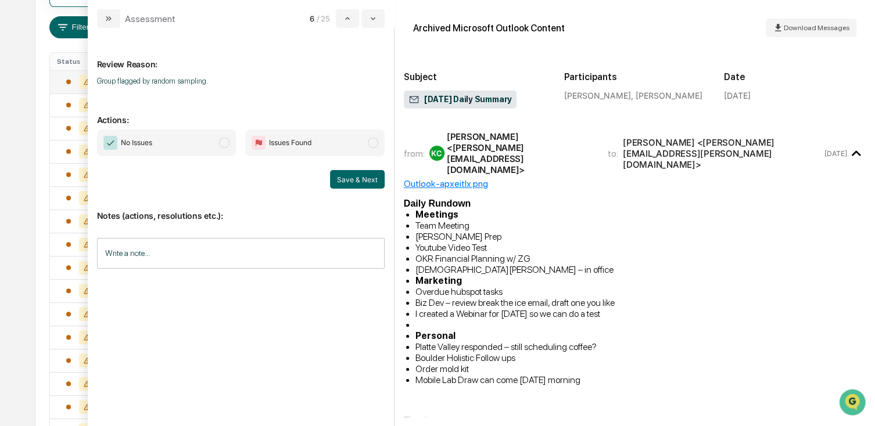
click at [184, 146] on span "No Issues" at bounding box center [166, 143] width 139 height 27
click at [353, 176] on button "Save & Next" at bounding box center [357, 179] width 55 height 19
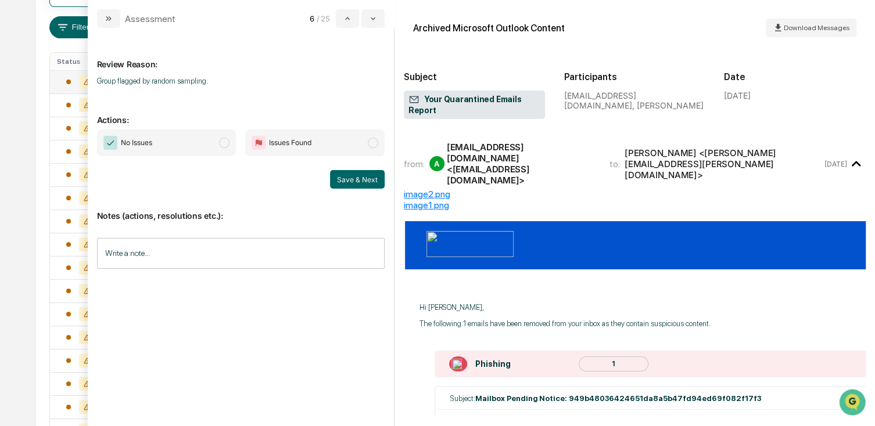
click at [207, 153] on span "No Issues" at bounding box center [166, 143] width 139 height 27
click at [337, 177] on button "Save & Next" at bounding box center [357, 179] width 55 height 19
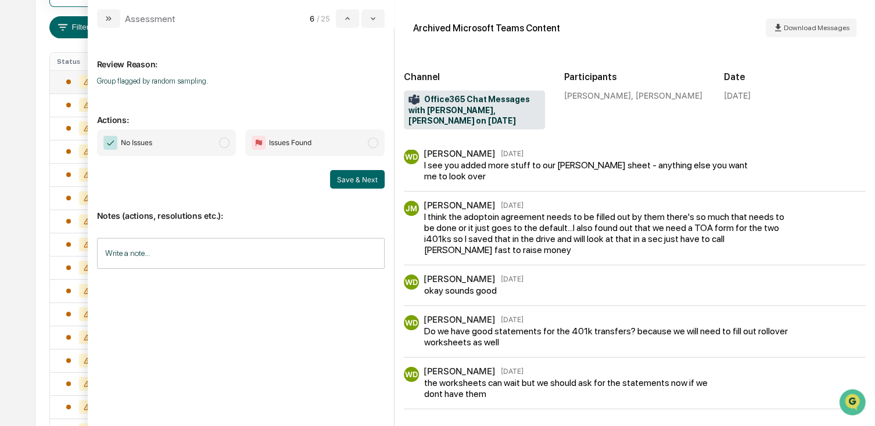
click at [143, 137] on span "No Issues" at bounding box center [136, 143] width 31 height 12
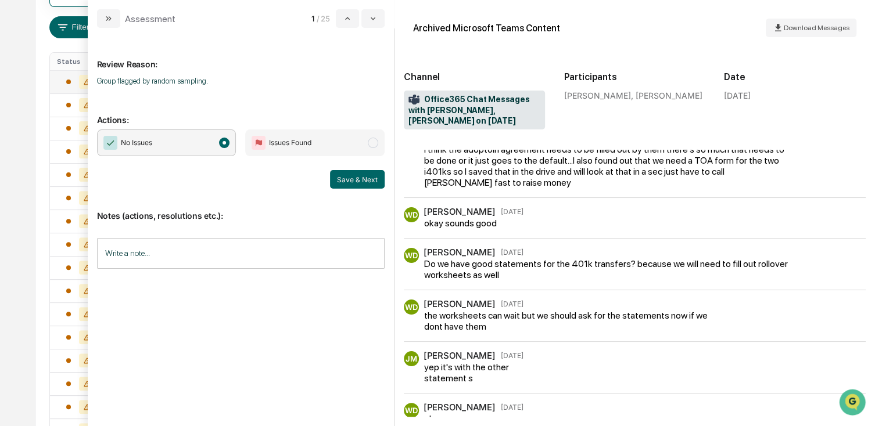
scroll to position [174, 0]
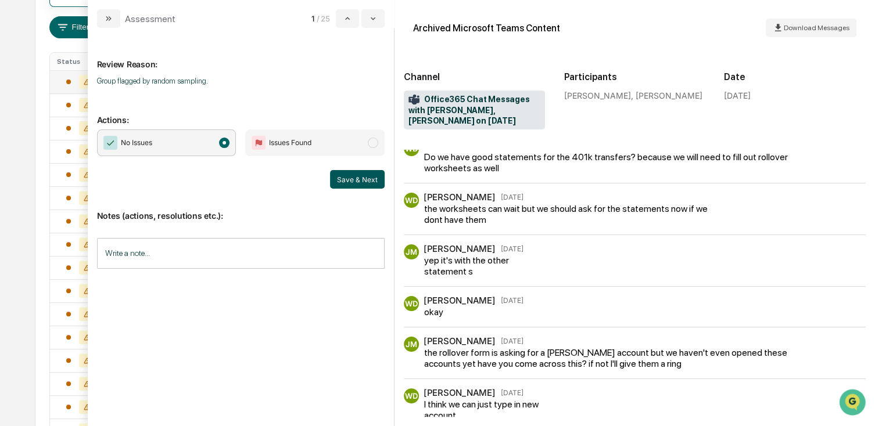
click at [353, 178] on button "Save & Next" at bounding box center [357, 179] width 55 height 19
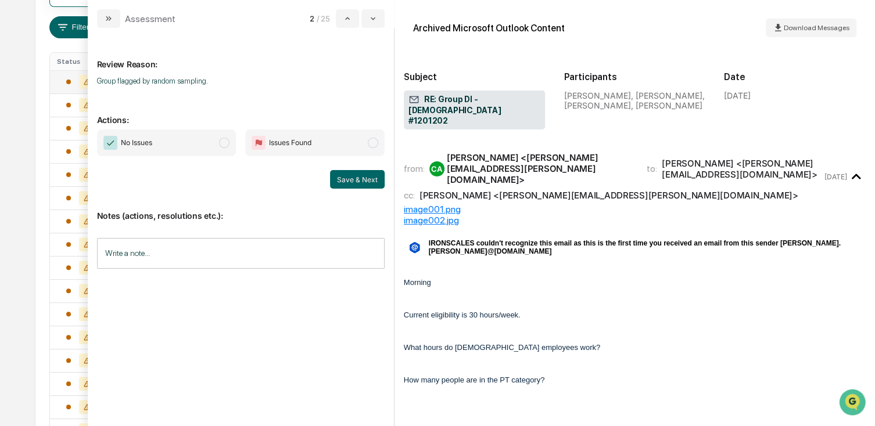
click at [179, 143] on span "No Issues" at bounding box center [166, 143] width 139 height 27
drag, startPoint x: 433, startPoint y: 189, endPoint x: 433, endPoint y: 195, distance: 5.8
click at [433, 204] on div "image001.png image002.jpg" at bounding box center [635, 215] width 462 height 22
click at [369, 182] on button "Save & Next" at bounding box center [357, 179] width 55 height 19
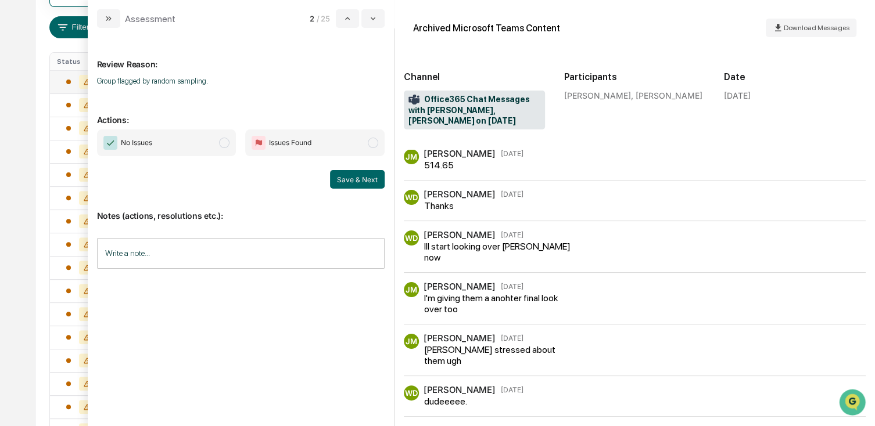
click at [177, 153] on span "No Issues" at bounding box center [166, 143] width 139 height 27
click at [350, 174] on button "Save & Next" at bounding box center [357, 179] width 55 height 19
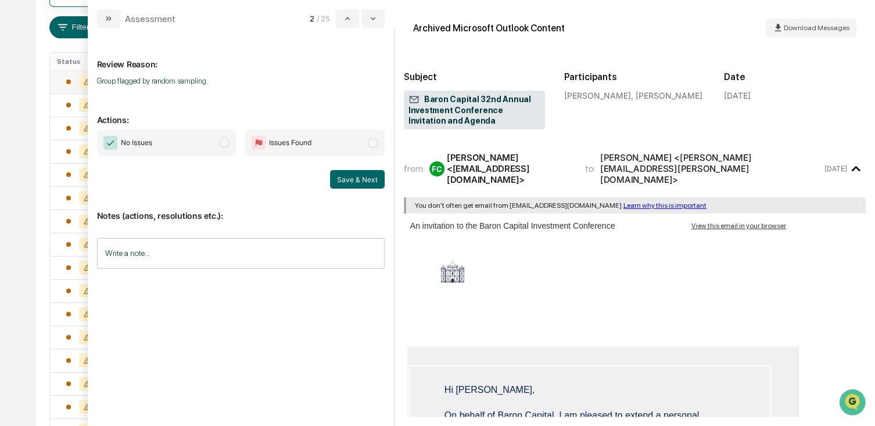
click at [174, 140] on span "No Issues" at bounding box center [166, 143] width 139 height 27
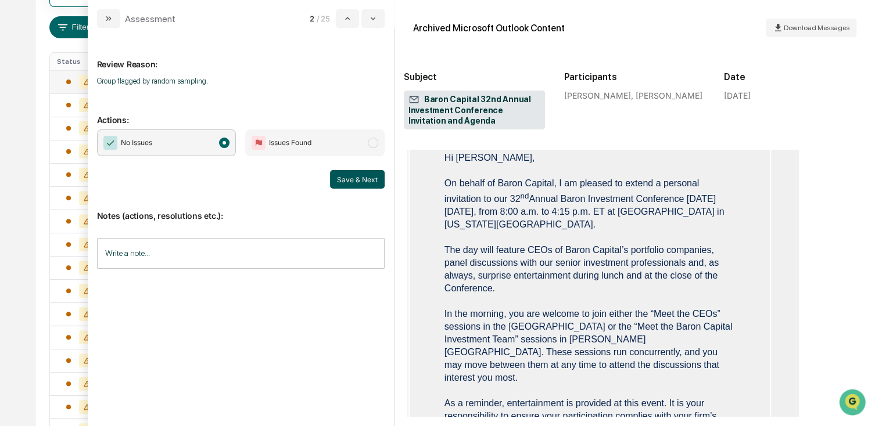
click at [360, 178] on button "Save & Next" at bounding box center [357, 179] width 55 height 19
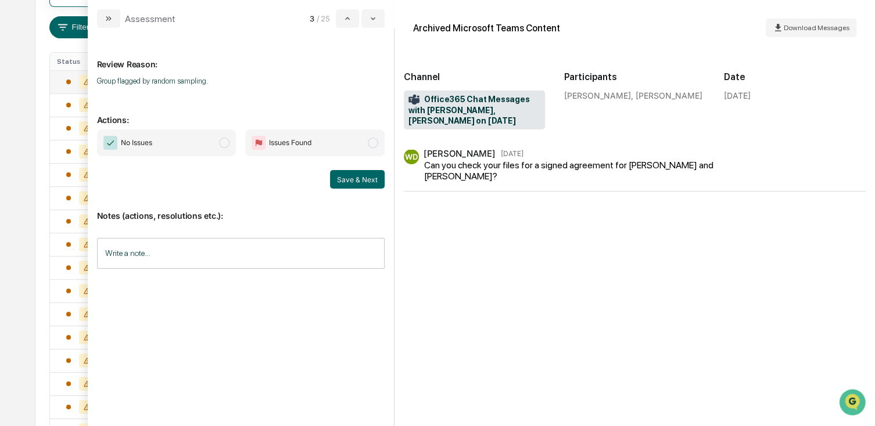
click at [187, 138] on span "No Issues" at bounding box center [166, 143] width 139 height 27
click at [361, 179] on button "Save & Next" at bounding box center [357, 179] width 55 height 19
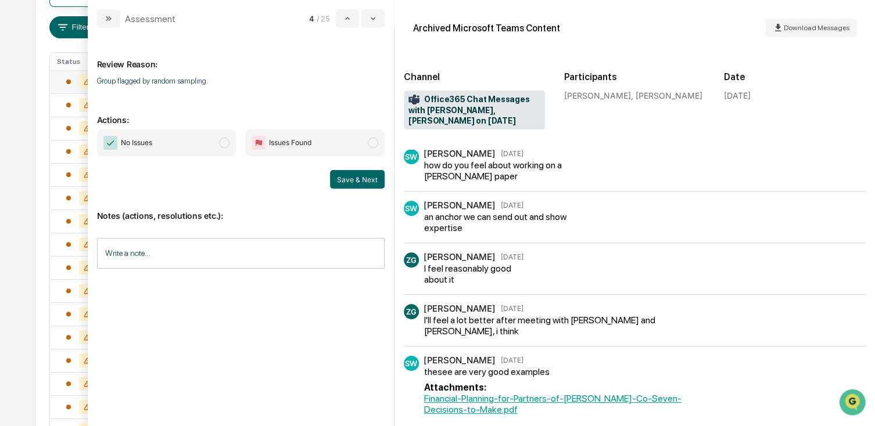
click at [184, 150] on span "No Issues" at bounding box center [166, 143] width 139 height 27
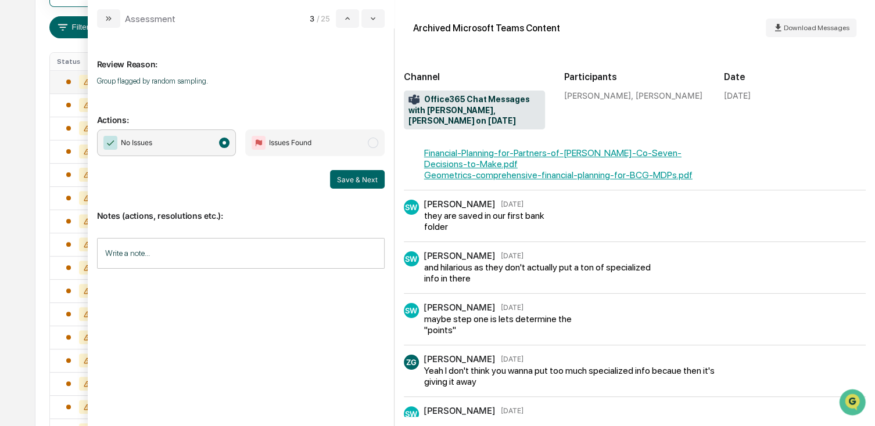
scroll to position [290, 0]
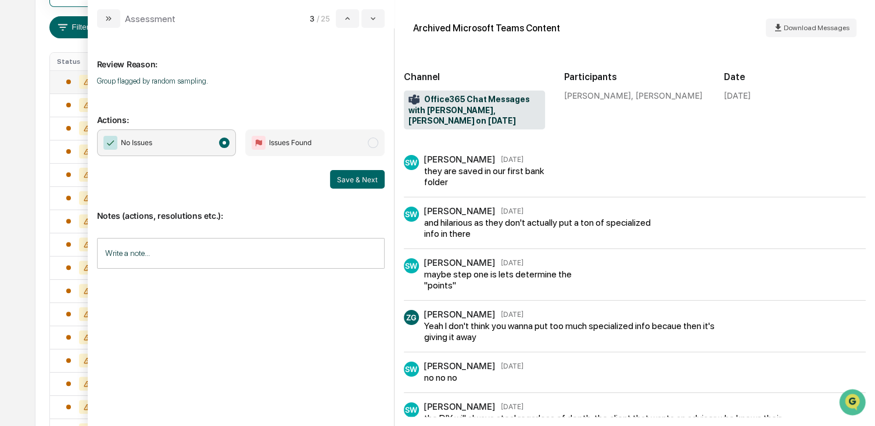
click at [341, 178] on button "Save & Next" at bounding box center [357, 179] width 55 height 19
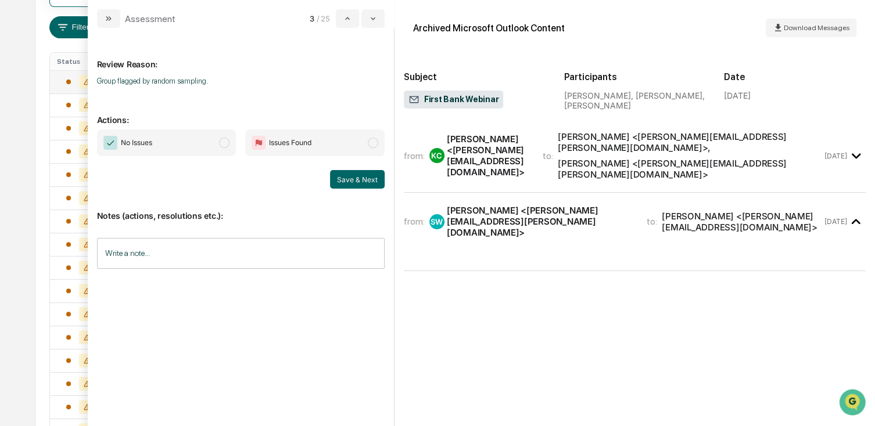
click at [234, 152] on span "No Issues" at bounding box center [166, 143] width 139 height 27
click at [357, 173] on button "Save & Next" at bounding box center [357, 179] width 55 height 19
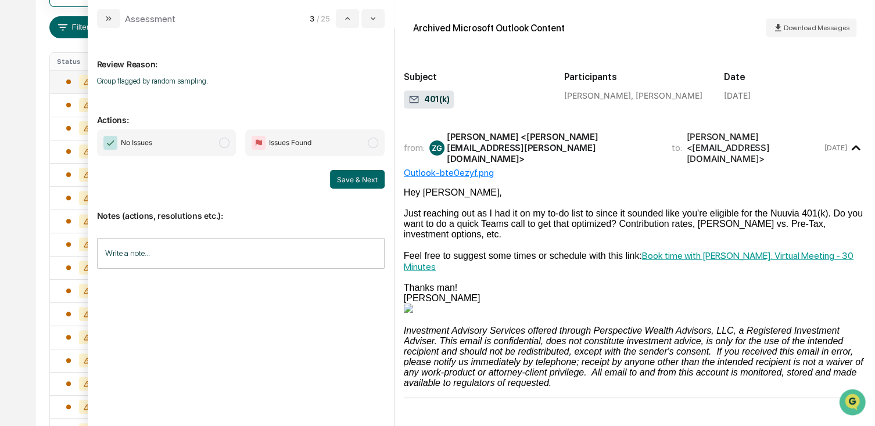
click at [212, 146] on span "No Issues" at bounding box center [166, 143] width 139 height 27
click at [364, 179] on button "Save & Next" at bounding box center [357, 179] width 55 height 19
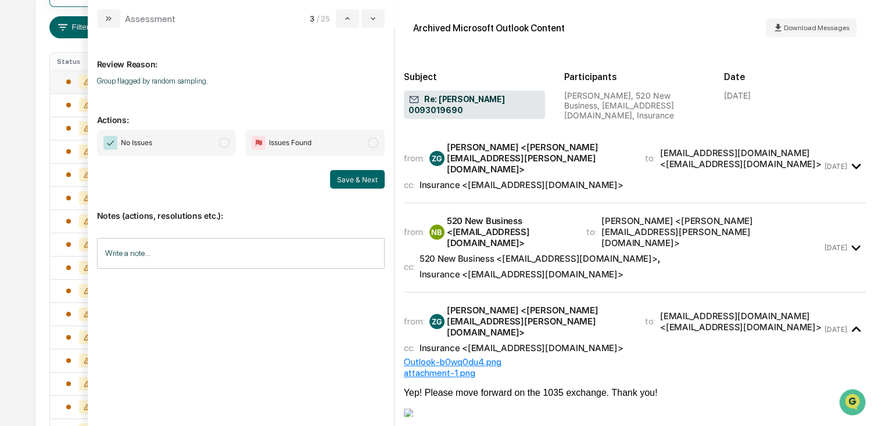
click at [149, 146] on span "No Issues" at bounding box center [136, 143] width 31 height 12
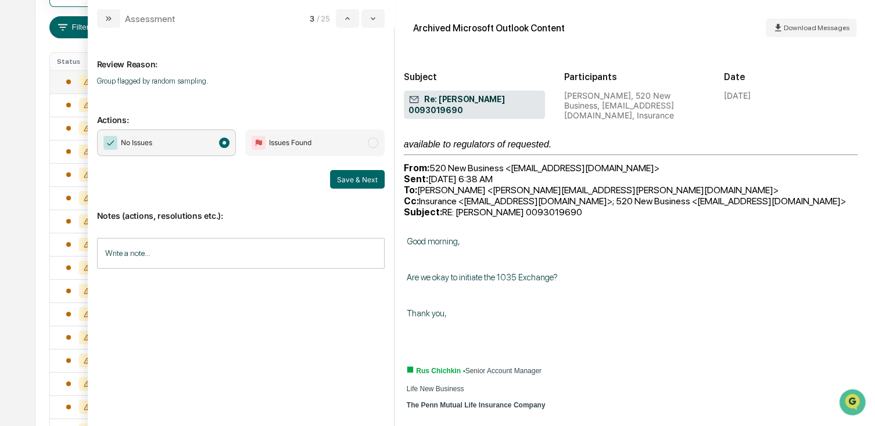
scroll to position [348, 0]
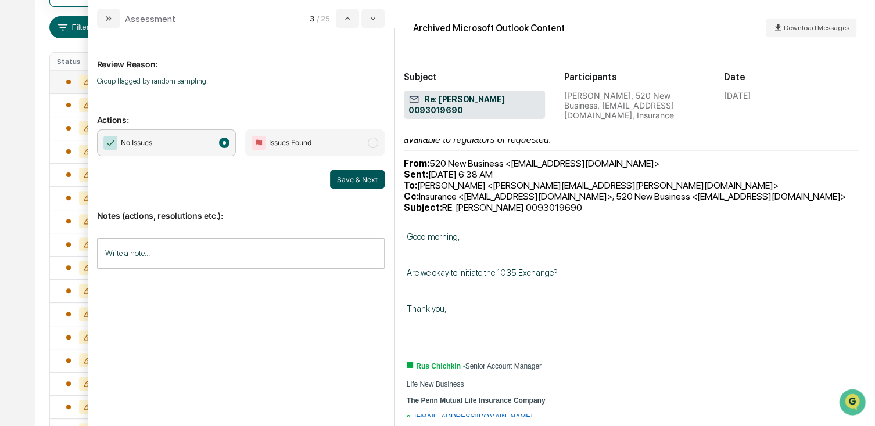
click at [344, 185] on button "Save & Next" at bounding box center [357, 179] width 55 height 19
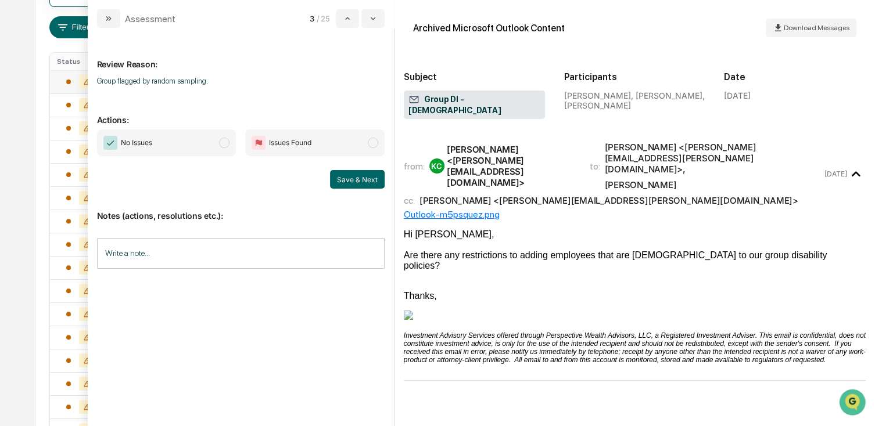
click at [202, 146] on span "No Issues" at bounding box center [166, 143] width 139 height 27
click at [354, 182] on button "Save & Next" at bounding box center [357, 179] width 55 height 19
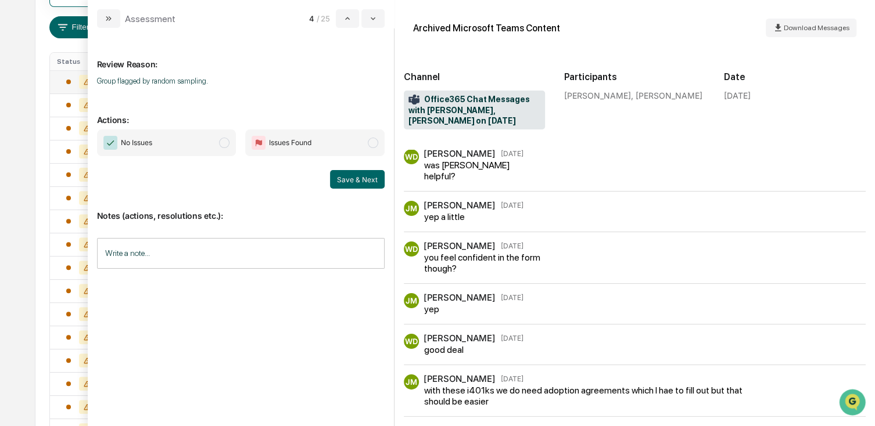
click at [192, 145] on span "No Issues" at bounding box center [166, 143] width 139 height 27
click at [364, 192] on div "Notes (actions, resolutions etc.): Write a note... Write a note..." at bounding box center [241, 236] width 288 height 94
click at [353, 185] on button "Save & Next" at bounding box center [357, 179] width 55 height 19
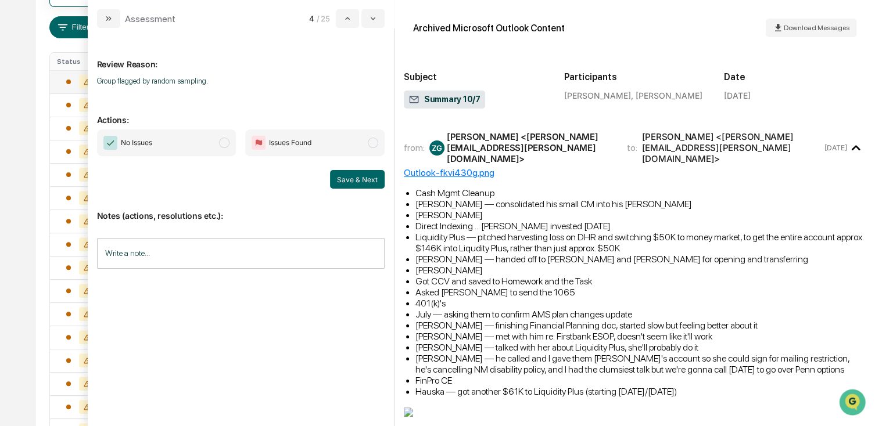
click at [169, 155] on span "No Issues" at bounding box center [166, 143] width 139 height 27
click at [356, 178] on button "Save & Next" at bounding box center [357, 179] width 55 height 19
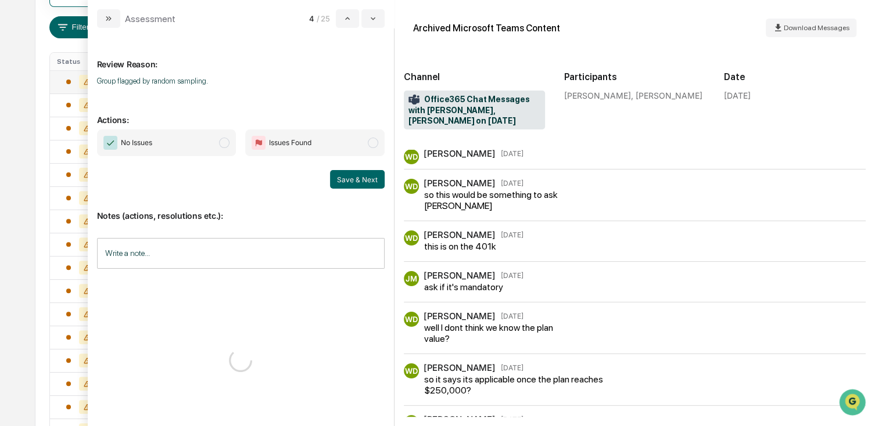
click at [177, 143] on span "No Issues" at bounding box center [166, 143] width 139 height 27
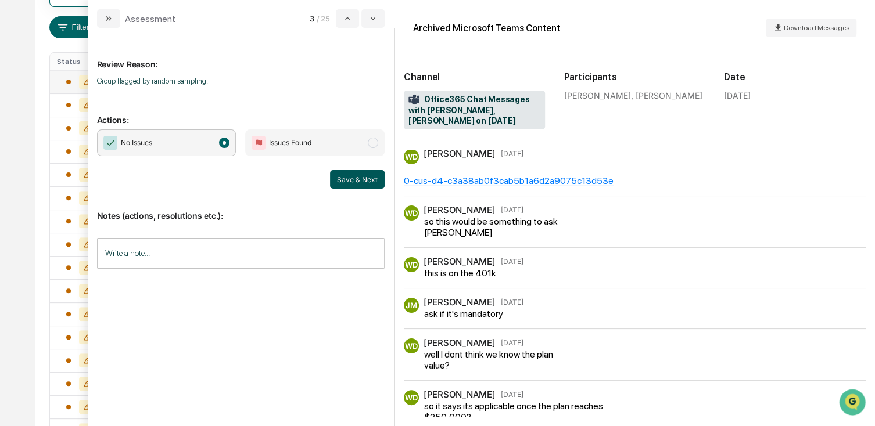
click at [357, 174] on button "Save & Next" at bounding box center [357, 179] width 55 height 19
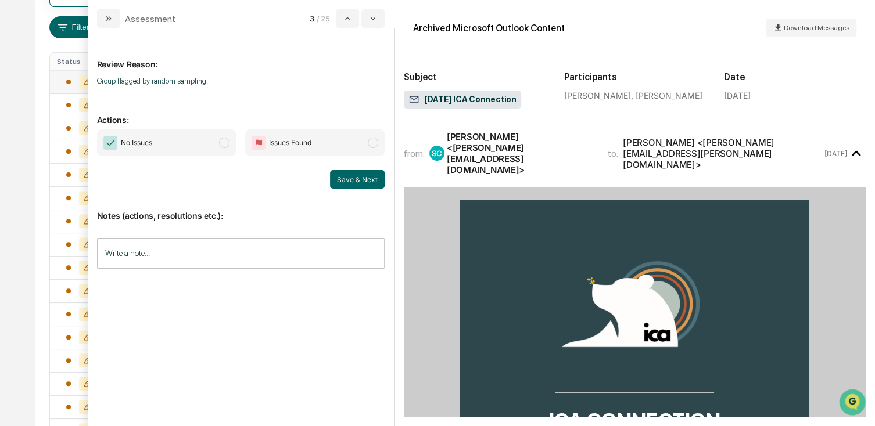
click at [178, 141] on span "No Issues" at bounding box center [166, 143] width 139 height 27
click at [359, 185] on button "Save & Next" at bounding box center [357, 179] width 55 height 19
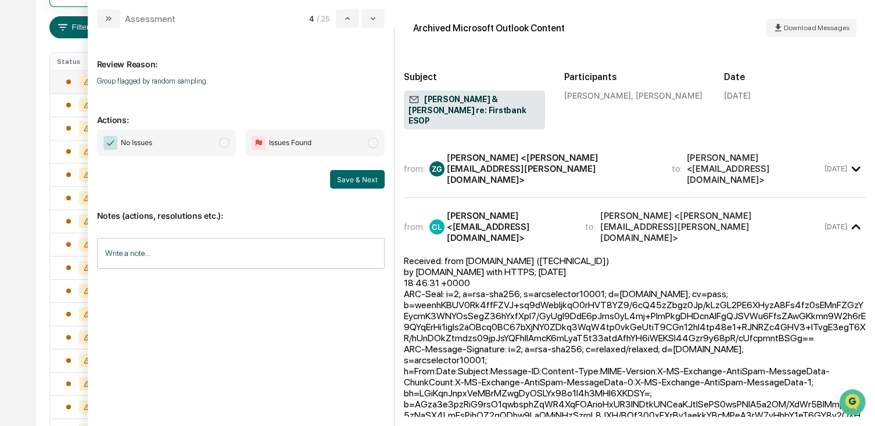
click at [186, 150] on span "No Issues" at bounding box center [166, 143] width 139 height 27
click at [350, 175] on button "Save & Next" at bounding box center [357, 179] width 55 height 19
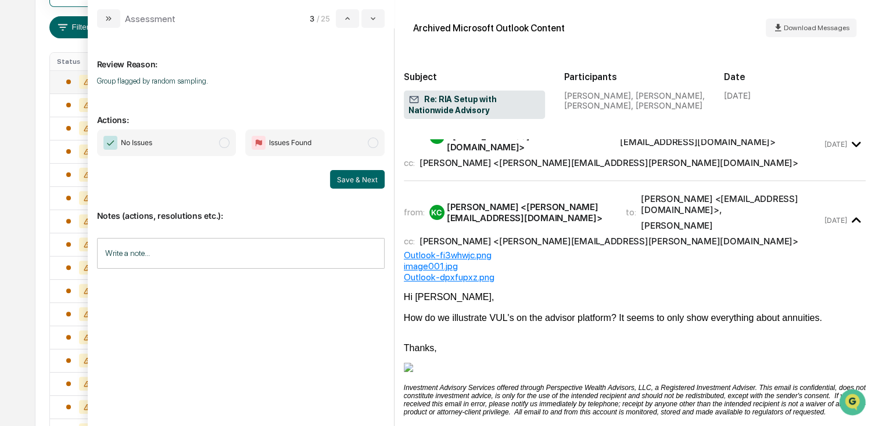
scroll to position [232, 0]
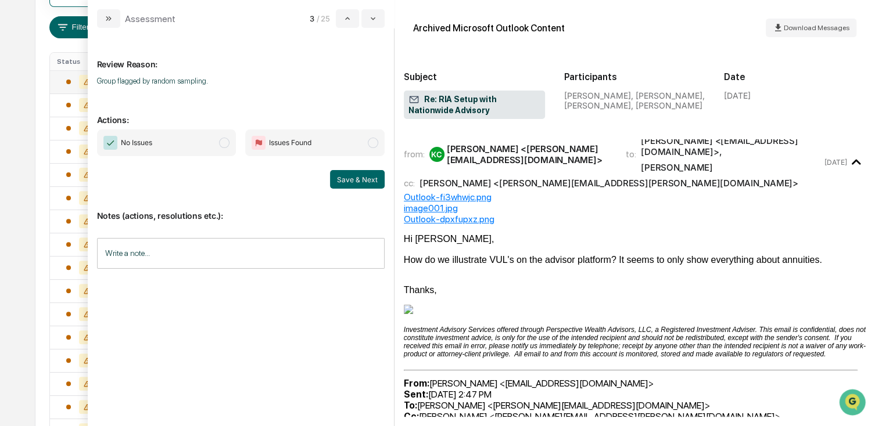
click at [171, 148] on span "No Issues" at bounding box center [166, 143] width 139 height 27
click at [348, 184] on button "Save & Next" at bounding box center [357, 179] width 55 height 19
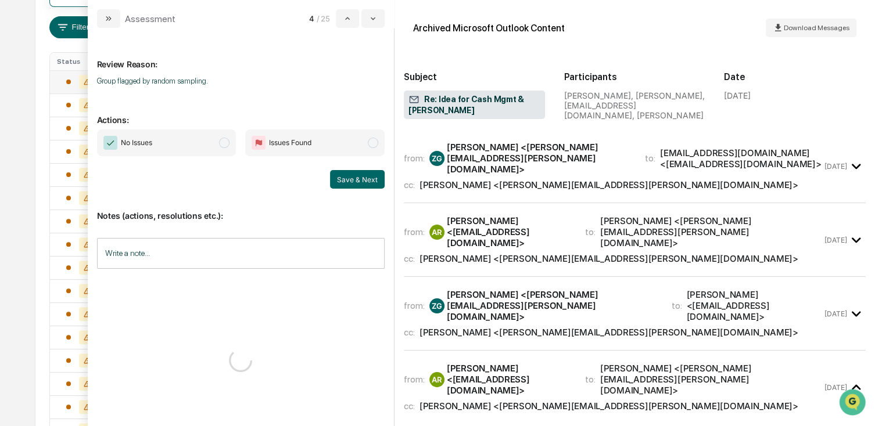
click at [193, 162] on div "No Issues Issues Found Save & Next" at bounding box center [241, 159] width 288 height 59
drag, startPoint x: 193, startPoint y: 162, endPoint x: 171, endPoint y: 145, distance: 28.2
click at [161, 143] on span "No Issues" at bounding box center [166, 143] width 139 height 27
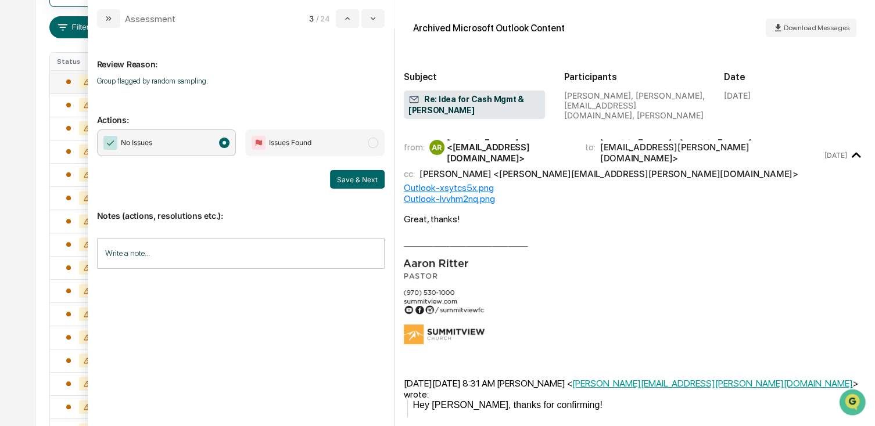
scroll to position [407, 0]
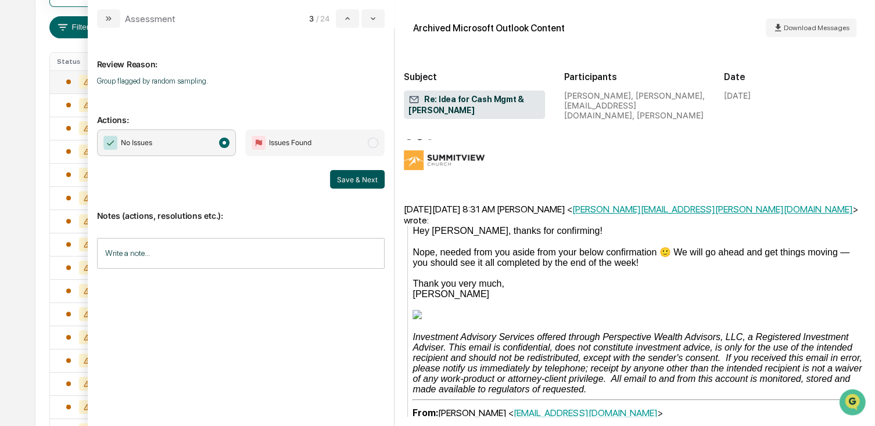
click at [334, 179] on button "Save & Next" at bounding box center [357, 179] width 55 height 19
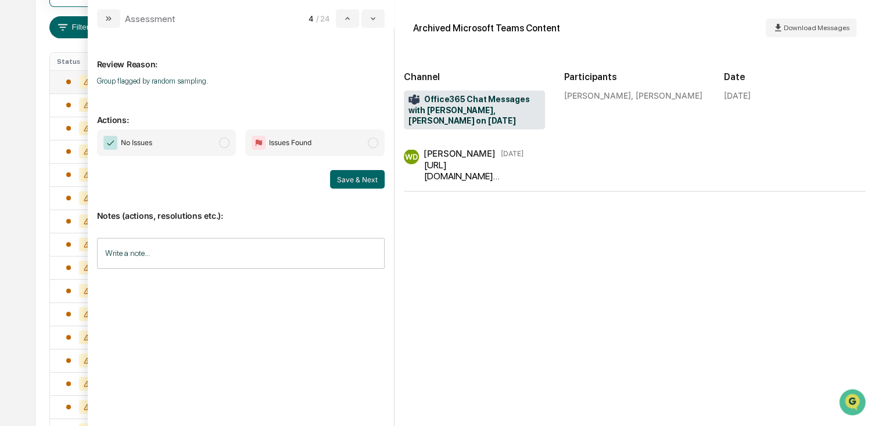
click at [207, 149] on span "No Issues" at bounding box center [166, 143] width 139 height 27
click at [358, 175] on button "Save & Next" at bounding box center [357, 179] width 55 height 19
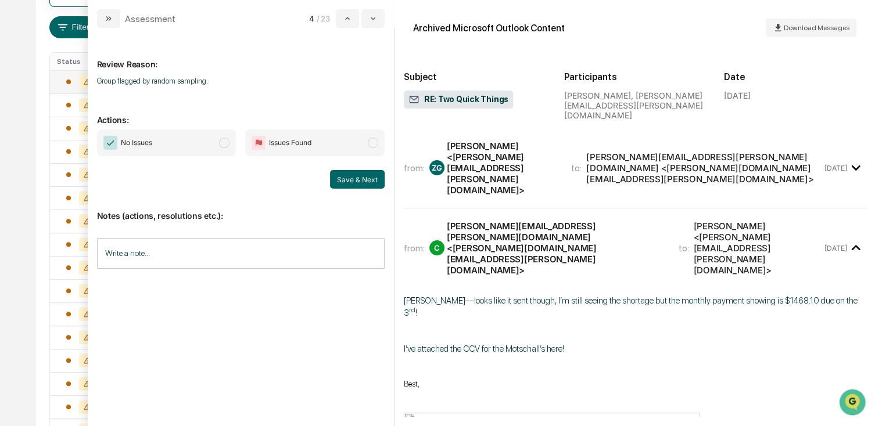
click at [203, 147] on span "No Issues" at bounding box center [166, 143] width 139 height 27
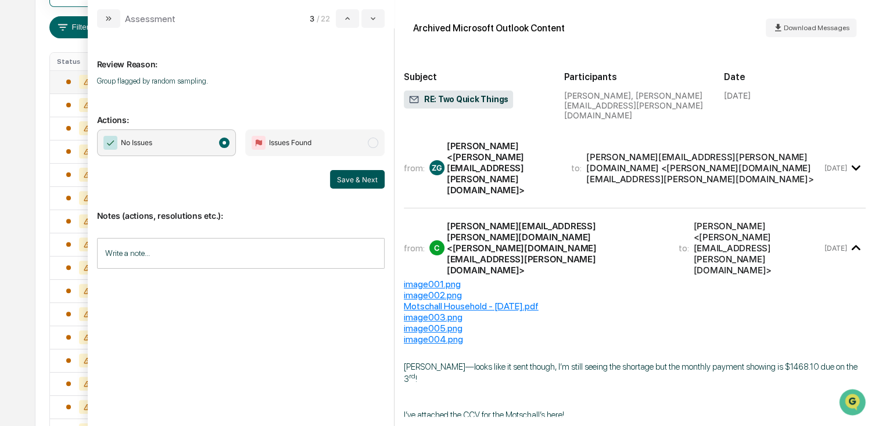
click at [342, 179] on button "Save & Next" at bounding box center [357, 179] width 55 height 19
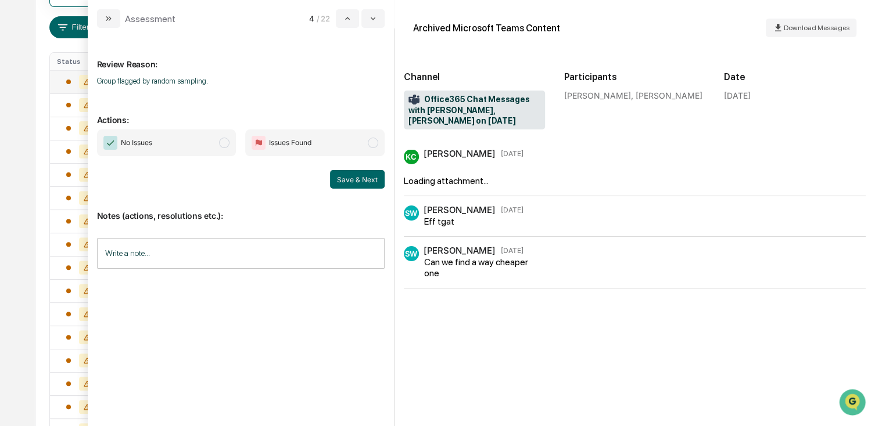
click at [195, 145] on span "No Issues" at bounding box center [166, 143] width 139 height 27
click at [353, 178] on button "Save & Next" at bounding box center [357, 179] width 55 height 19
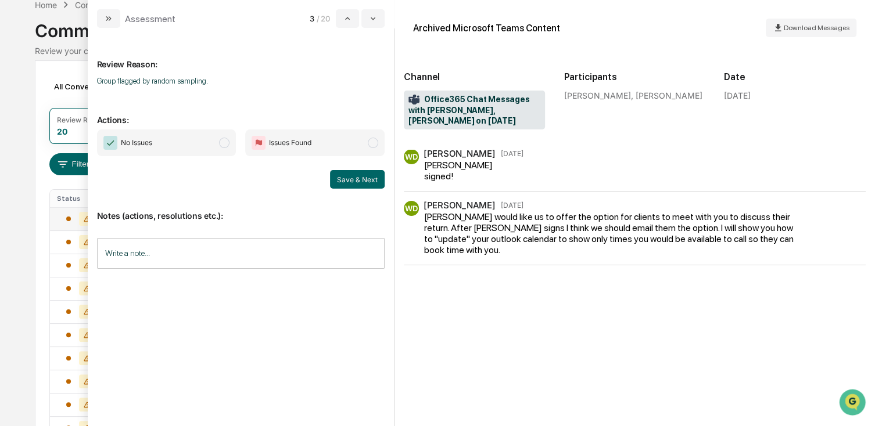
scroll to position [80, 0]
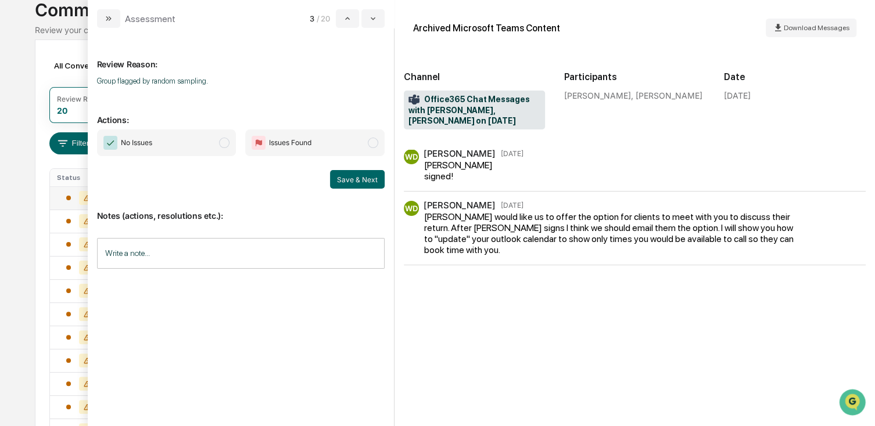
click at [199, 135] on span "No Issues" at bounding box center [166, 143] width 139 height 27
click at [362, 179] on button "Save & Next" at bounding box center [357, 179] width 55 height 19
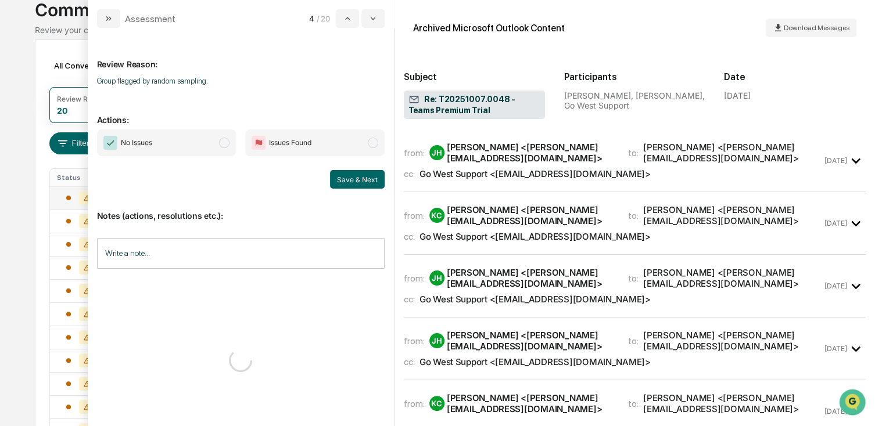
click at [218, 150] on span "No Issues" at bounding box center [166, 143] width 139 height 27
click at [346, 180] on button "Save & Next" at bounding box center [357, 179] width 55 height 19
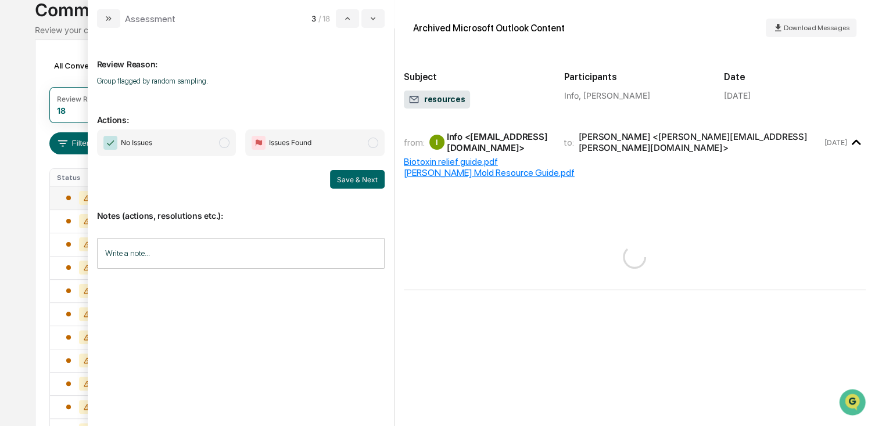
click at [200, 144] on span "No Issues" at bounding box center [166, 143] width 139 height 27
click at [354, 178] on button "Save & Next" at bounding box center [357, 179] width 55 height 19
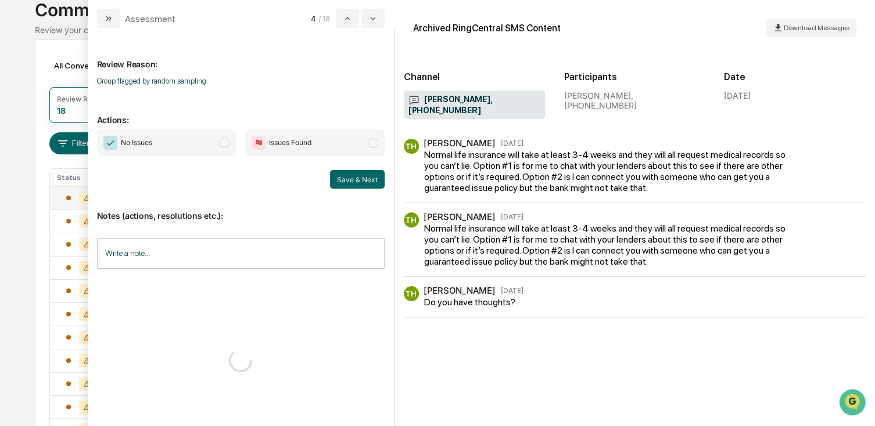
click at [195, 149] on span "No Issues" at bounding box center [166, 143] width 139 height 27
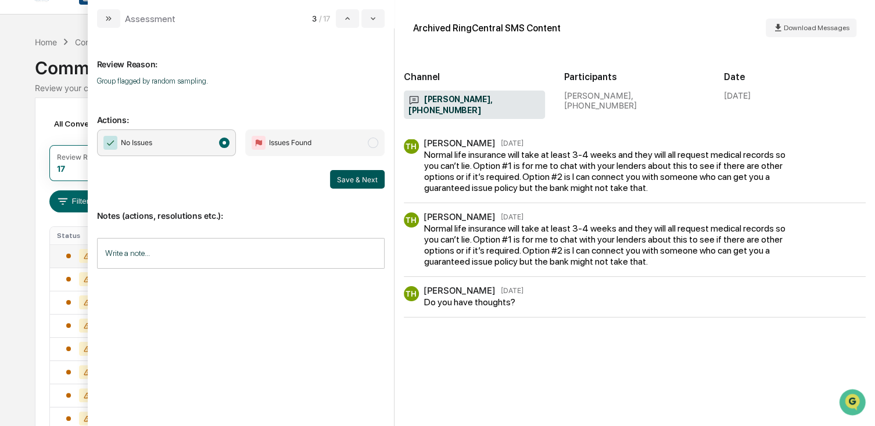
click at [351, 174] on button "Save & Next" at bounding box center [357, 179] width 55 height 19
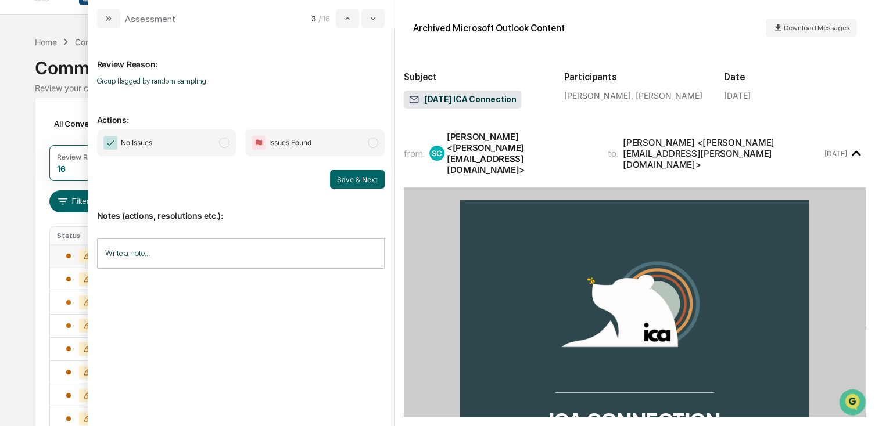
click at [172, 148] on span "No Issues" at bounding box center [166, 143] width 139 height 27
click at [358, 176] on button "Save & Next" at bounding box center [357, 179] width 55 height 19
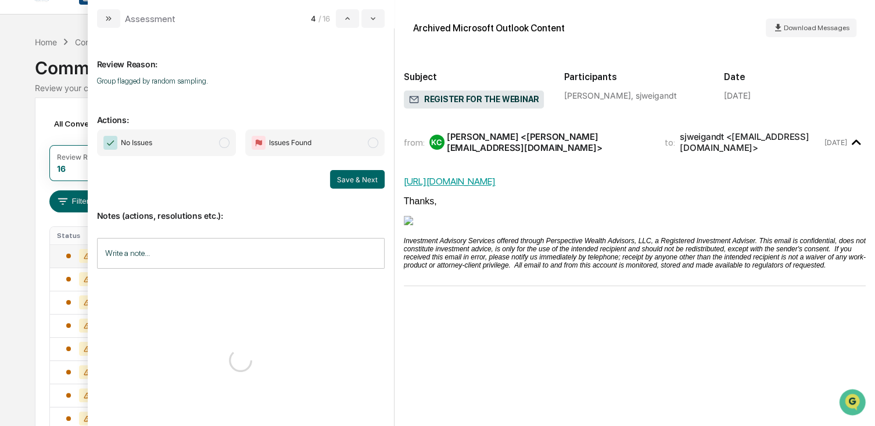
click at [141, 143] on span "No Issues" at bounding box center [136, 143] width 31 height 12
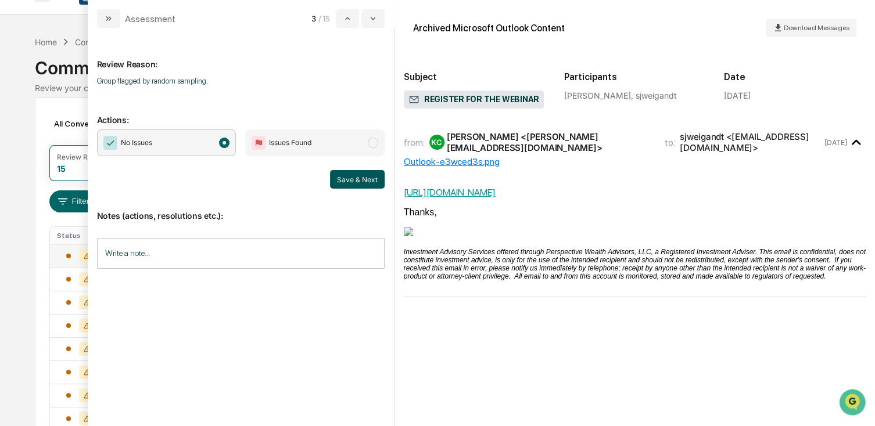
click at [356, 186] on button "Save & Next" at bounding box center [357, 179] width 55 height 19
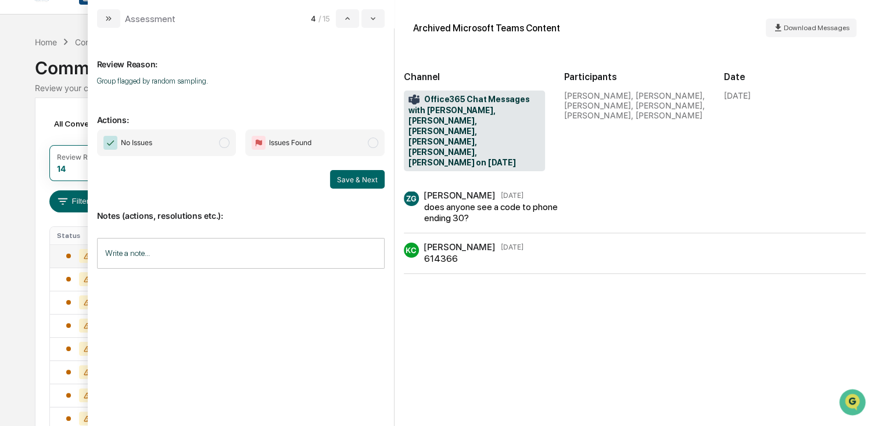
click at [191, 148] on span "No Issues" at bounding box center [166, 143] width 139 height 27
click at [368, 182] on button "Save & Next" at bounding box center [357, 179] width 55 height 19
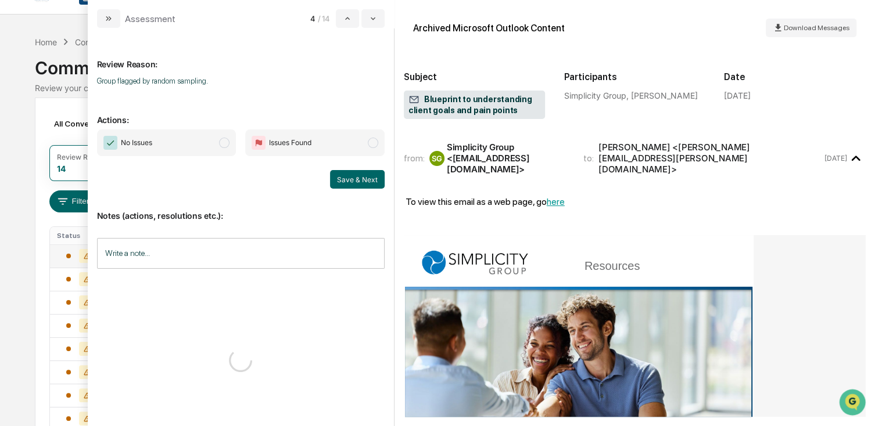
click at [185, 153] on span "No Issues" at bounding box center [166, 143] width 139 height 27
click at [373, 185] on button "Save & Next" at bounding box center [357, 179] width 55 height 19
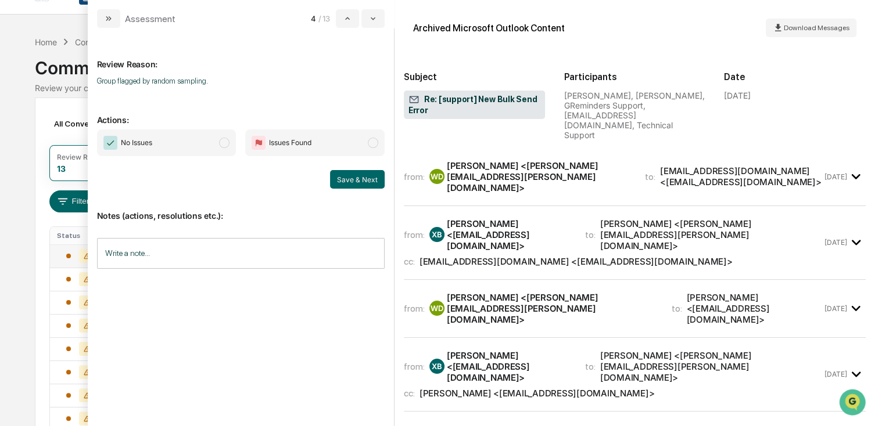
click at [178, 143] on span "No Issues" at bounding box center [166, 143] width 139 height 27
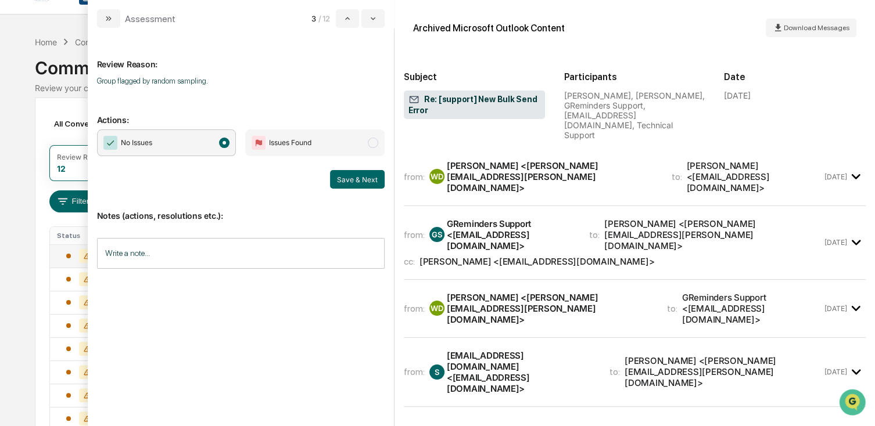
scroll to position [407, 0]
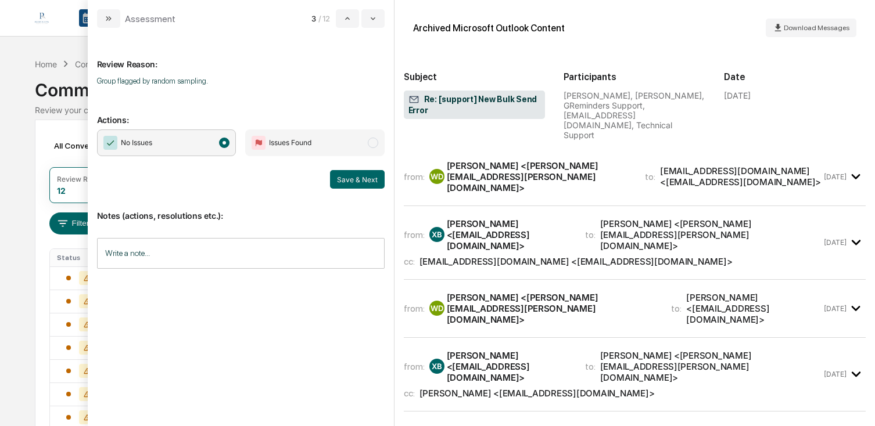
scroll to position [22, 0]
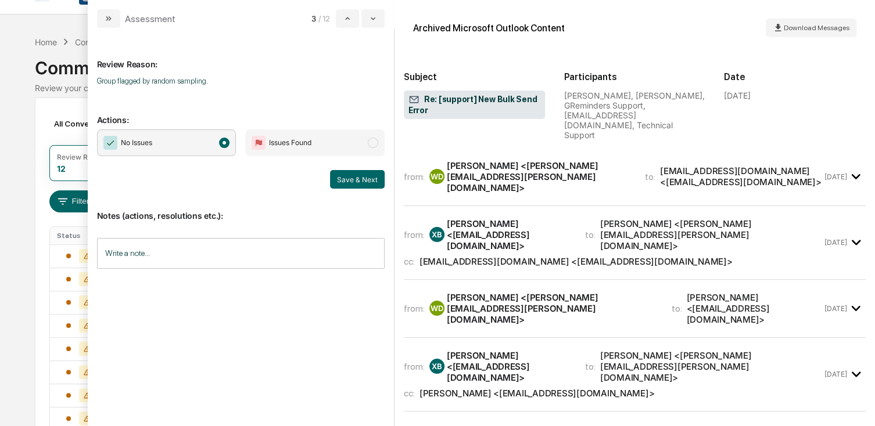
click at [346, 176] on button "Save & Next" at bounding box center [357, 179] width 55 height 19
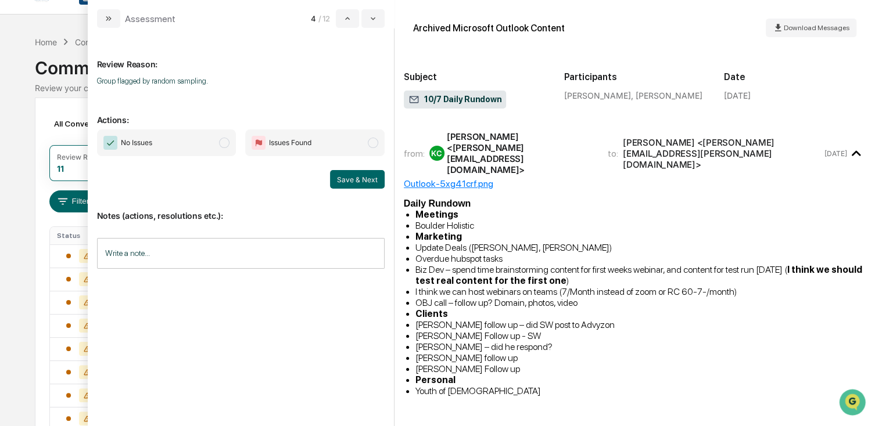
click at [198, 150] on span "No Issues" at bounding box center [166, 143] width 139 height 27
click at [345, 179] on button "Save & Next" at bounding box center [357, 179] width 55 height 19
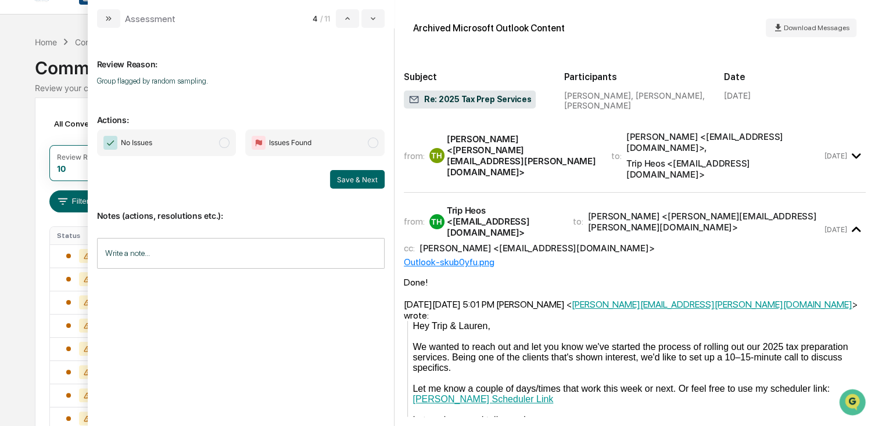
click at [184, 150] on span "No Issues" at bounding box center [166, 143] width 139 height 27
click at [344, 180] on button "Save & Next" at bounding box center [357, 179] width 55 height 19
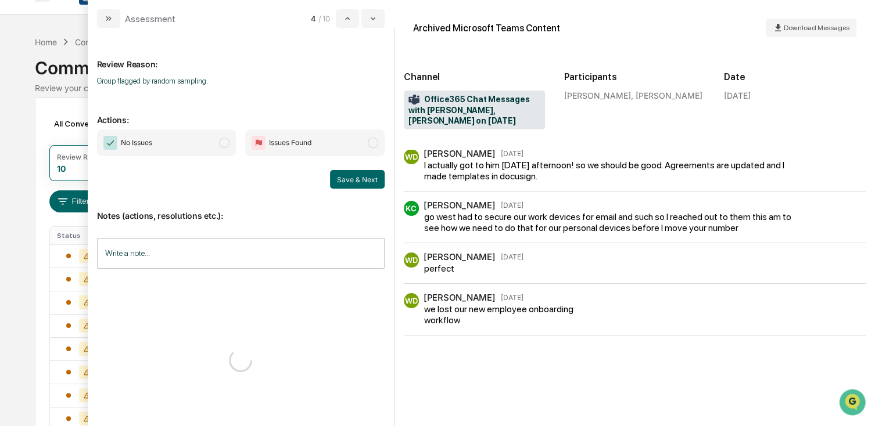
click at [235, 151] on span "No Issues" at bounding box center [166, 143] width 139 height 27
click at [350, 180] on button "Save & Next" at bounding box center [357, 179] width 55 height 19
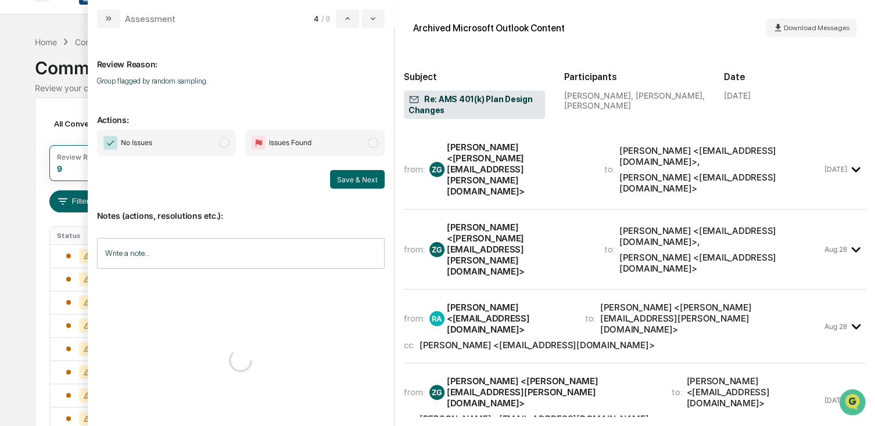
click at [178, 148] on span "No Issues" at bounding box center [166, 143] width 139 height 27
click at [361, 184] on button "Save & Next" at bounding box center [357, 179] width 55 height 19
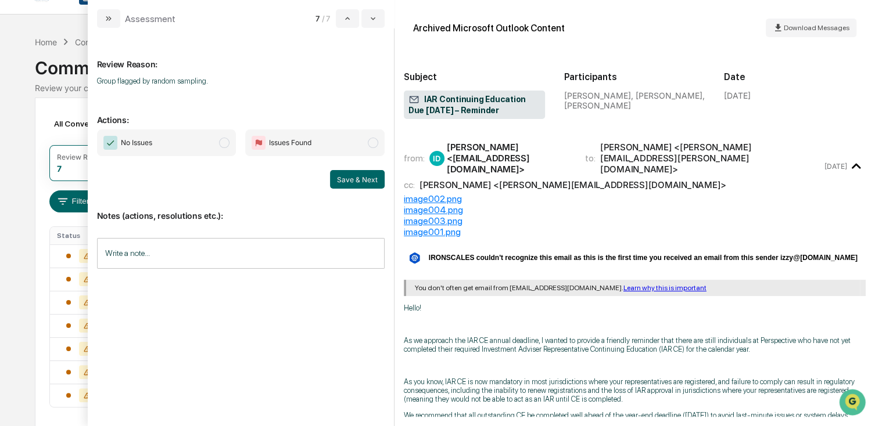
click at [189, 149] on span "No Issues" at bounding box center [166, 143] width 139 height 27
click at [355, 184] on button "Save & Next" at bounding box center [357, 179] width 55 height 19
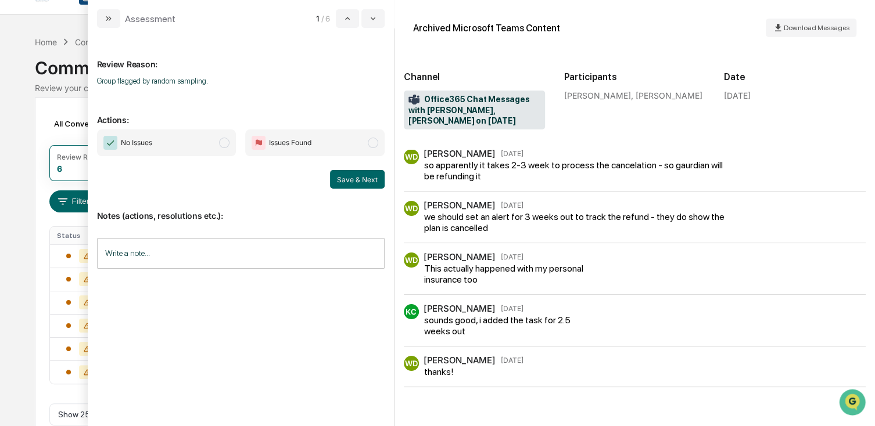
click at [227, 149] on span "No Issues" at bounding box center [166, 143] width 139 height 27
click at [347, 179] on button "Save & Next" at bounding box center [357, 179] width 55 height 19
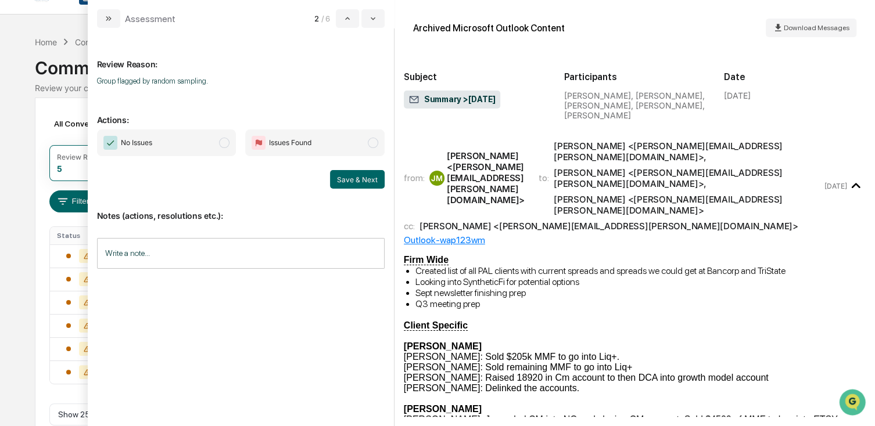
click at [185, 141] on span "No Issues" at bounding box center [166, 143] width 139 height 27
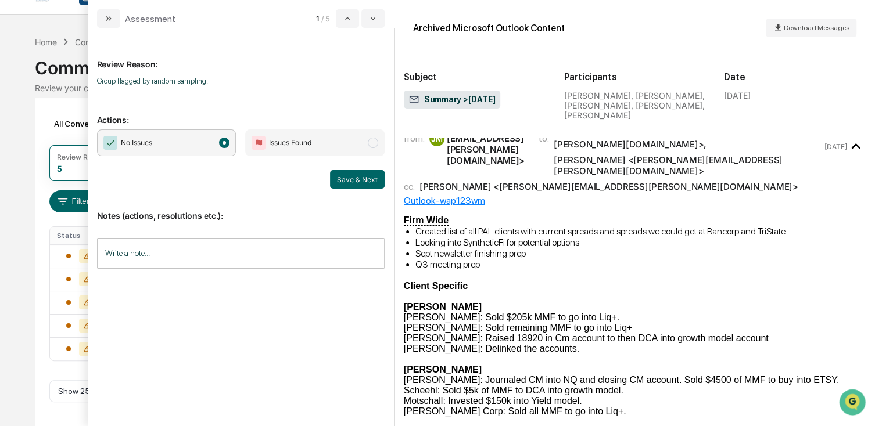
scroll to position [58, 0]
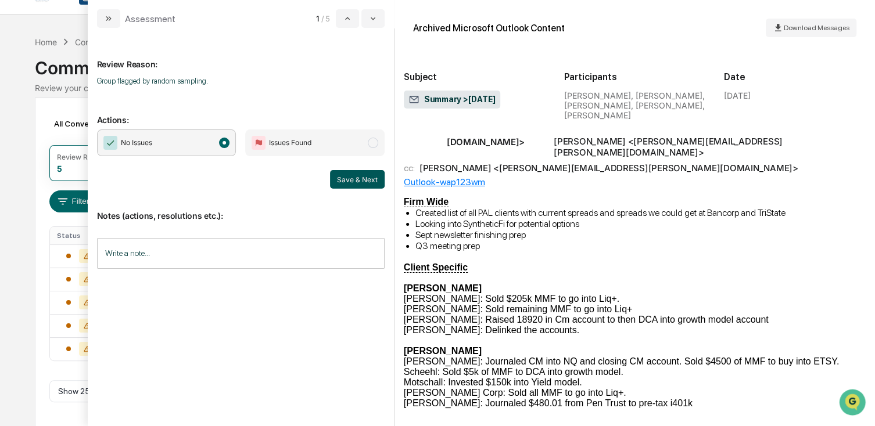
click at [356, 180] on button "Save & Next" at bounding box center [357, 179] width 55 height 19
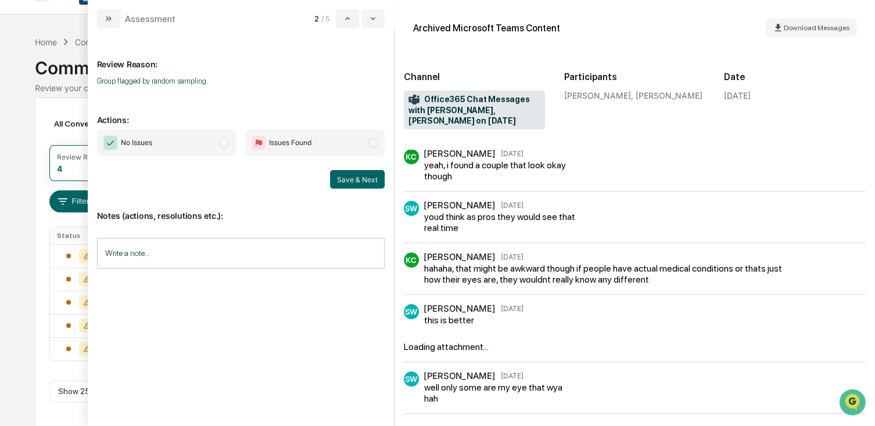
click at [198, 143] on span "No Issues" at bounding box center [166, 143] width 139 height 27
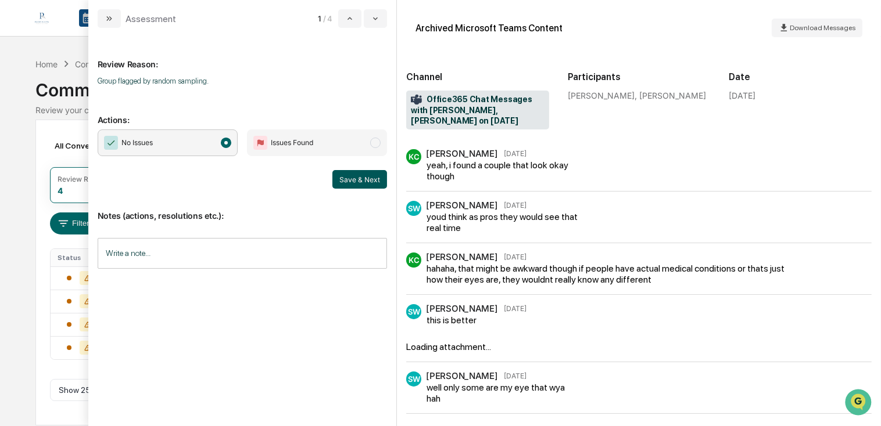
click at [372, 181] on button "Save & Next" at bounding box center [359, 179] width 55 height 19
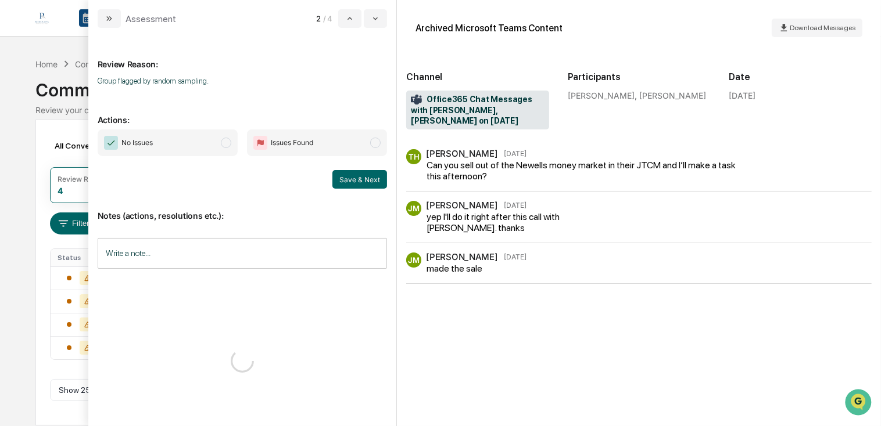
click at [204, 154] on span "No Issues" at bounding box center [168, 143] width 140 height 27
click at [354, 178] on button "Save & Next" at bounding box center [359, 179] width 55 height 19
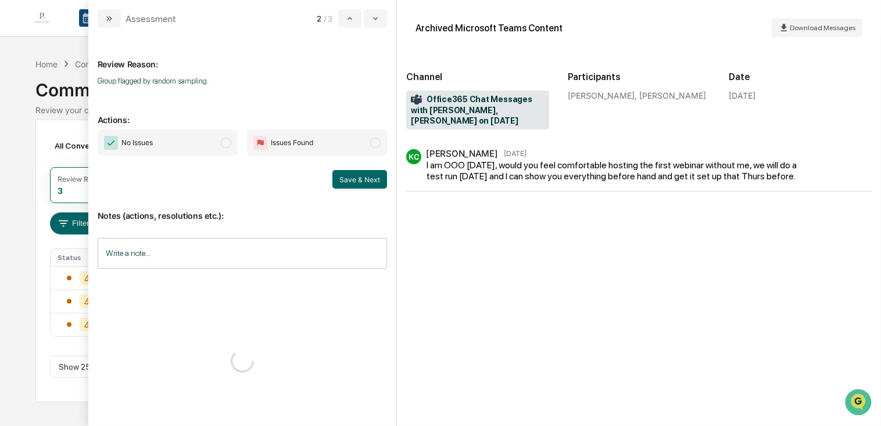
click at [180, 146] on span "No Issues" at bounding box center [168, 143] width 140 height 27
click at [346, 177] on button "Save & Next" at bounding box center [359, 179] width 55 height 19
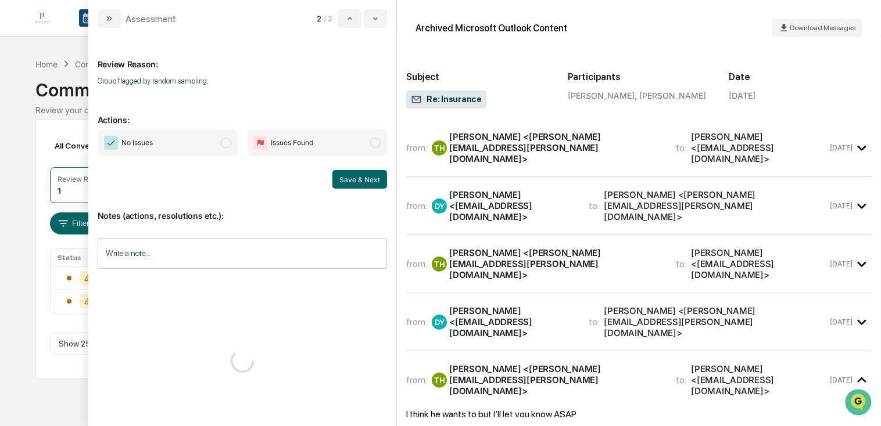
click at [170, 146] on span "No Issues" at bounding box center [168, 143] width 140 height 27
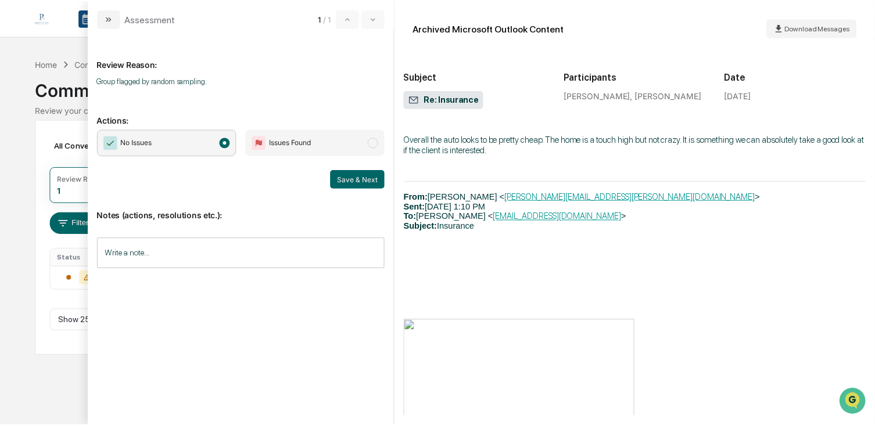
scroll to position [773, 0]
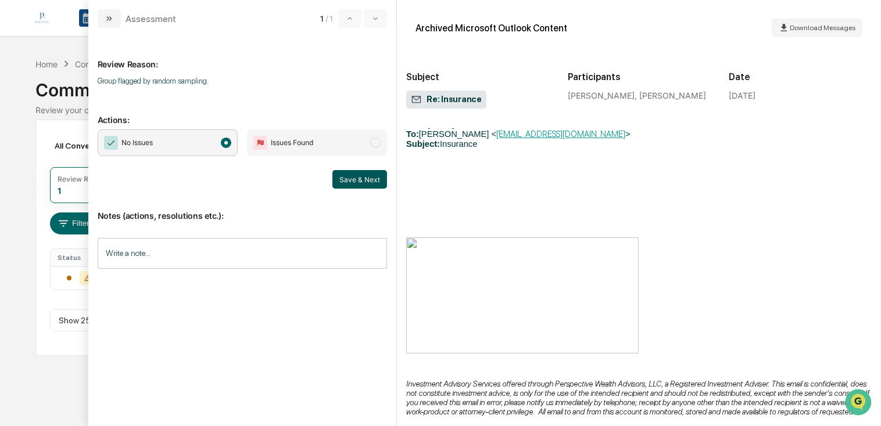
click at [358, 186] on button "Save & Next" at bounding box center [359, 179] width 55 height 19
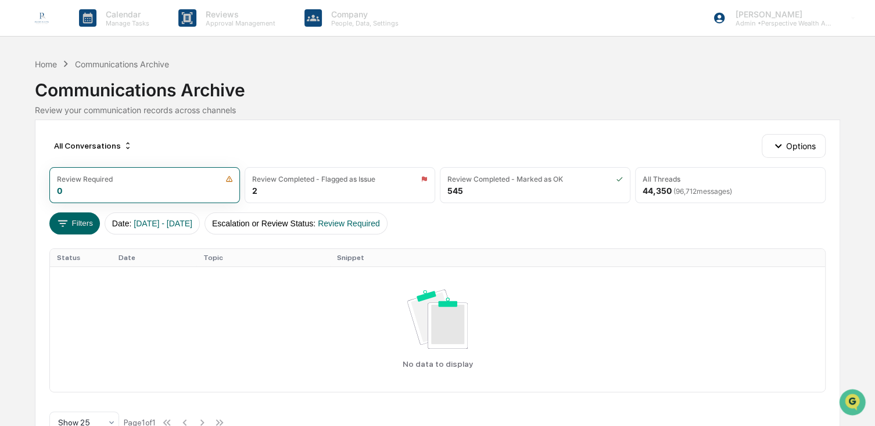
click at [56, 21] on link at bounding box center [49, 18] width 42 height 36
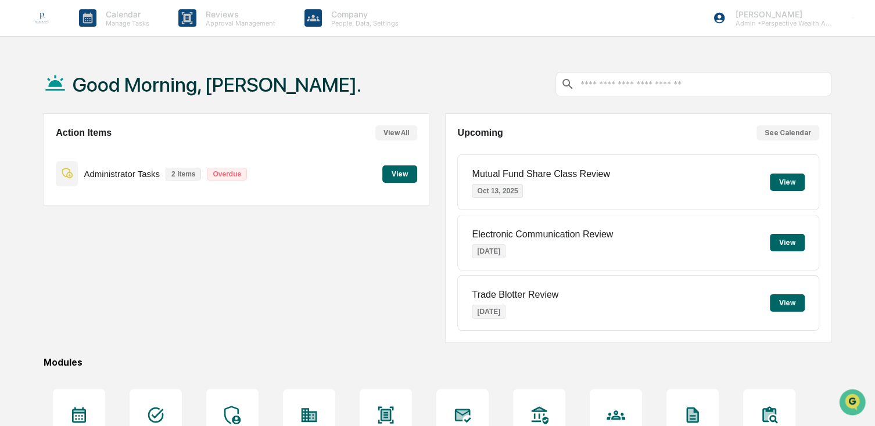
click at [778, 240] on button "View" at bounding box center [787, 242] width 35 height 17
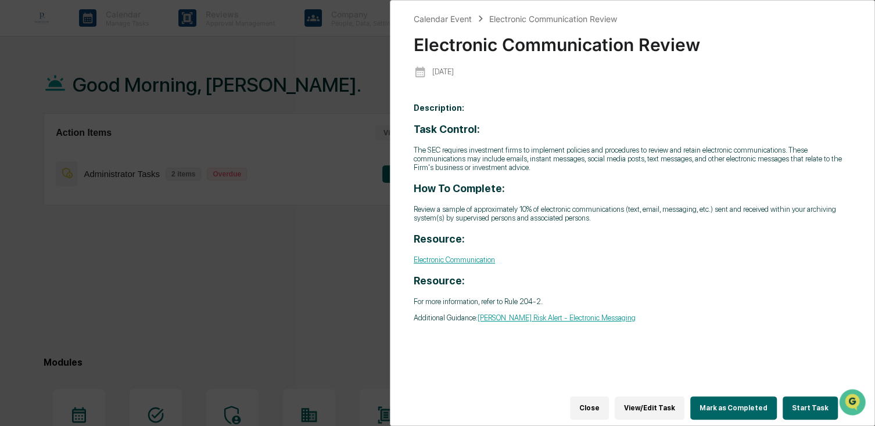
click at [288, 139] on div "Calendar Event Electronic Communication Review Electronic Communication Review …" at bounding box center [437, 213] width 875 height 426
